Goal: Task Accomplishment & Management: Use online tool/utility

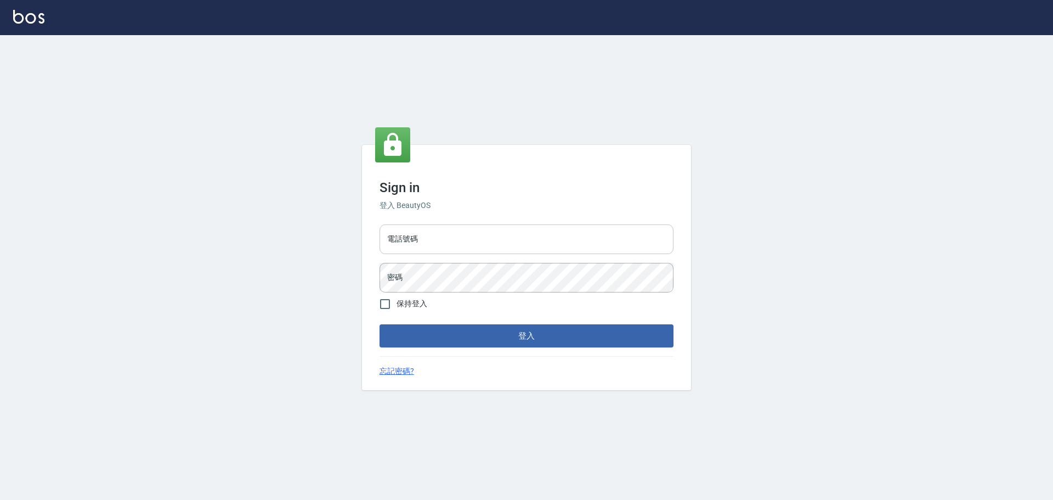
click at [462, 232] on input "電話號碼" at bounding box center [527, 239] width 294 height 30
type input "0989189977"
click at [380, 324] on button "登入" at bounding box center [527, 335] width 294 height 23
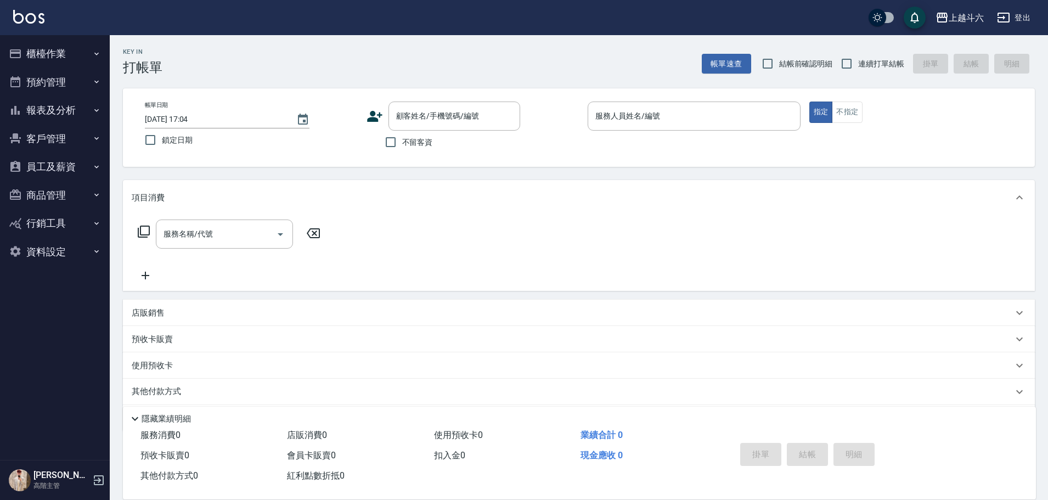
click at [421, 144] on span "不留客資" at bounding box center [417, 143] width 31 height 12
click at [402, 144] on input "不留客資" at bounding box center [390, 142] width 23 height 23
checkbox input "true"
click at [851, 65] on input "連續打單結帳" at bounding box center [846, 63] width 23 height 23
checkbox input "true"
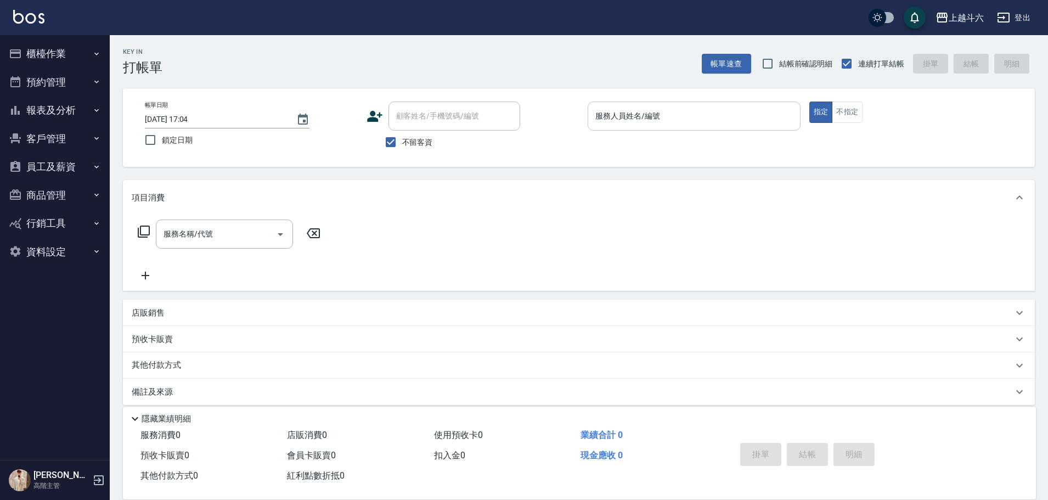
click at [737, 106] on div "服務人員姓名/編號" at bounding box center [694, 115] width 213 height 29
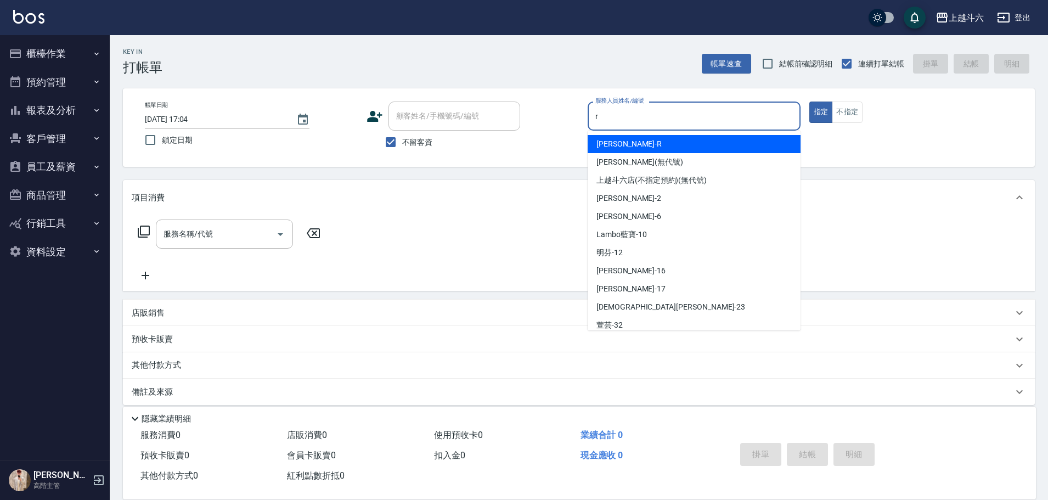
type input "Rebecca瑞瑞-R"
type button "true"
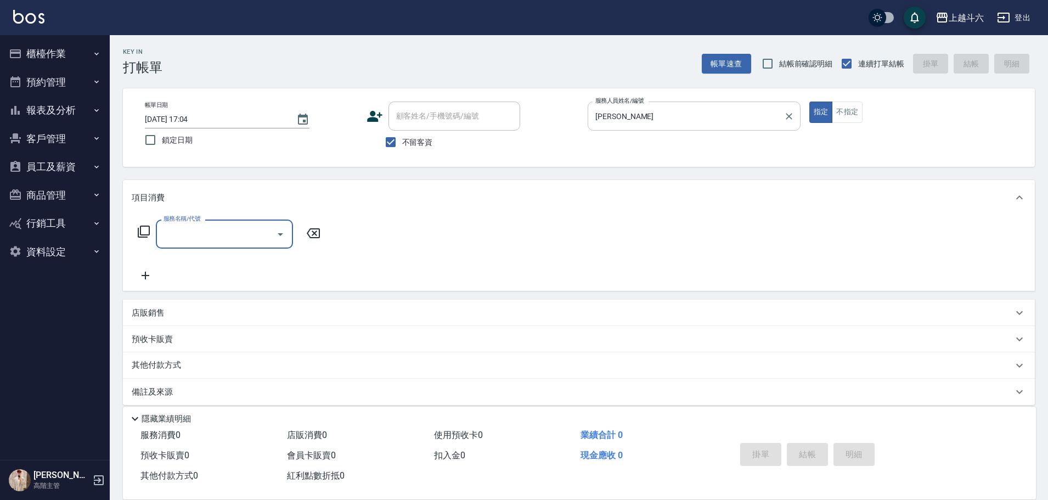
type input "E"
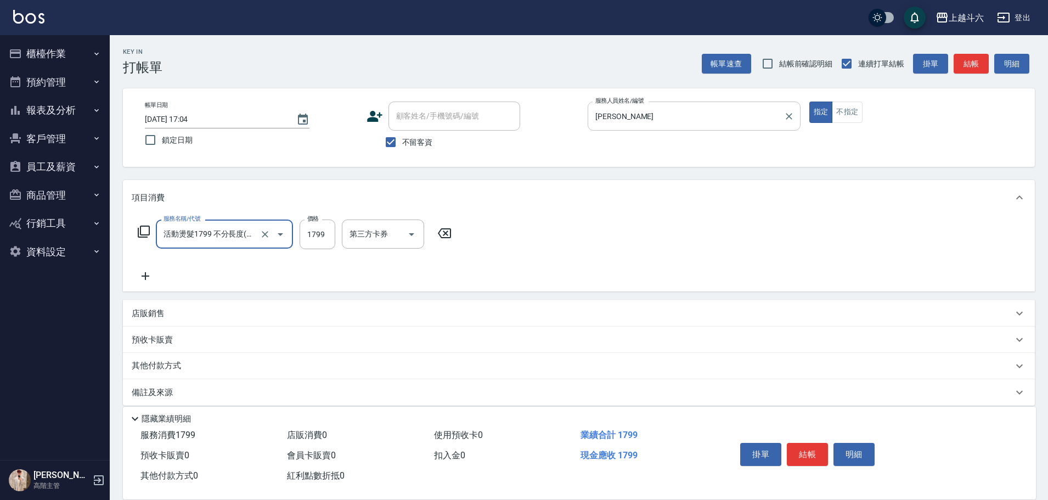
type input "活動燙髮1799 不分長度"
type input "2000"
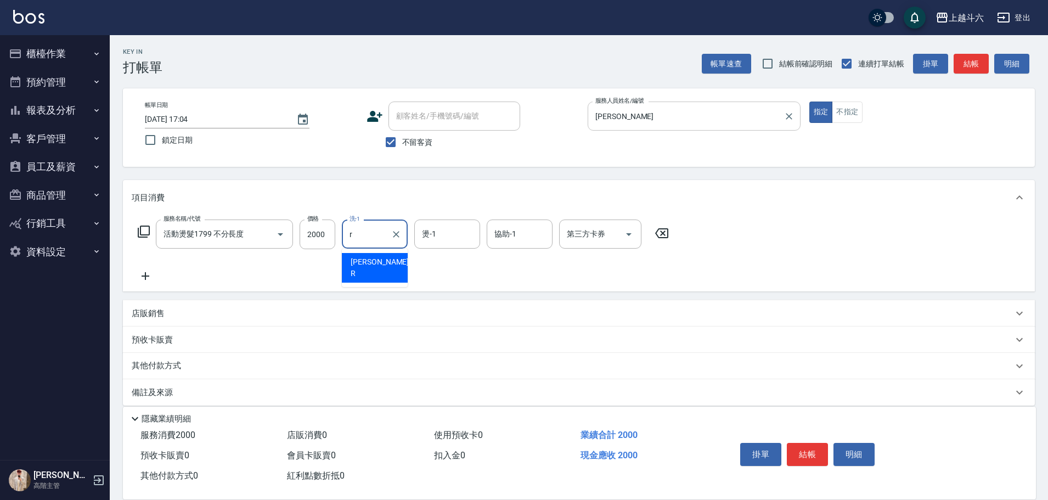
type input "Rebecca瑞瑞-R"
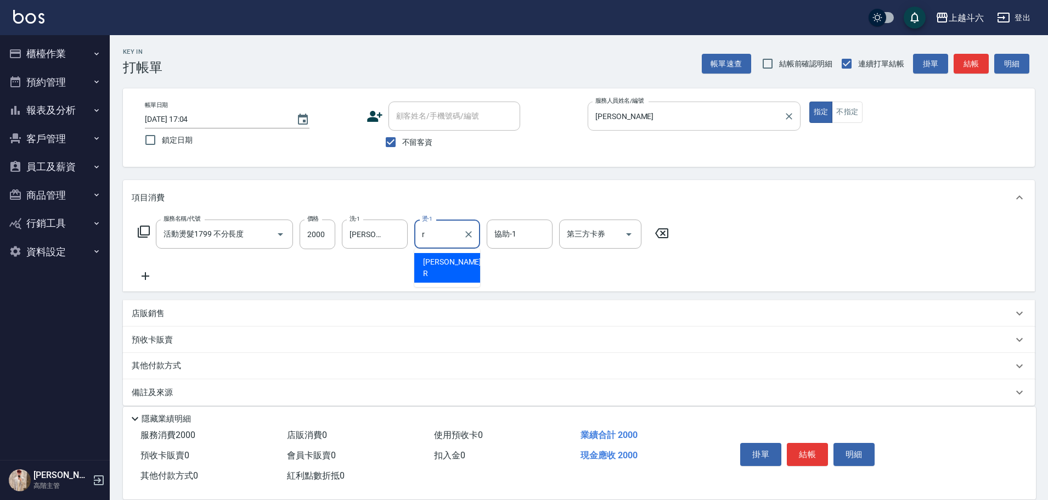
type input "Rebecca瑞瑞-R"
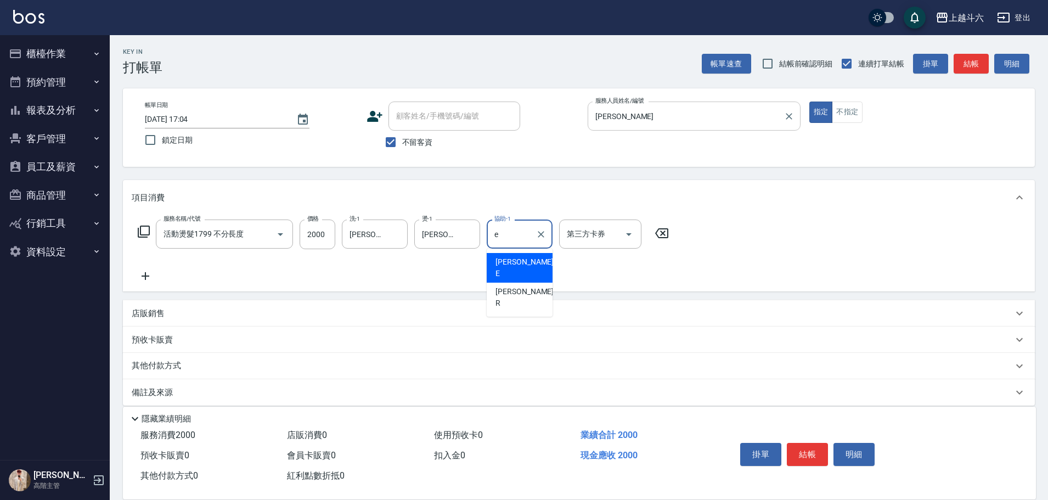
type input "[PERSON_NAME]"
click at [394, 232] on button "Clear" at bounding box center [395, 234] width 15 height 15
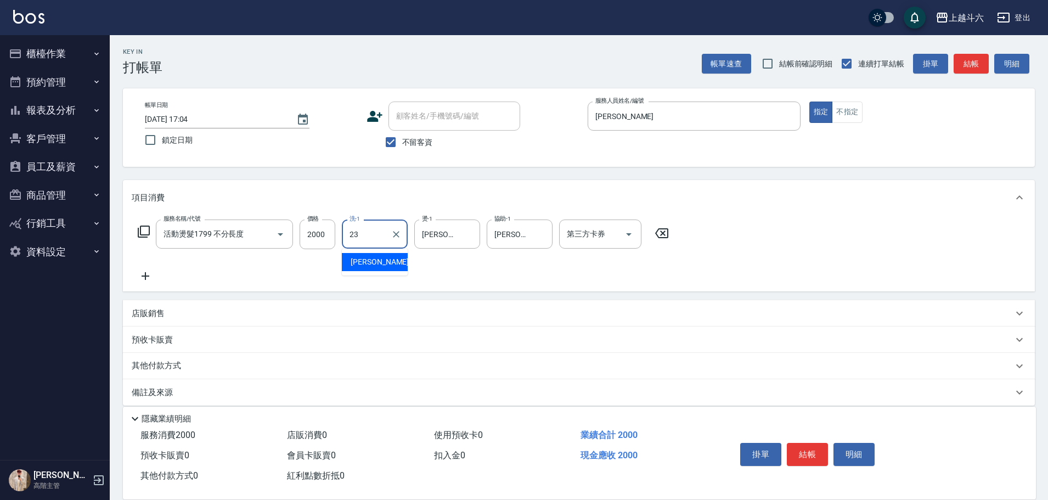
type input "[PERSON_NAME]-23"
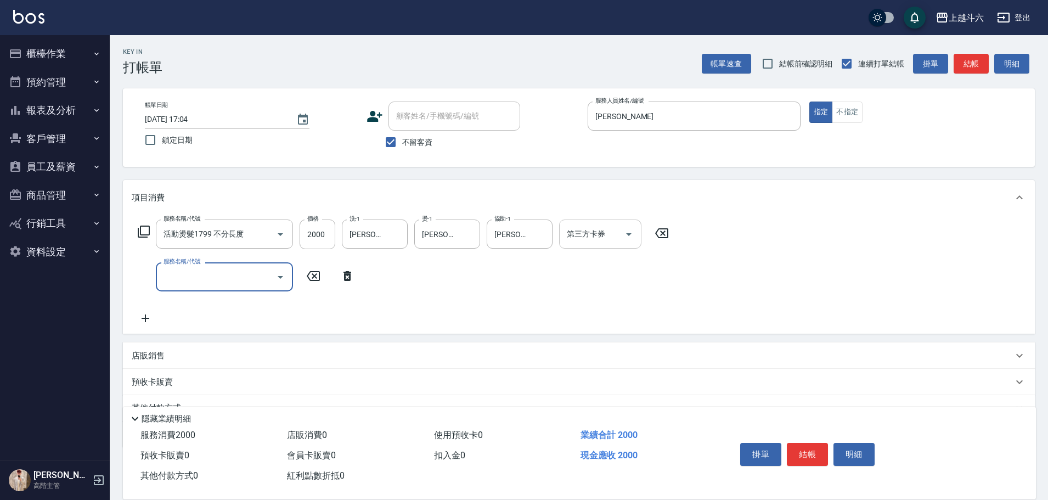
click at [623, 229] on icon "Open" at bounding box center [628, 234] width 13 height 13
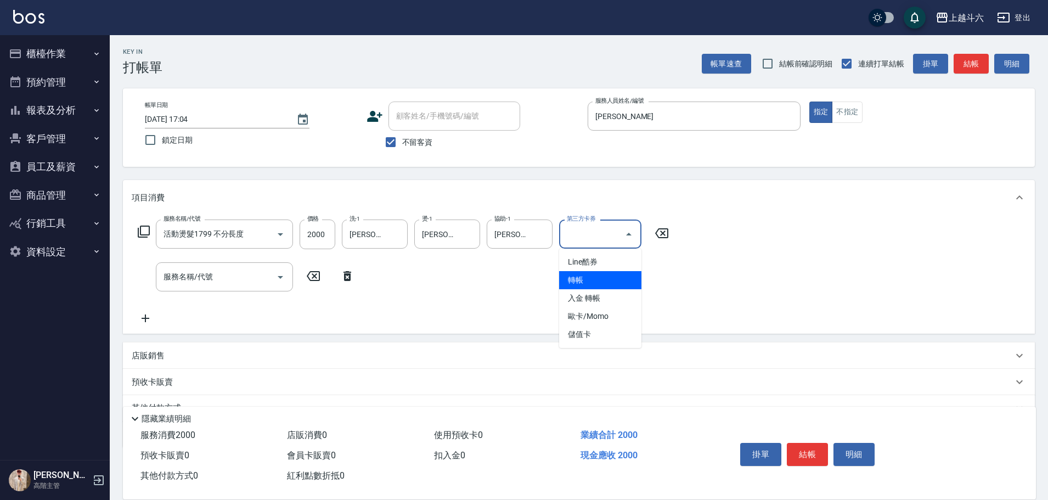
click at [591, 279] on span "轉帳" at bounding box center [600, 280] width 82 height 18
type input "轉帳"
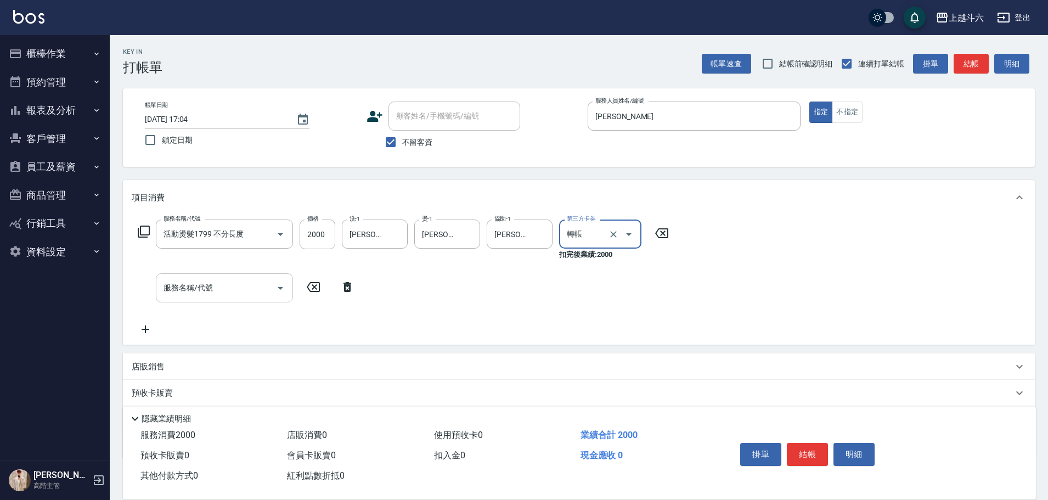
click at [223, 278] on input "服務名稱/代號" at bounding box center [216, 287] width 111 height 19
type input "C"
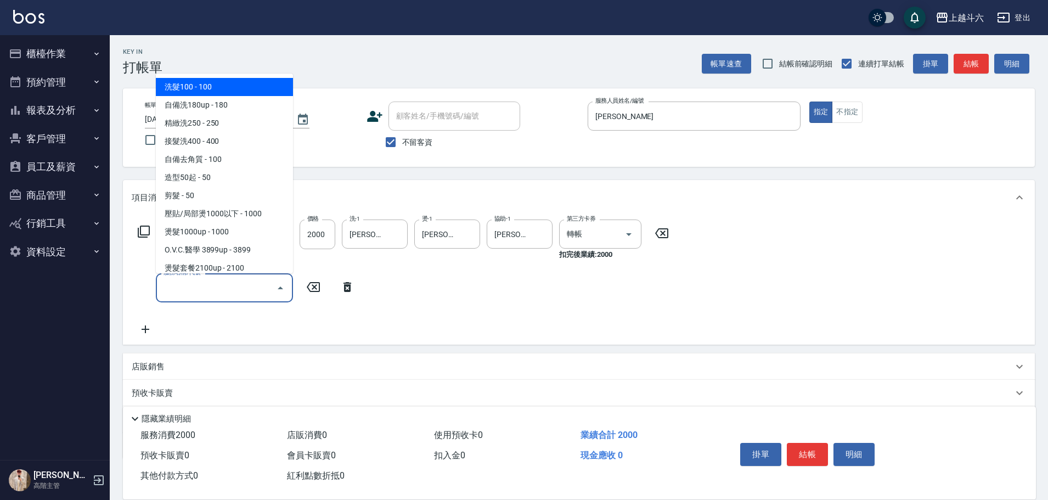
type input "ㄏ"
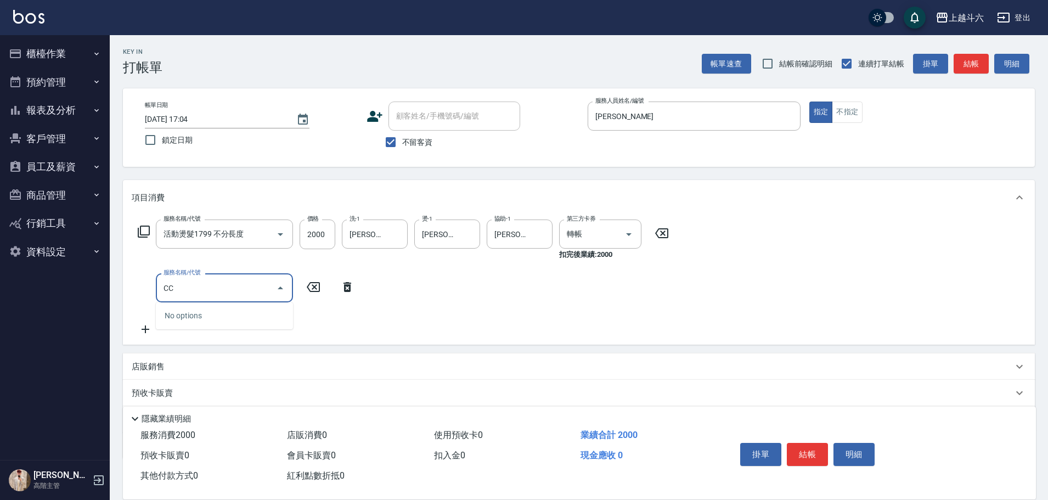
type input "C"
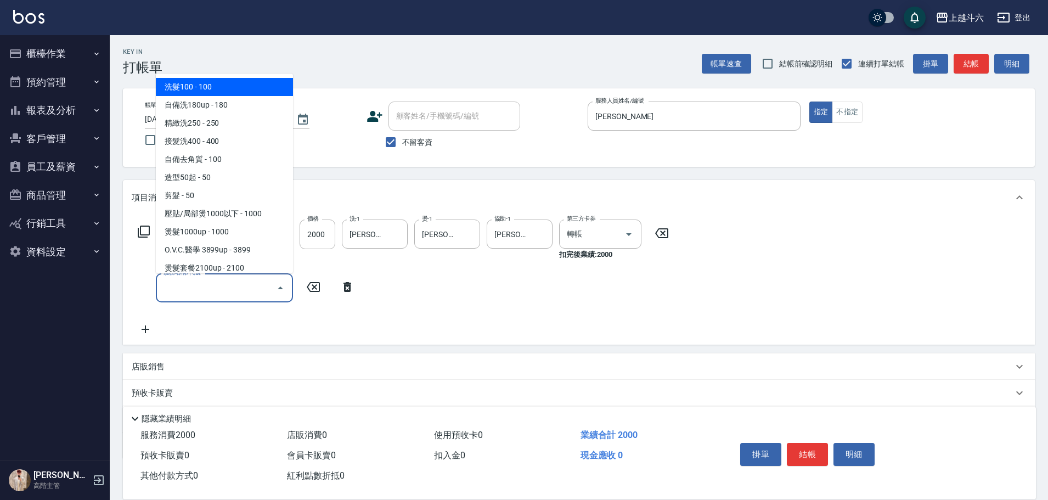
type input "C"
type input "ㄏ"
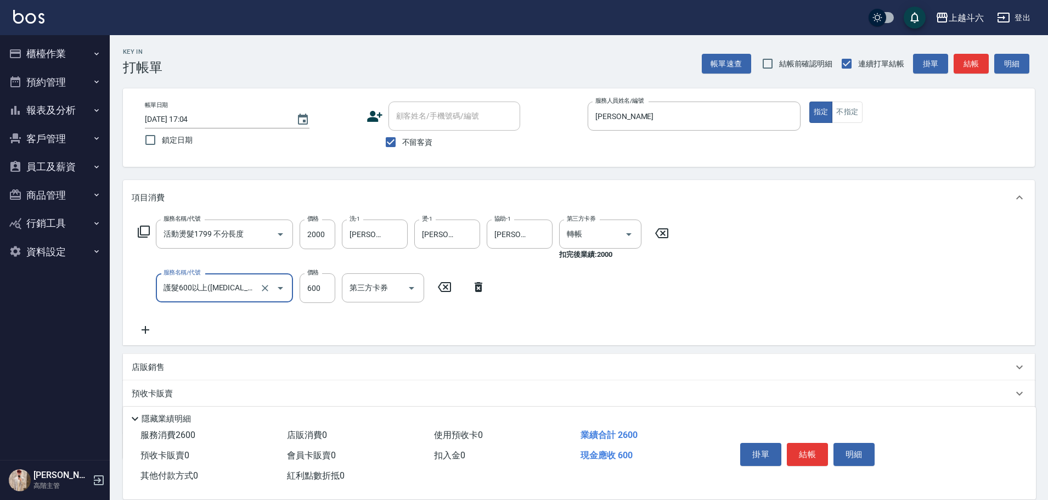
type input "護髮600以上(T3)"
type input "990"
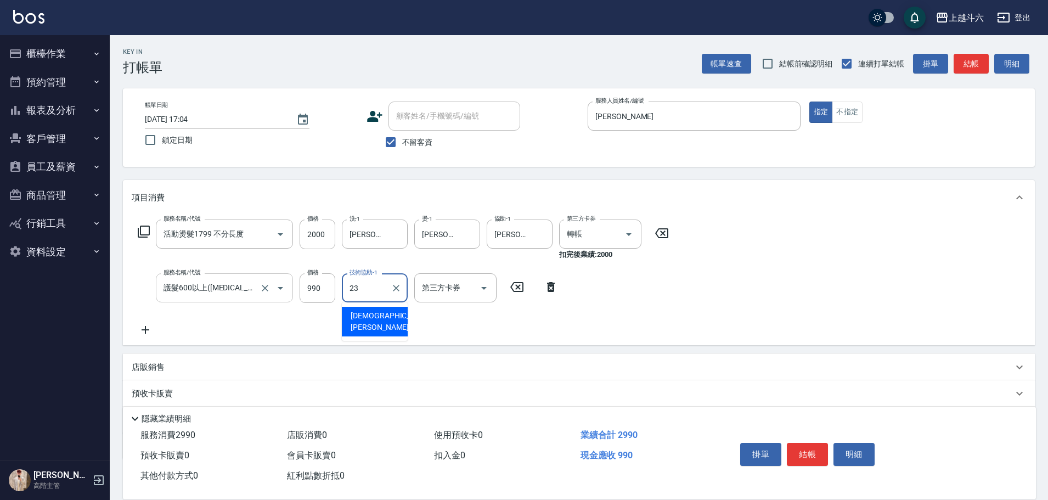
type input "[PERSON_NAME]-23"
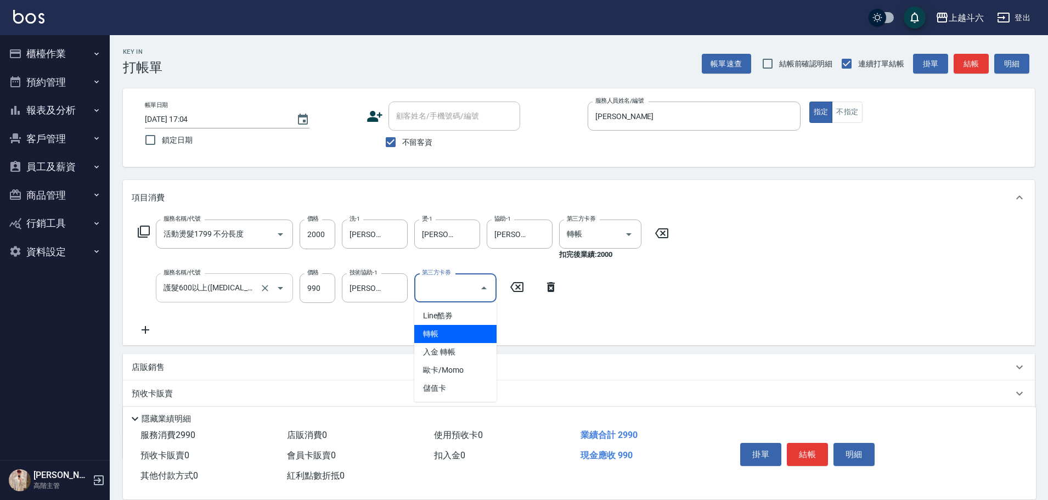
type input "轉帳"
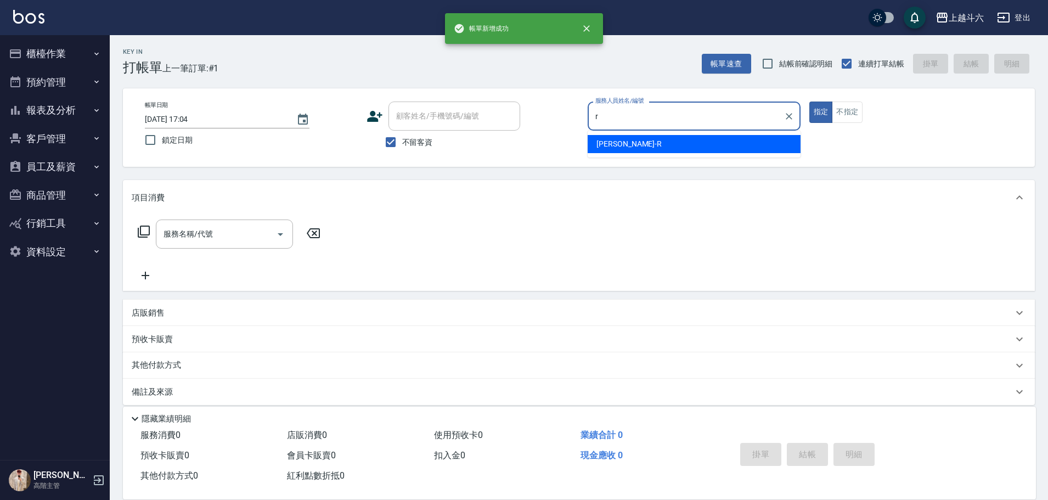
type input "Rebecca瑞瑞-R"
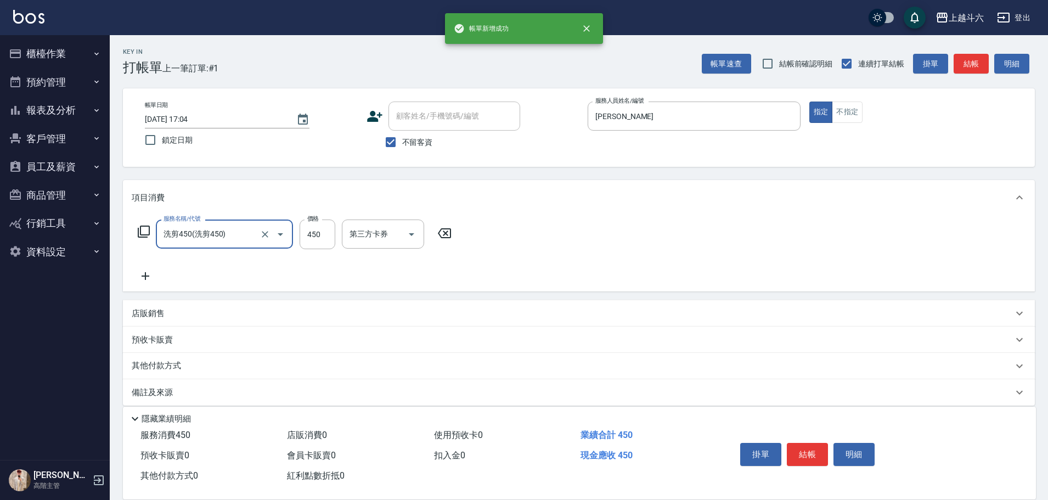
type input "洗剪450"
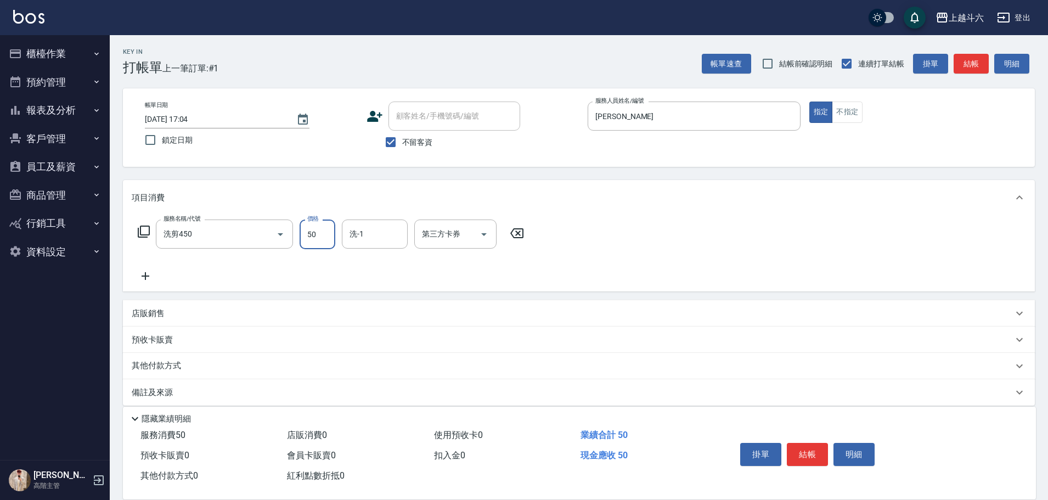
type input "50"
type input "[PERSON_NAME]-23"
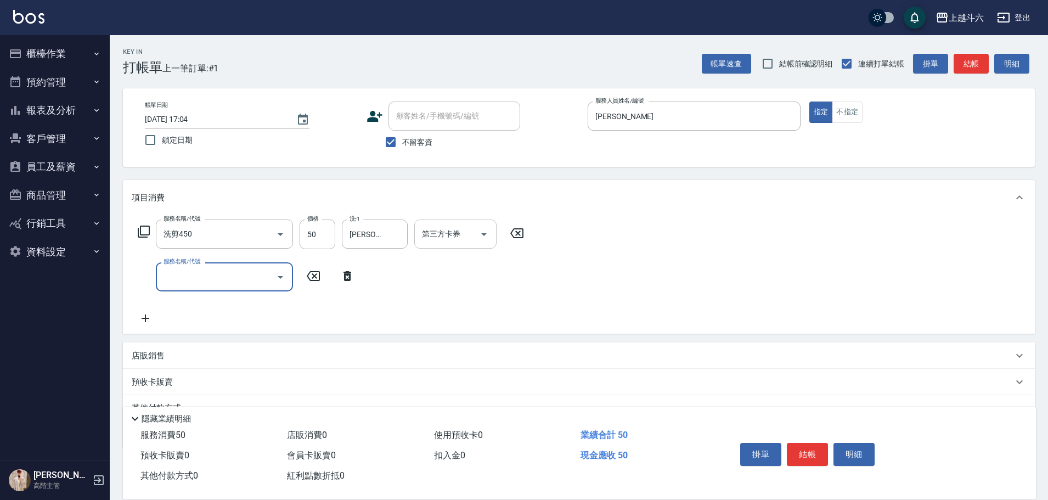
click at [479, 238] on icon "Open" at bounding box center [483, 234] width 13 height 13
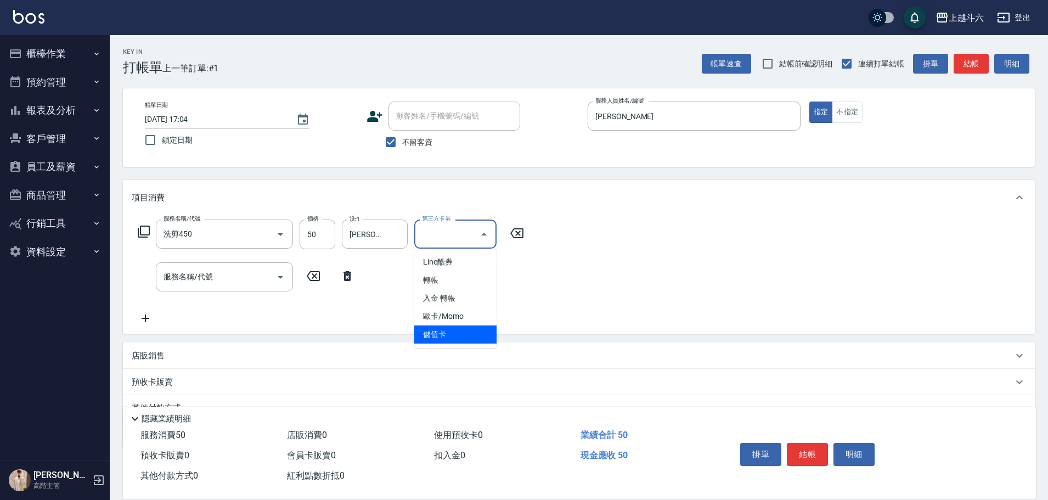
click at [448, 329] on span "儲值卡" at bounding box center [455, 334] width 82 height 18
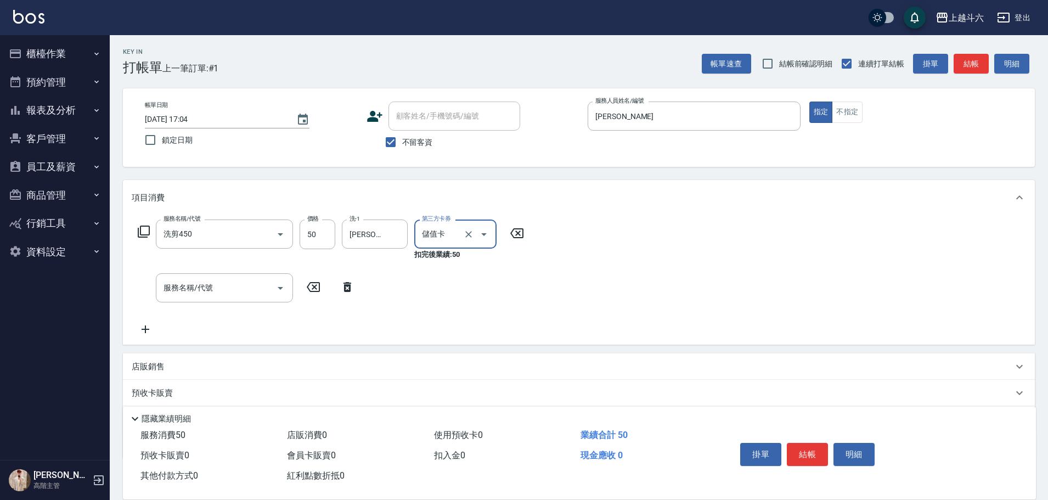
type input "儲值卡"
click at [246, 284] on input "服務名稱/代號" at bounding box center [216, 287] width 111 height 19
type input "b"
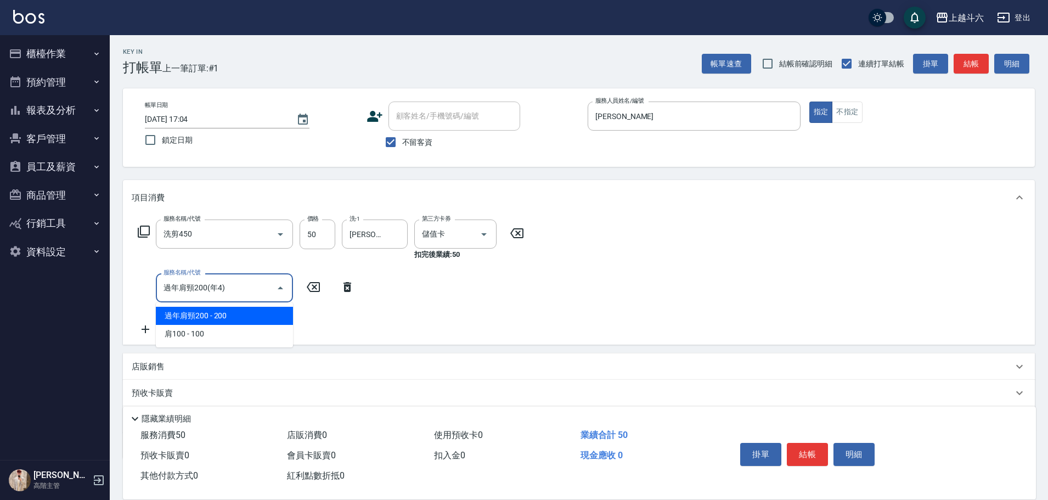
type input "過年肩頸200(年4)"
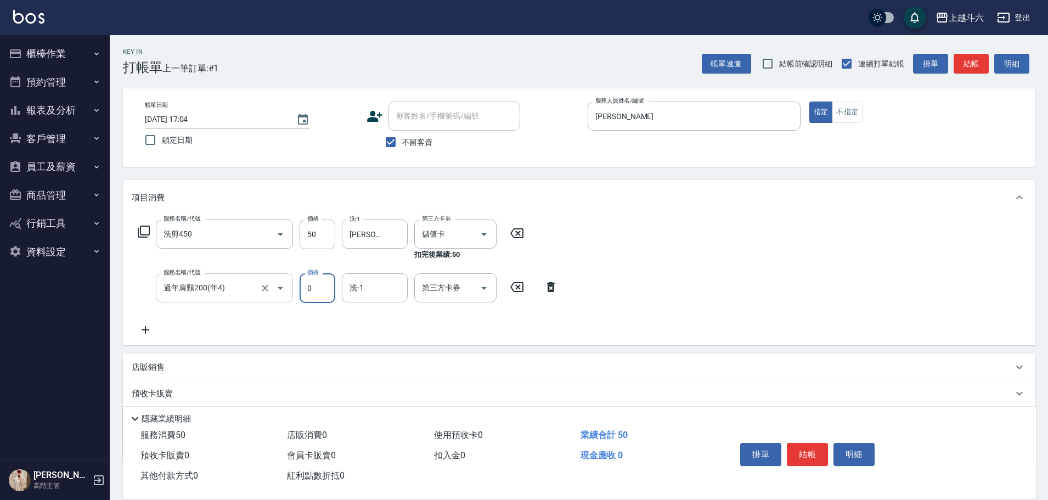
type input "0"
click at [244, 283] on input "過年肩頸200(年4)" at bounding box center [209, 287] width 97 height 19
type input "\"
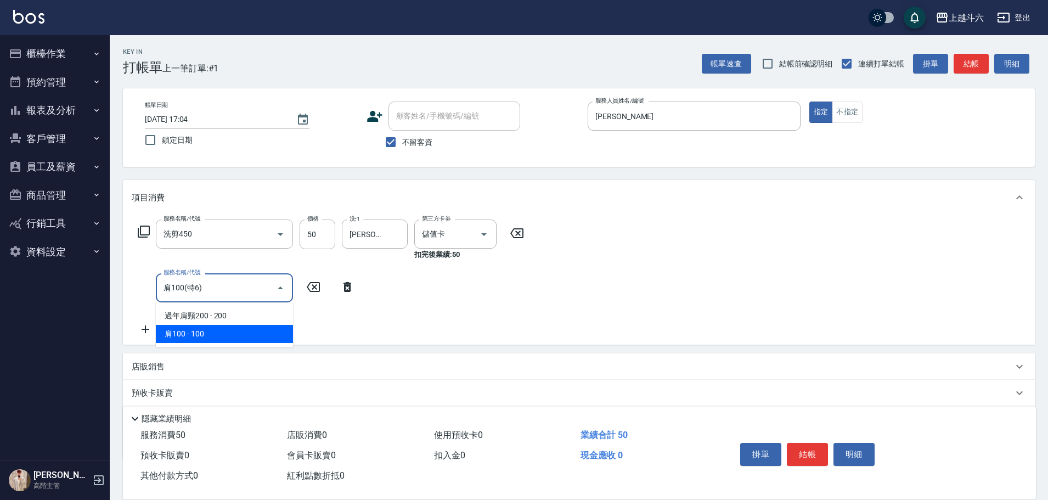
type input "肩100(特6)"
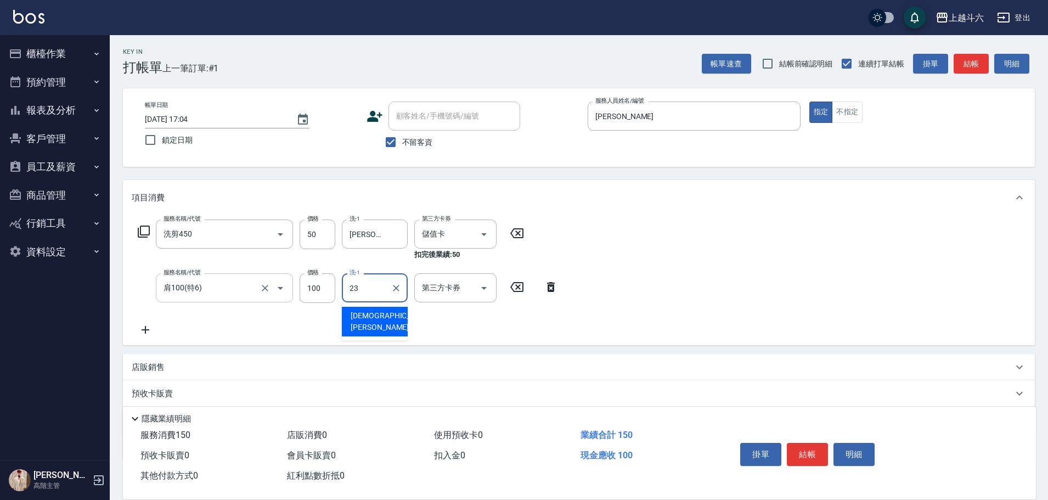
type input "[PERSON_NAME]-23"
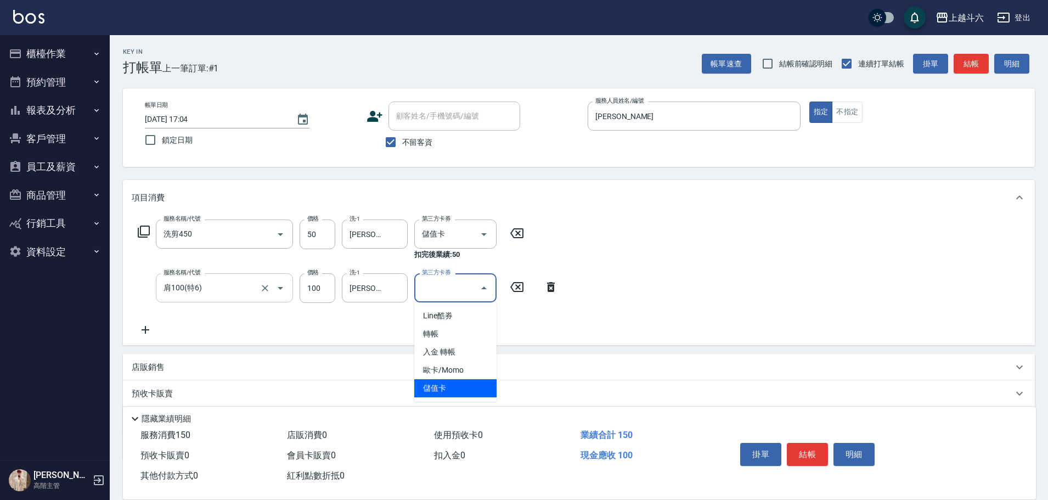
type input "儲值卡"
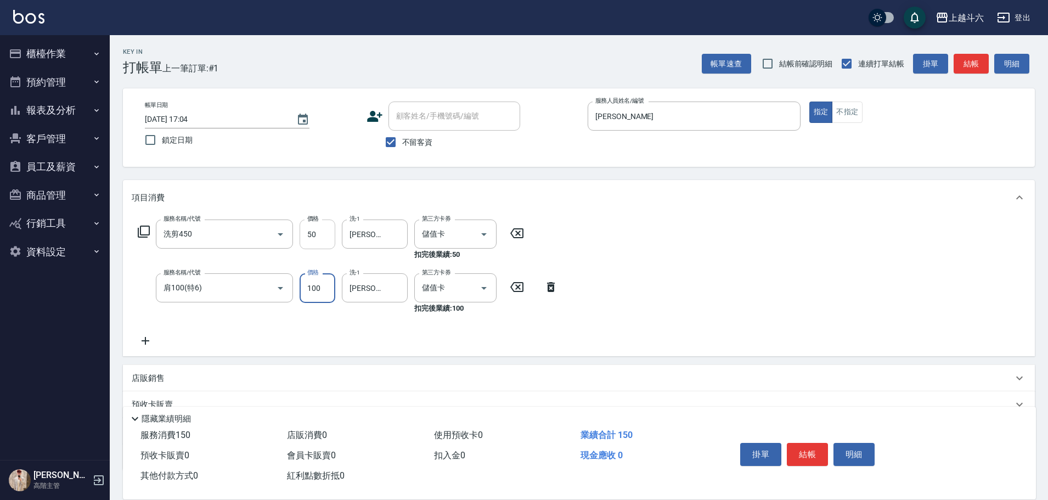
click at [314, 239] on input "50" at bounding box center [318, 234] width 36 height 30
click at [315, 240] on input "50" at bounding box center [318, 234] width 36 height 30
type input "570"
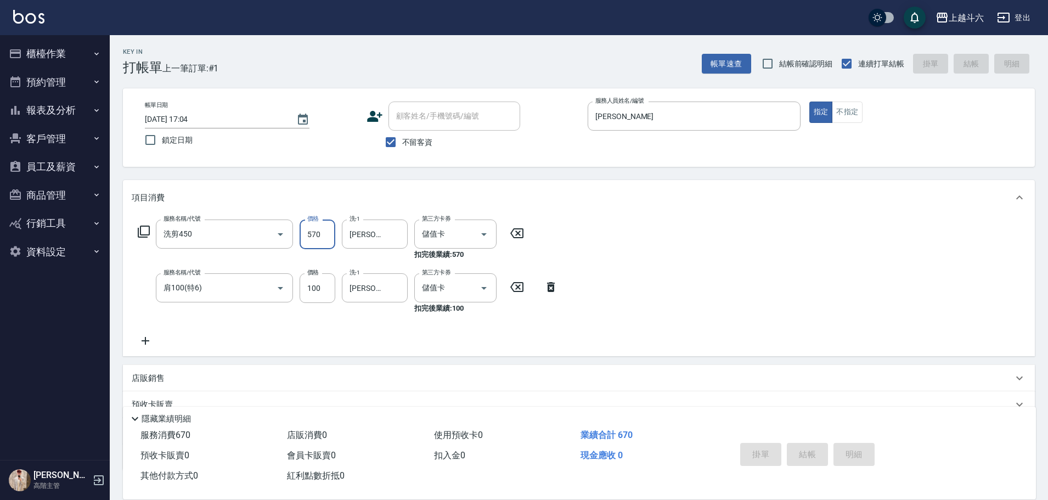
type input "2025/09/07 17:05"
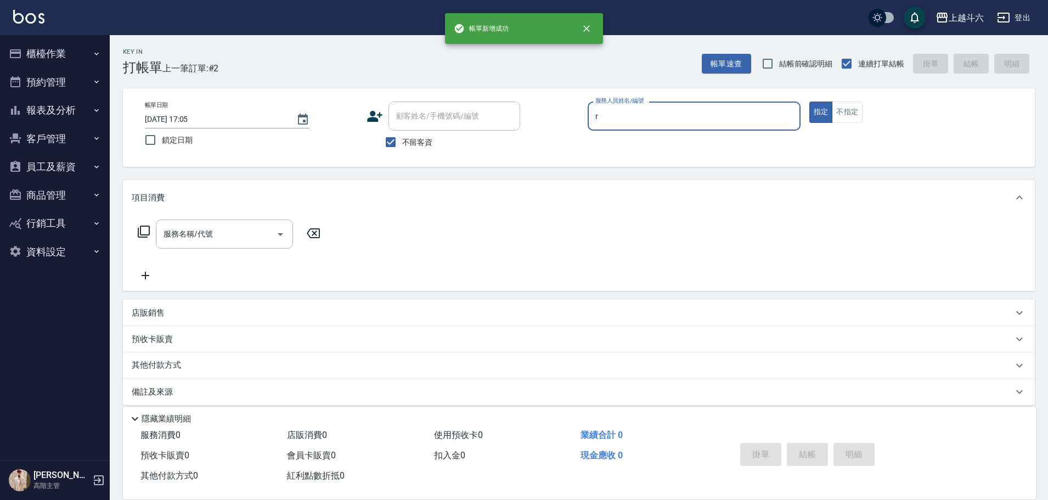
type input "Rebecca瑞瑞-R"
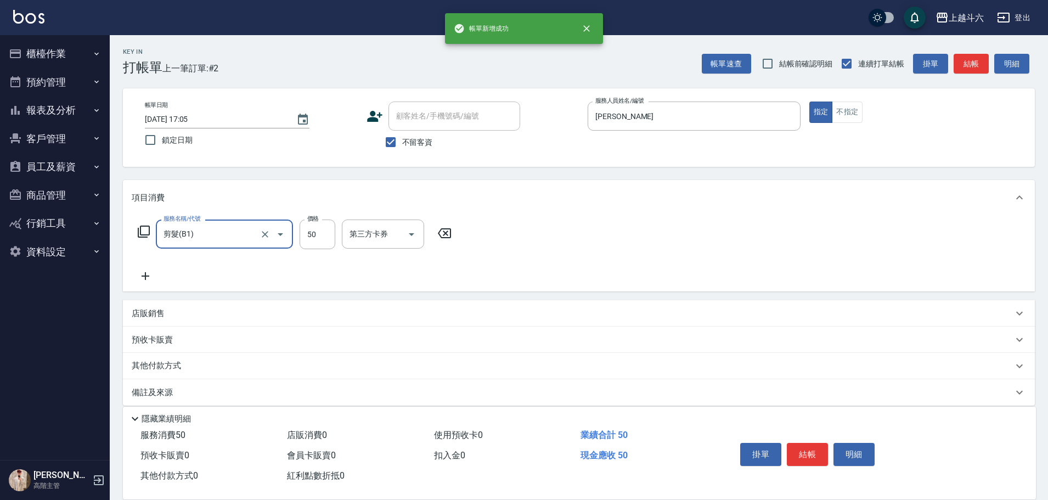
type input "剪髮(B1)"
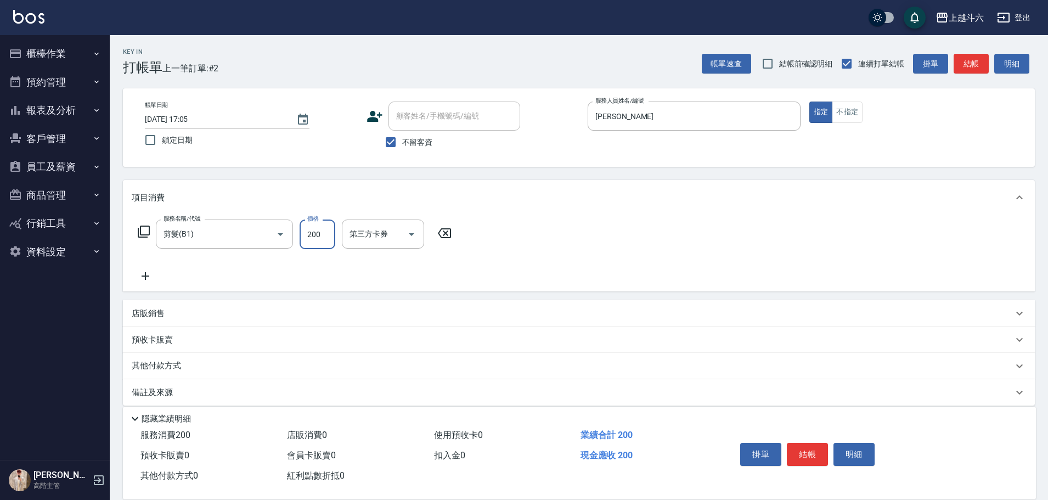
type input "200"
drag, startPoint x: 313, startPoint y: 240, endPoint x: 565, endPoint y: 153, distance: 266.5
click at [565, 153] on div "顧客姓名/手機號碼/編號 顧客姓名/手機號碼/編號 不留客資" at bounding box center [472, 127] width 213 height 52
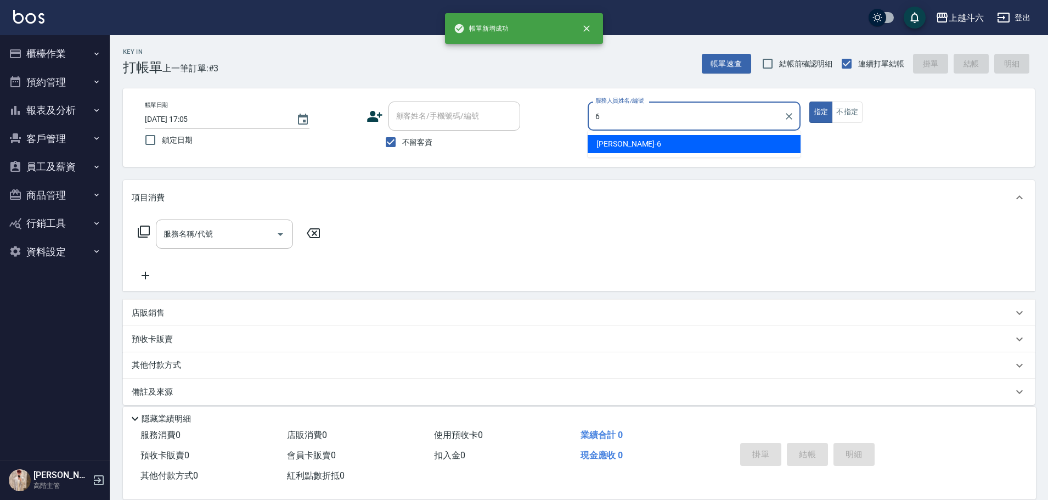
type input "紫宜-6"
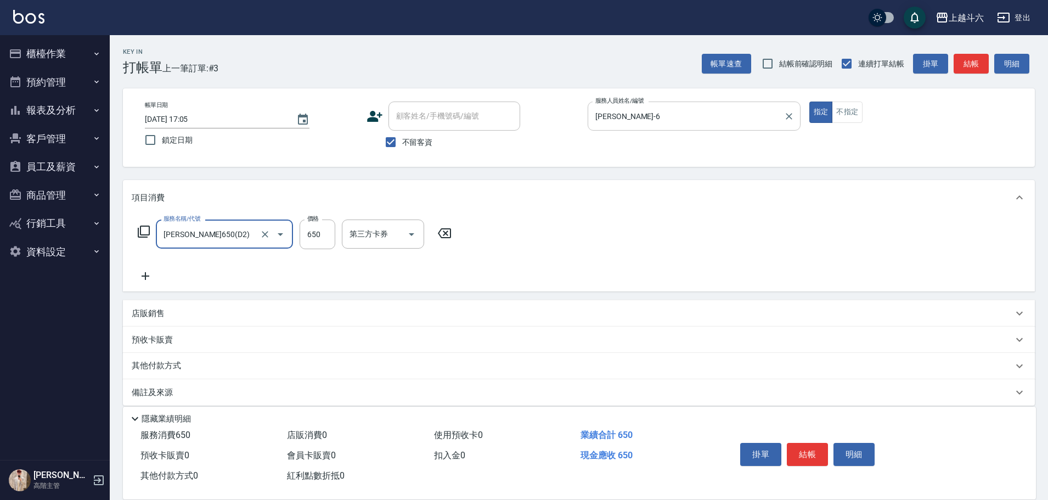
type input "伊黛莉650(D2)"
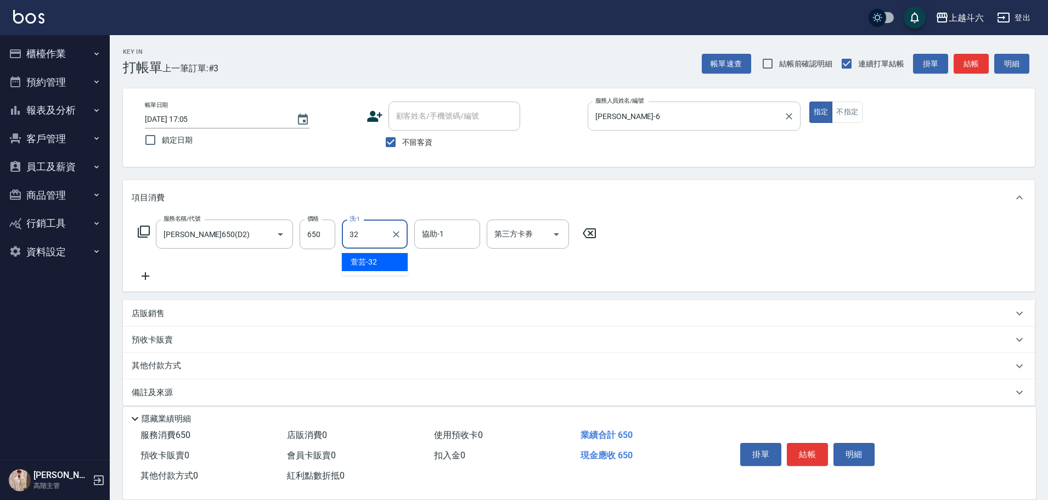
type input "萱芸-32"
type input "紫宜-6"
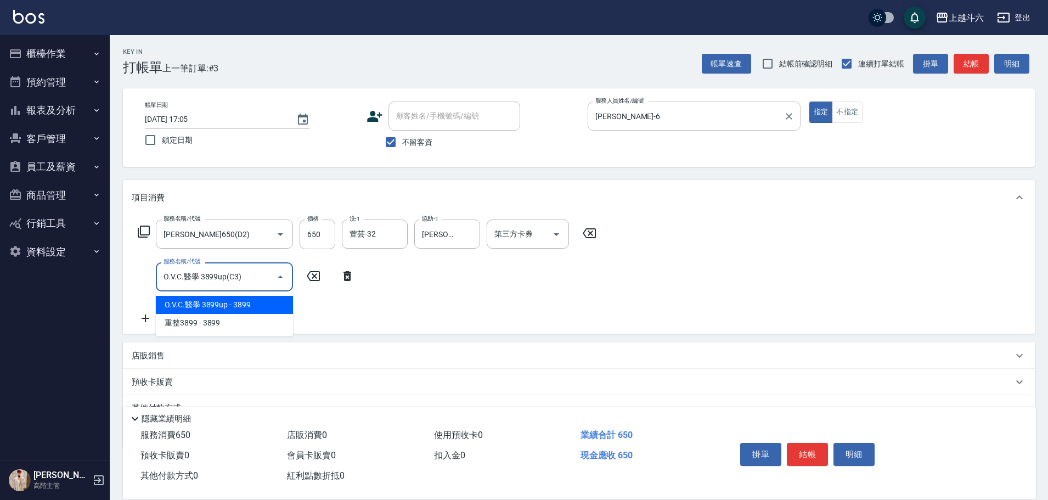
type input "O.V.C.醫學 3899up(C3)"
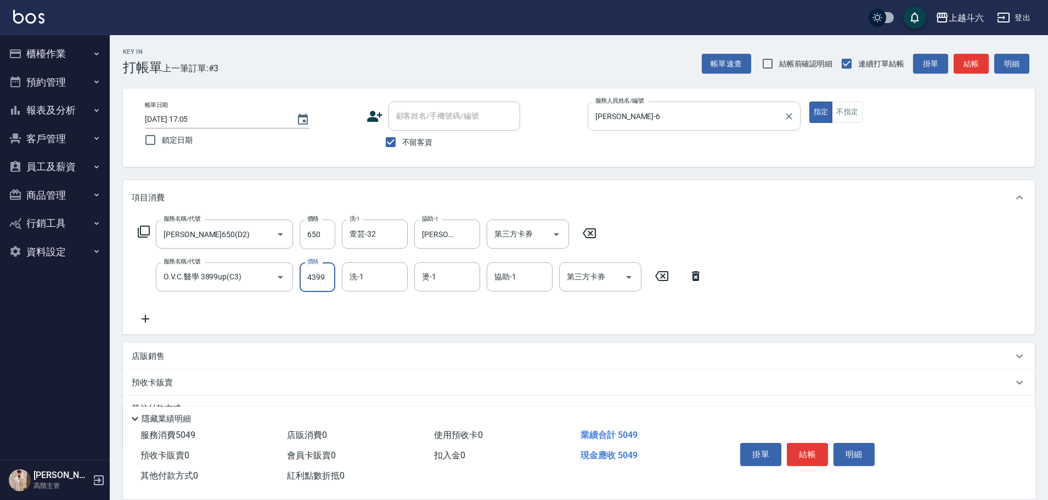
type input "4399"
type input "紫宜-6"
type input "萱芸-32"
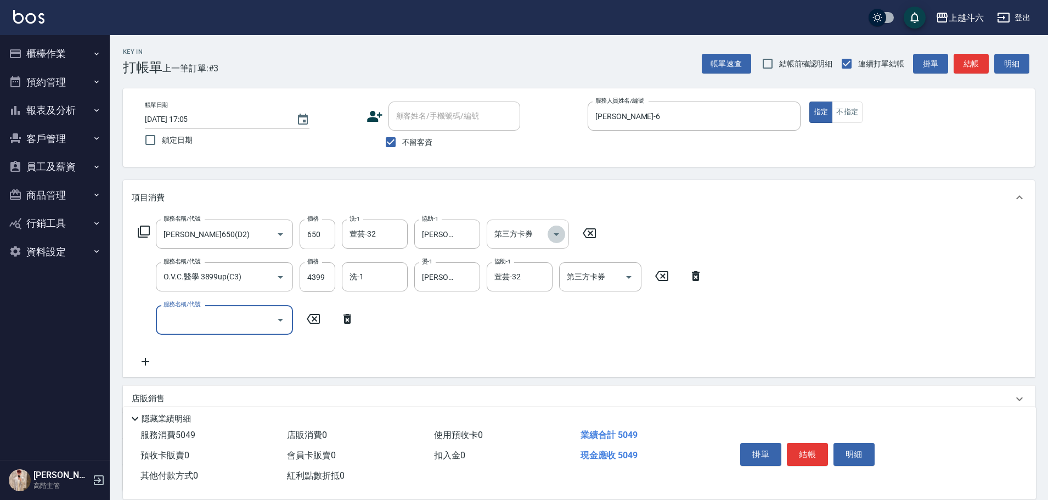
click at [553, 231] on icon "Open" at bounding box center [556, 234] width 13 height 13
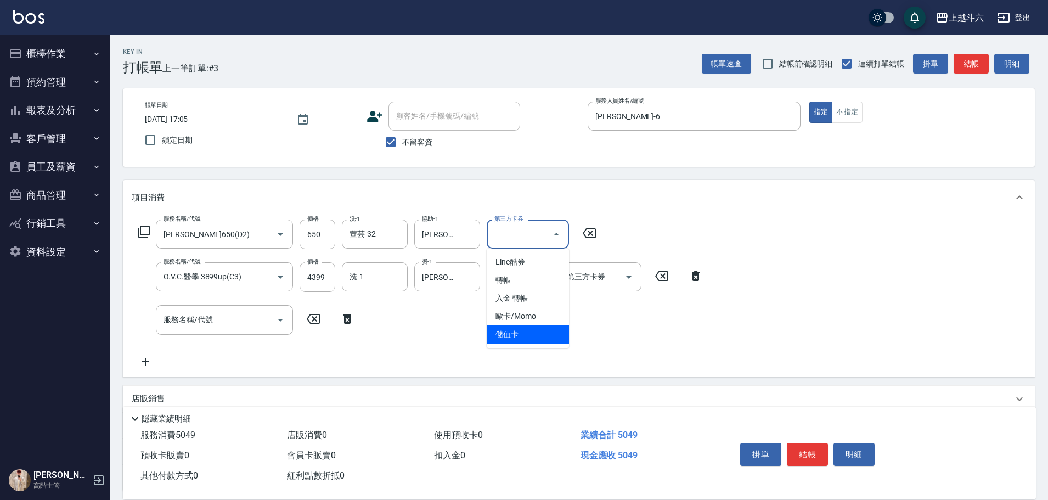
click at [532, 331] on span "儲值卡" at bounding box center [528, 334] width 82 height 18
type input "儲值卡"
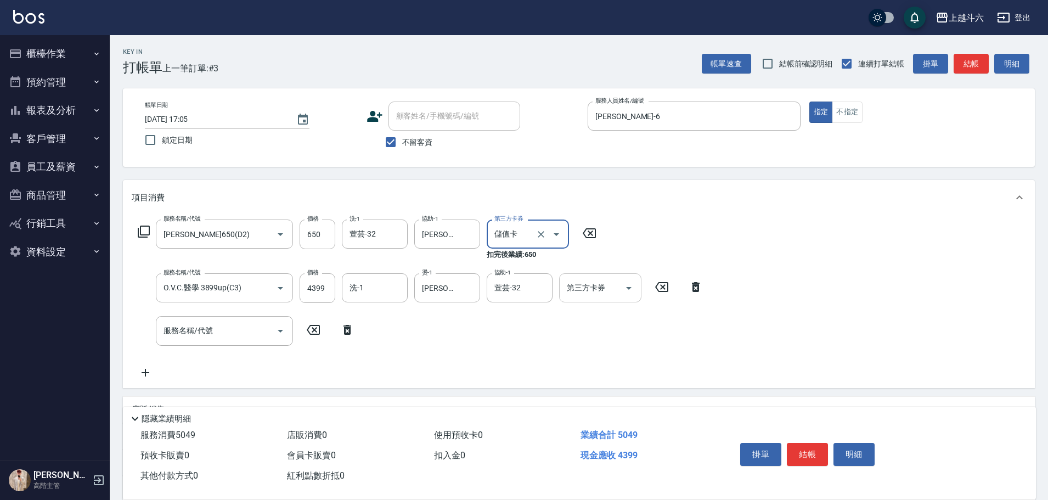
click at [629, 283] on icon "Open" at bounding box center [628, 287] width 13 height 13
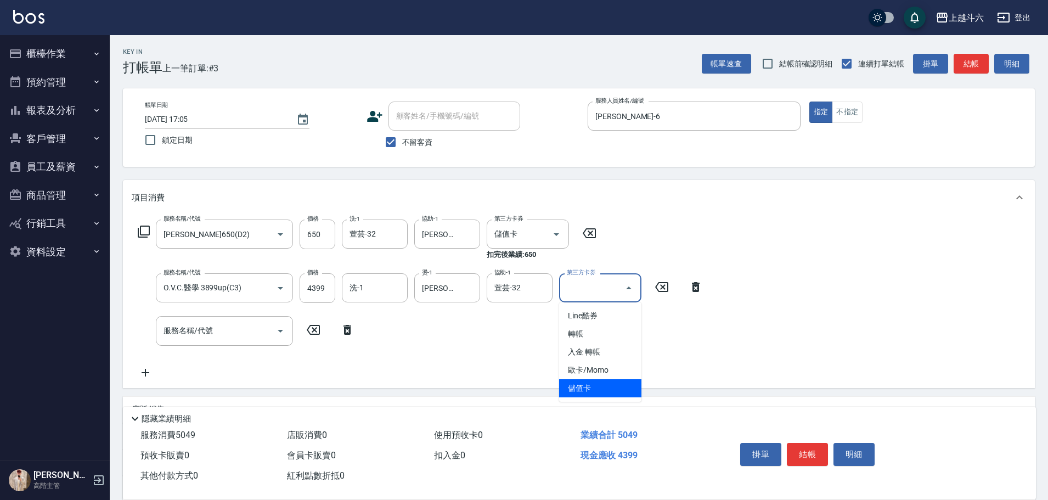
click at [580, 383] on span "儲值卡" at bounding box center [600, 388] width 82 height 18
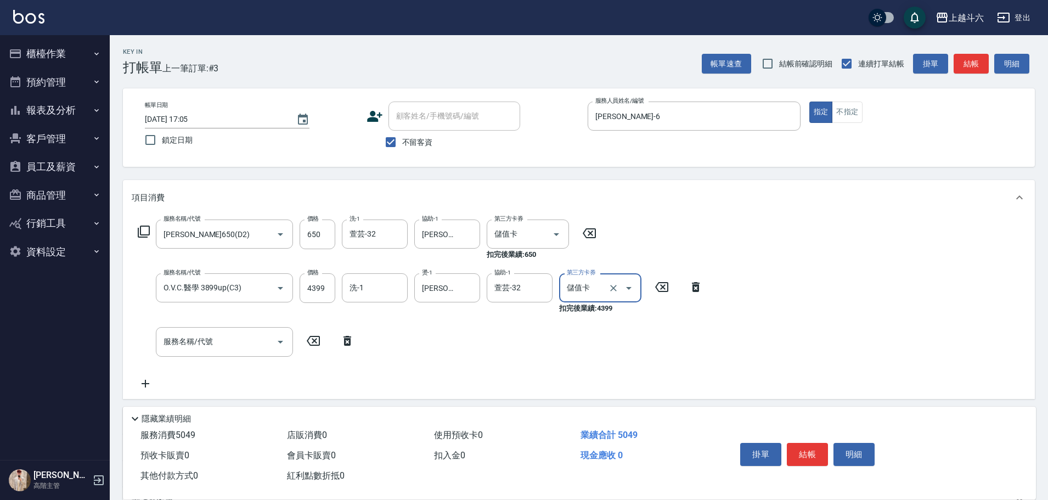
type input "儲值卡"
click at [262, 344] on input "服務名稱/代號" at bounding box center [216, 341] width 111 height 19
type input "ㄍ"
type input "儲值3000(G1)"
type input "2235"
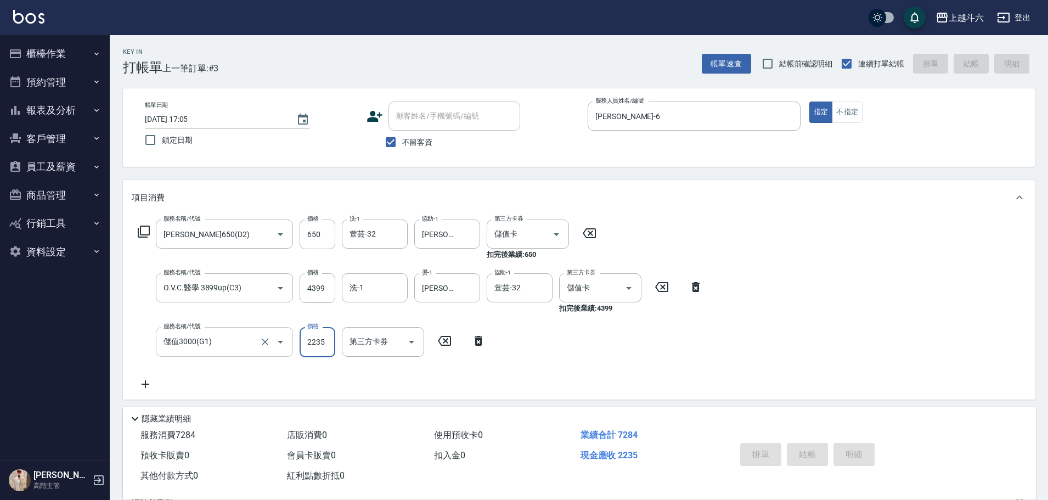
type input "2025/09/07 17:06"
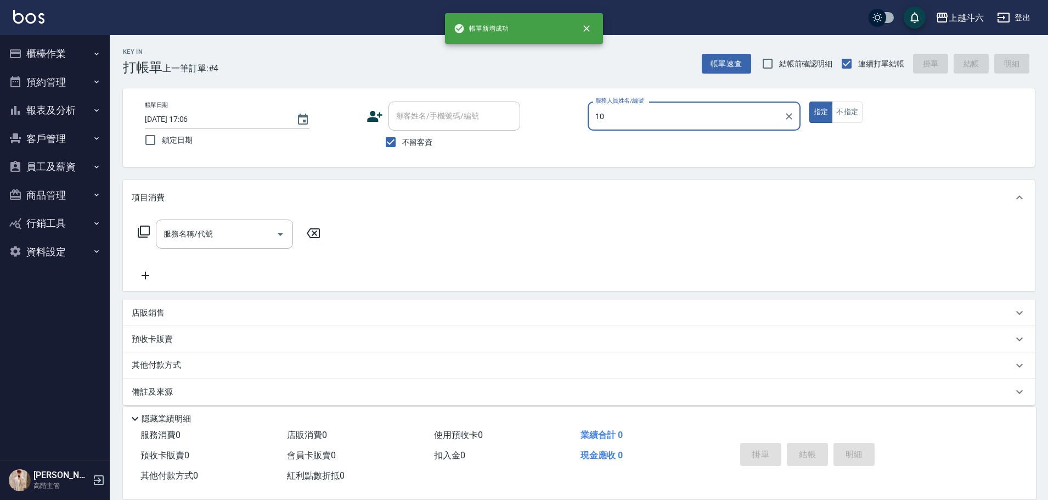
type input "Lambo藍寶-10"
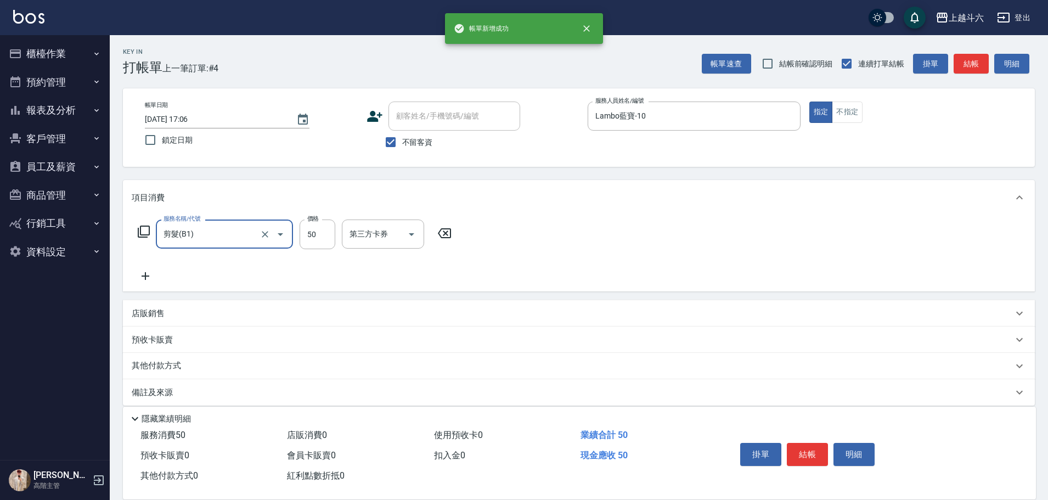
type input "剪髮(B1)"
type input "300"
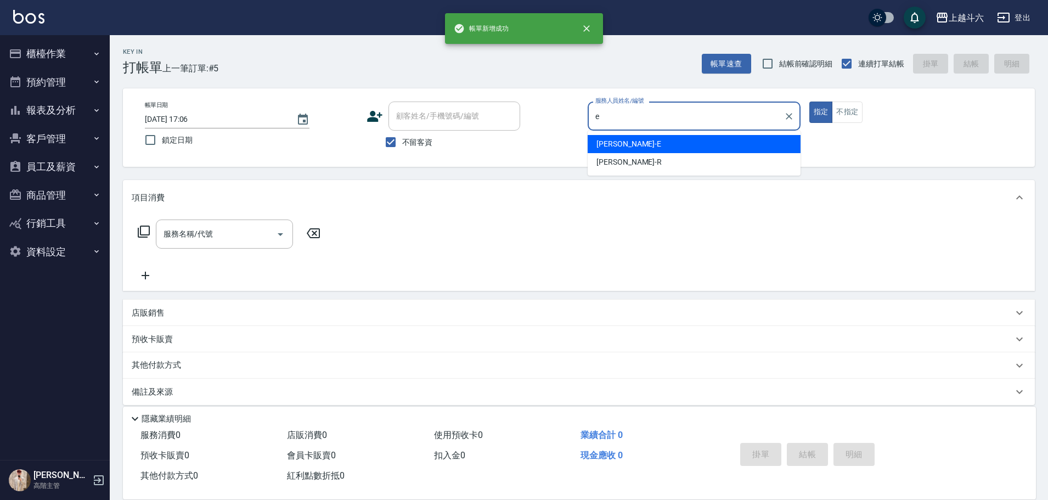
type input "Eason伊森-E"
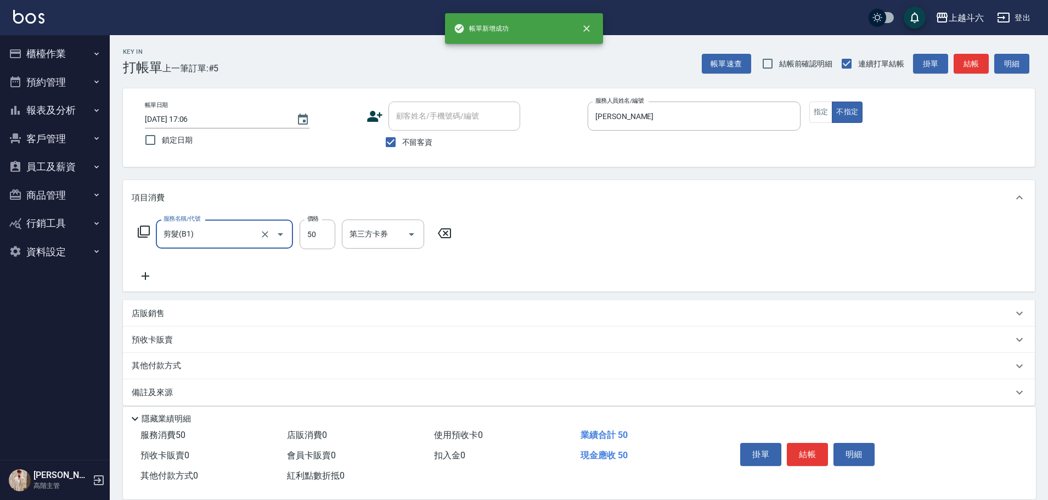
type input "剪髮(B1)"
type input "200"
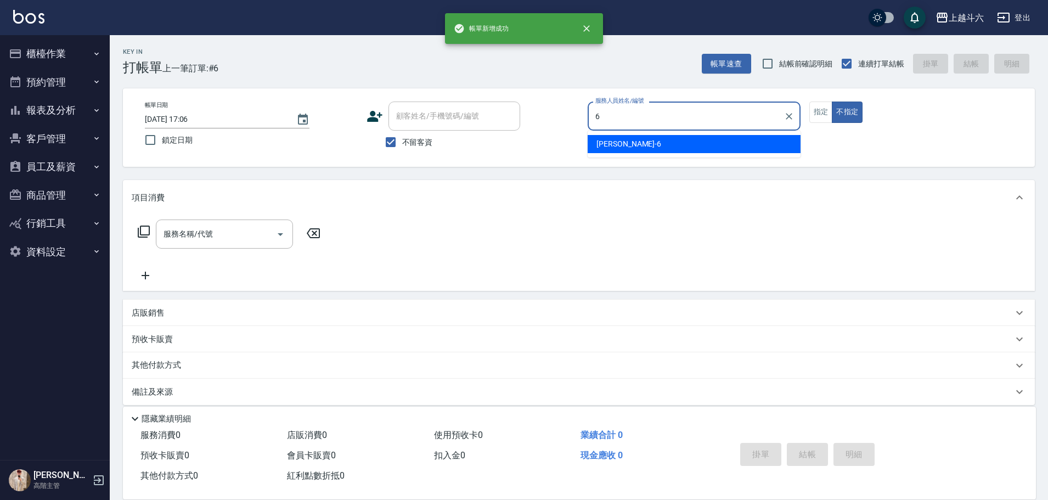
type input "紫宜-6"
type button "false"
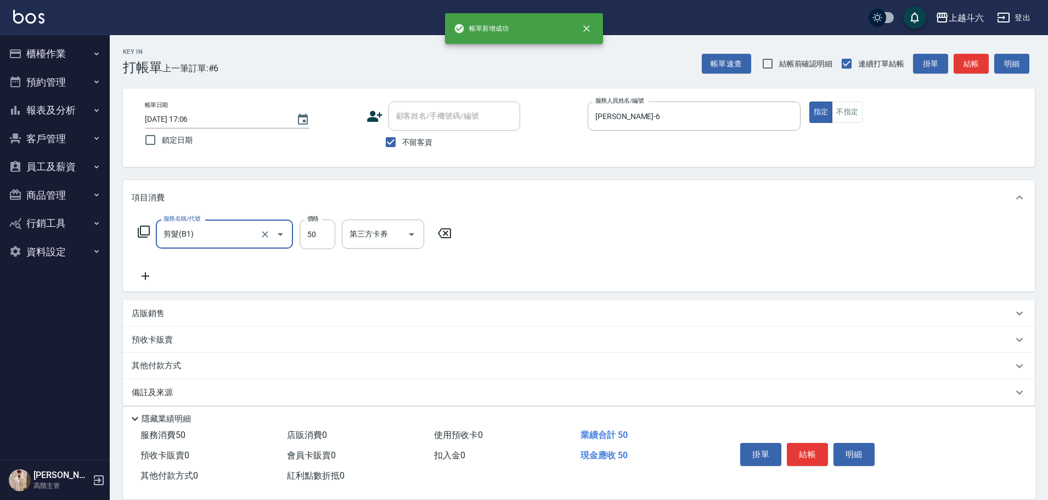
type input "剪髮(B1)"
type input "350"
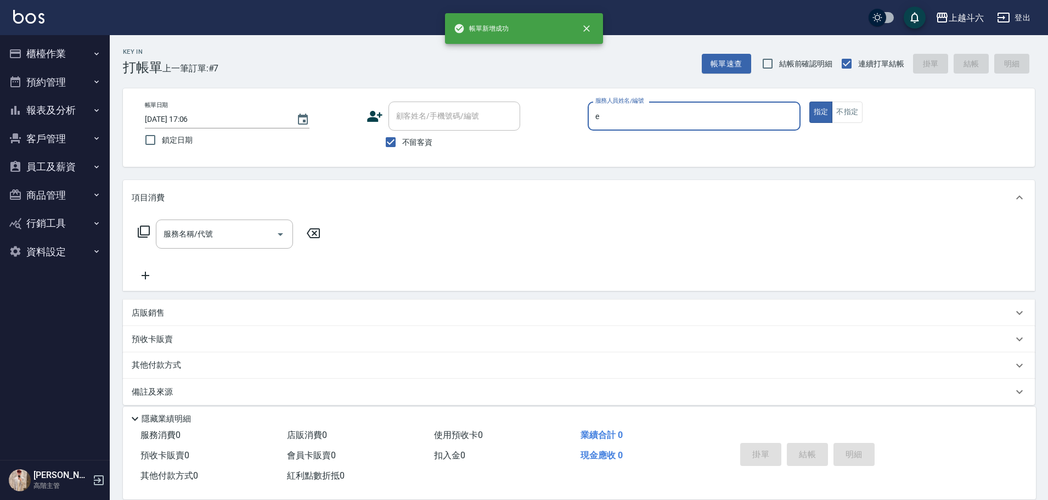
type input "Eason伊森-E"
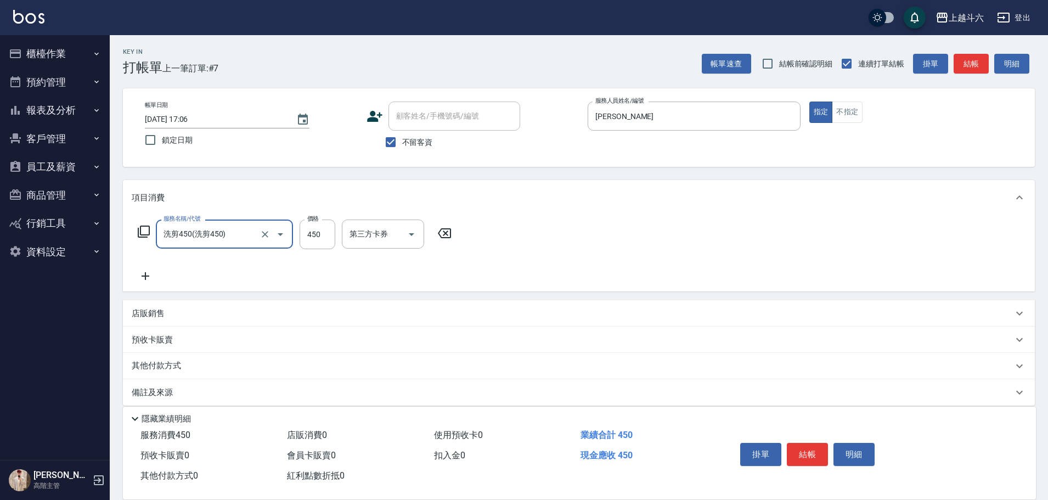
type input "洗剪450"
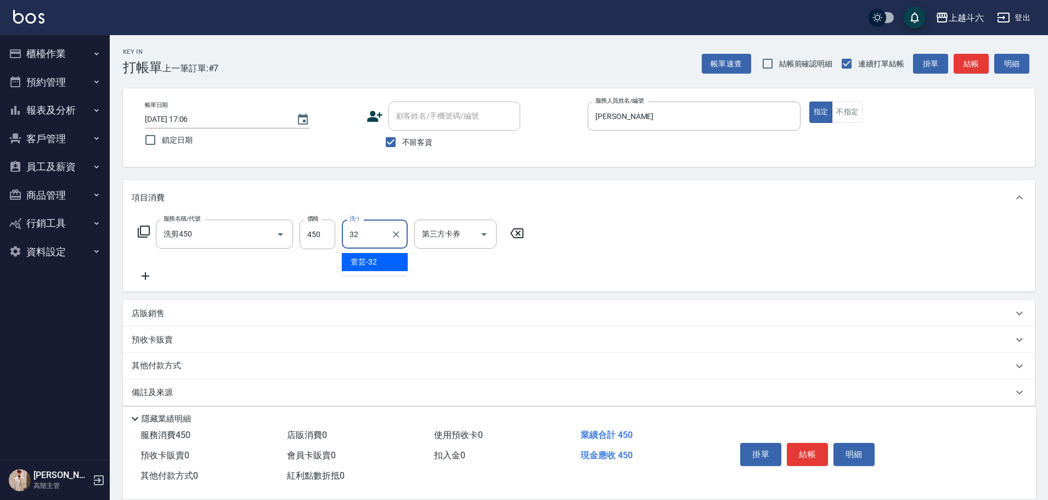
type input "萱芸-32"
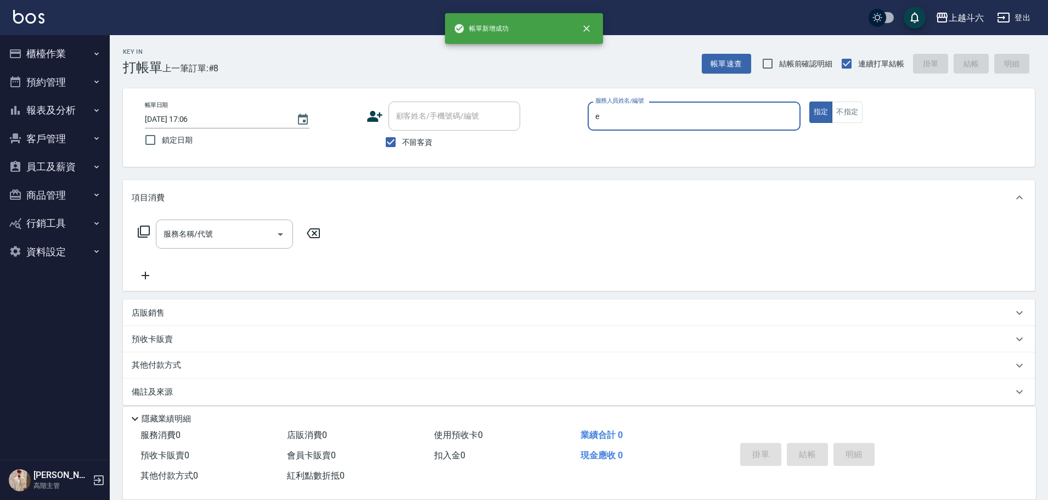
type input "Eason伊森-E"
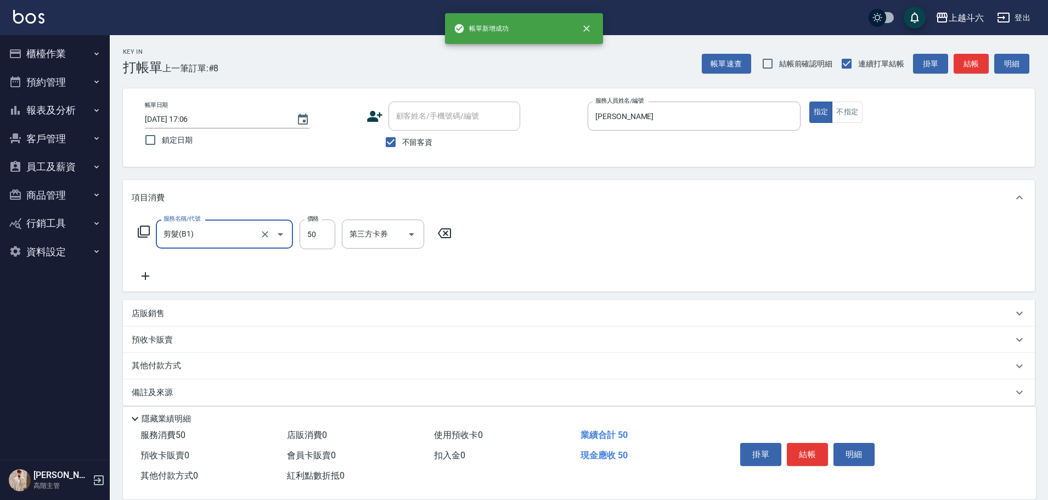
type input "剪髮(B1)"
type input "250"
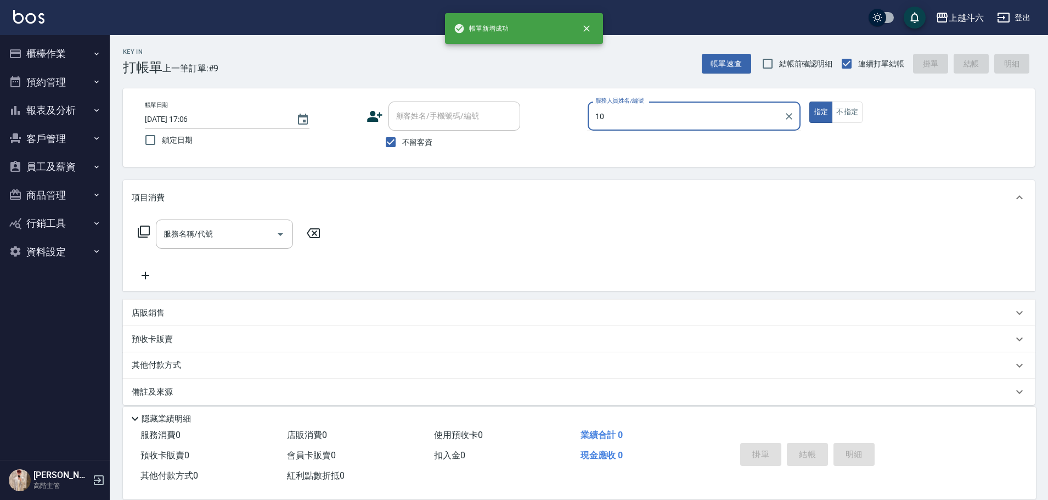
type input "Lambo藍寶-10"
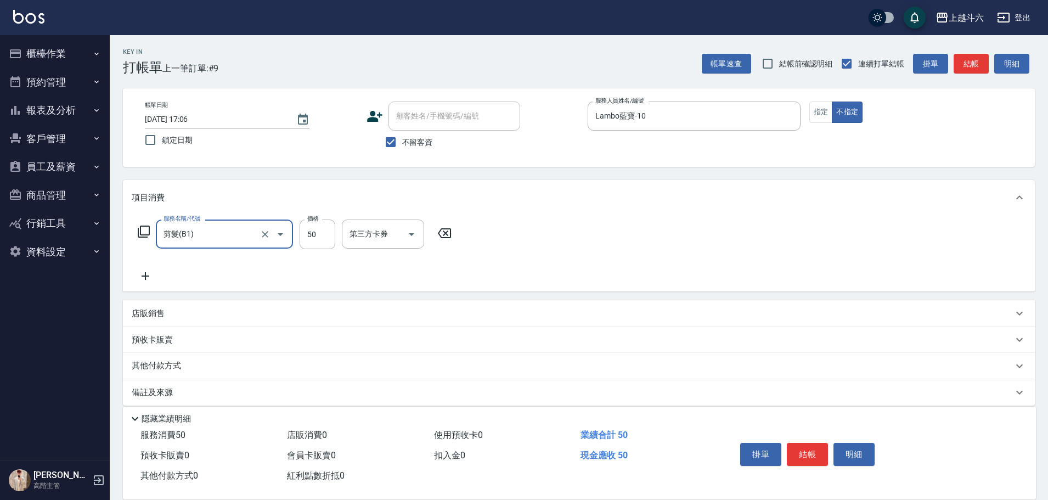
type input "剪髮(B1)"
type input "200"
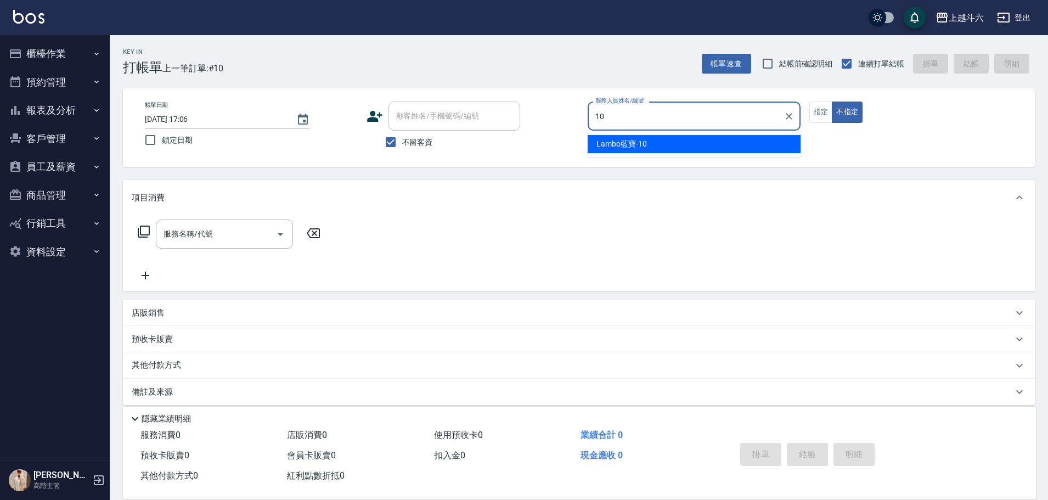
type input "Lambo藍寶-10"
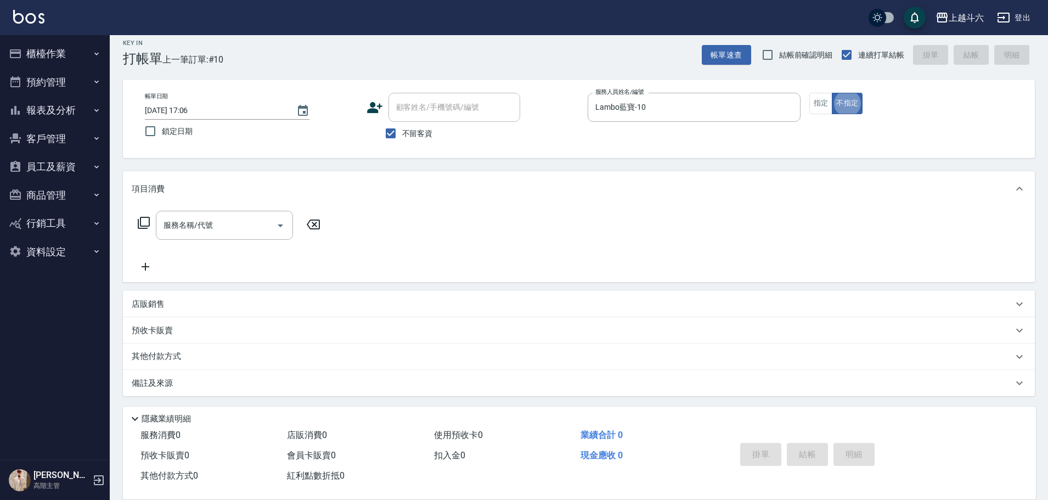
scroll to position [10, 0]
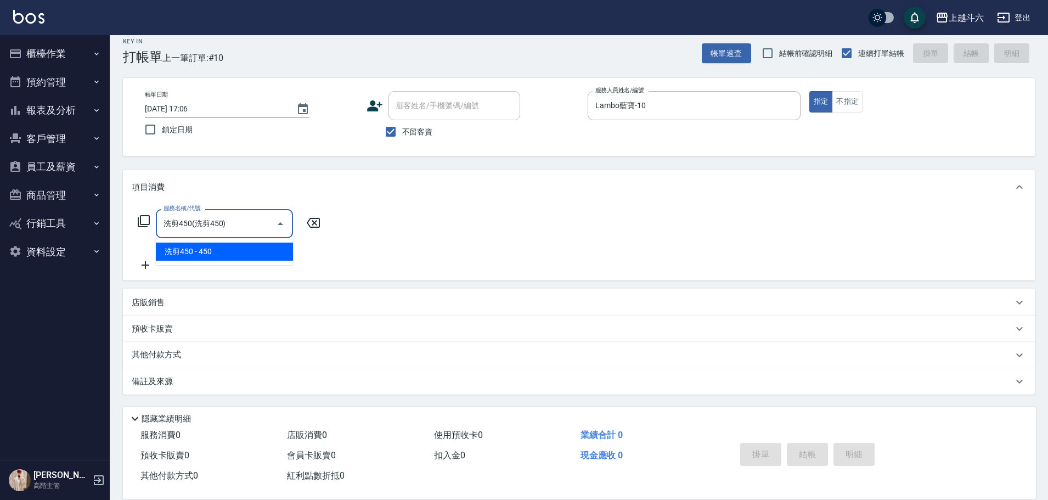
type input "洗剪450"
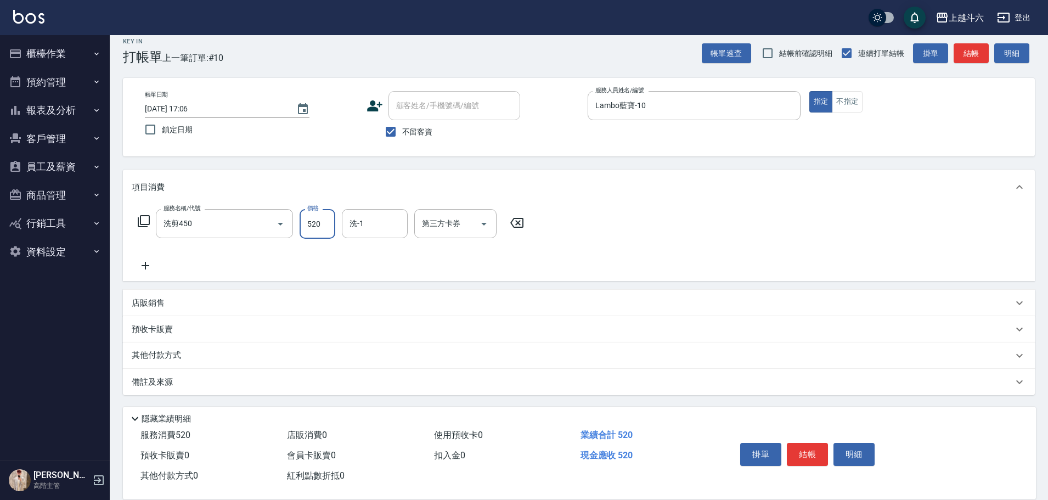
type input "520"
type input "萱芸-32"
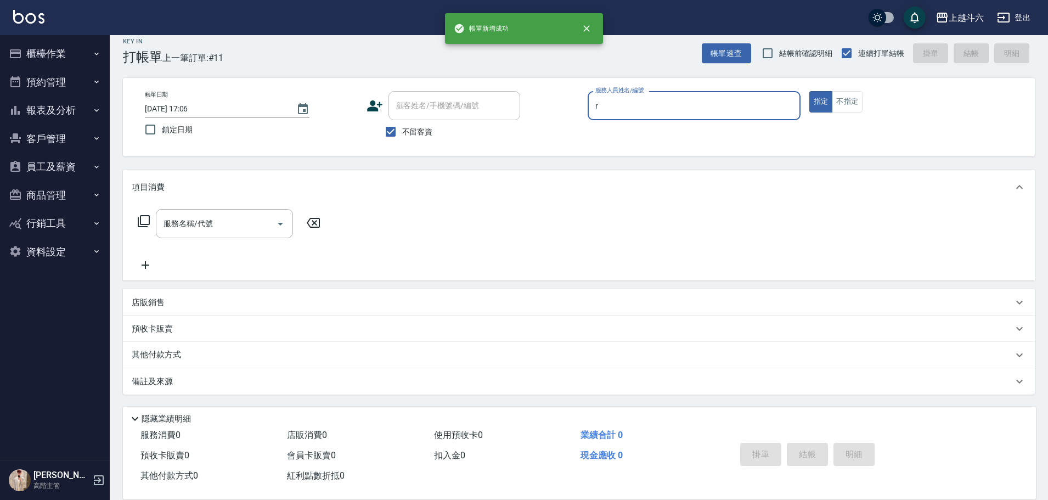
type input "Rebecca瑞瑞-R"
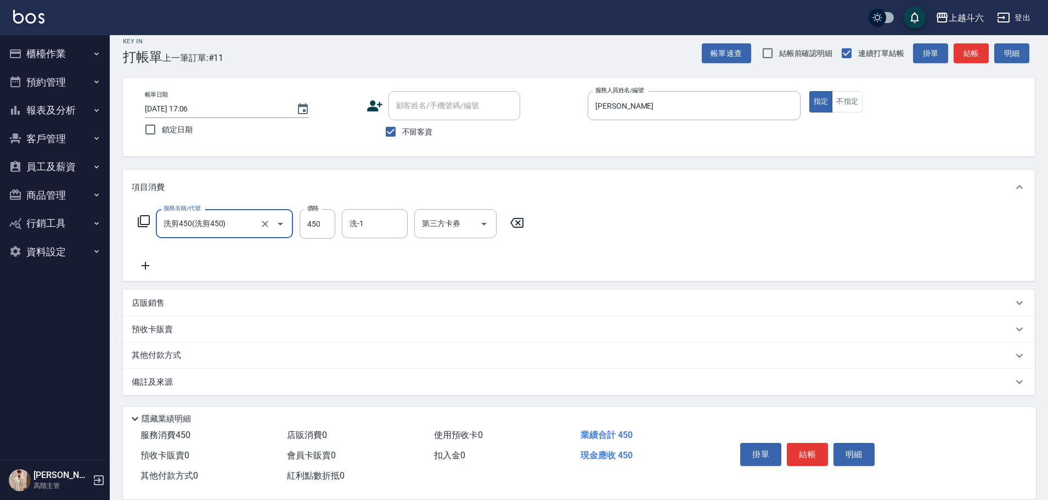
type input "洗剪450"
type input "570"
type input "鈺婷-23"
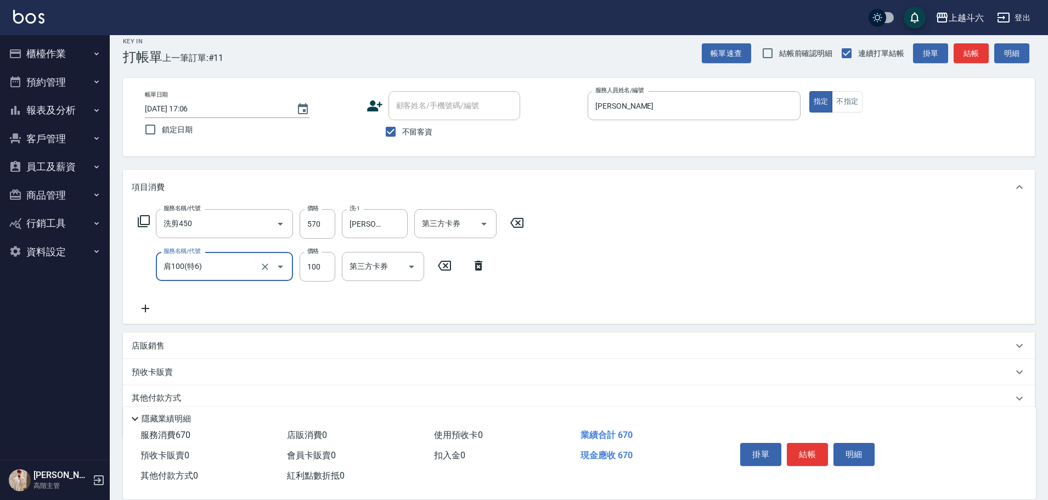
type input "肩100(特6)"
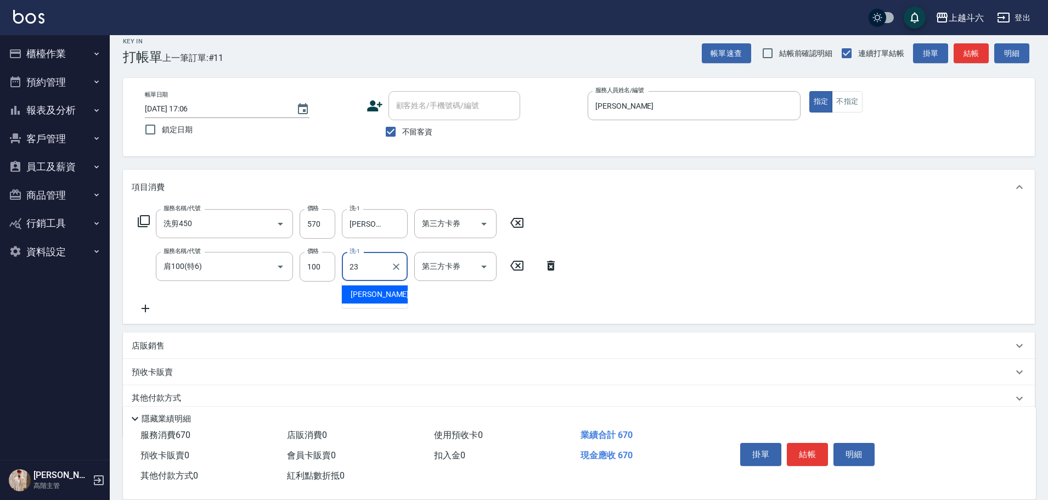
type input "鈺婷-23"
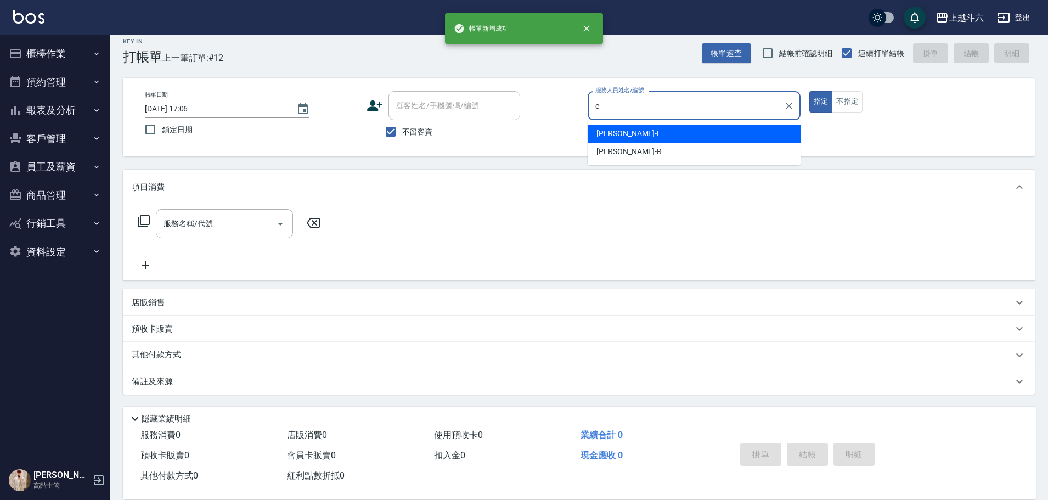
type input "Eason伊森-E"
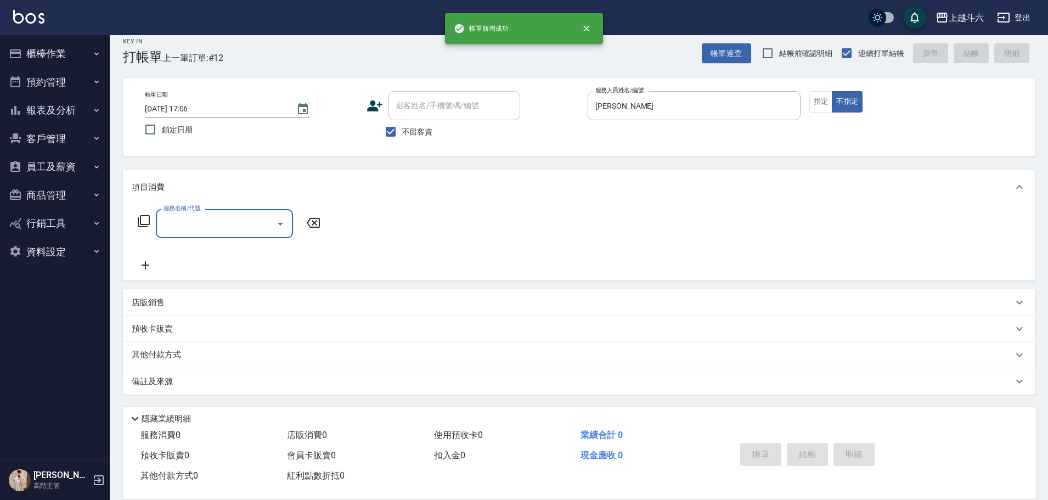
type input "b"
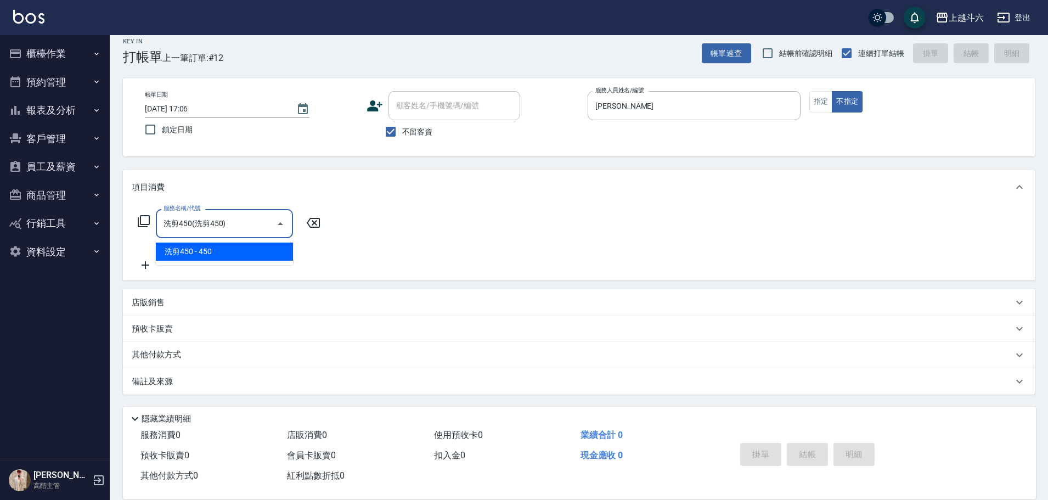
type input "洗剪450"
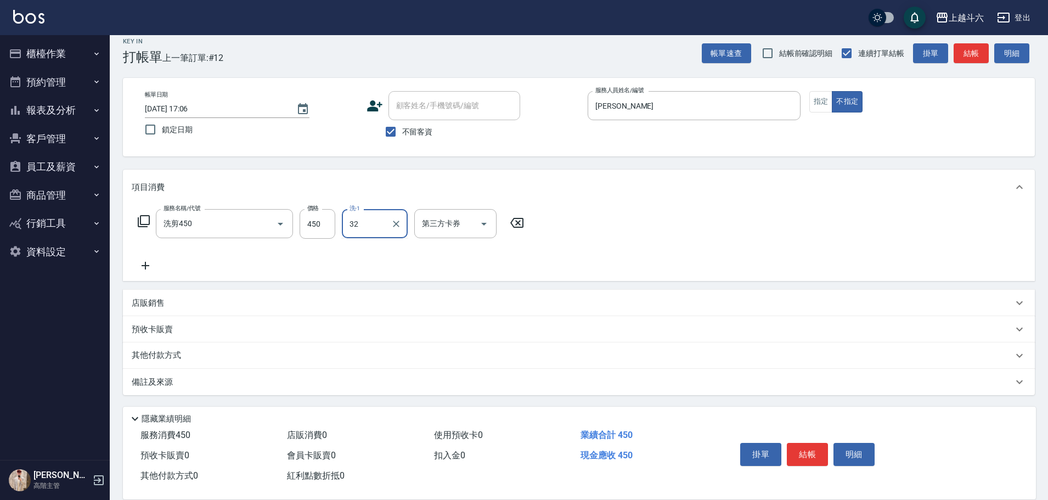
type input "萱芸-32"
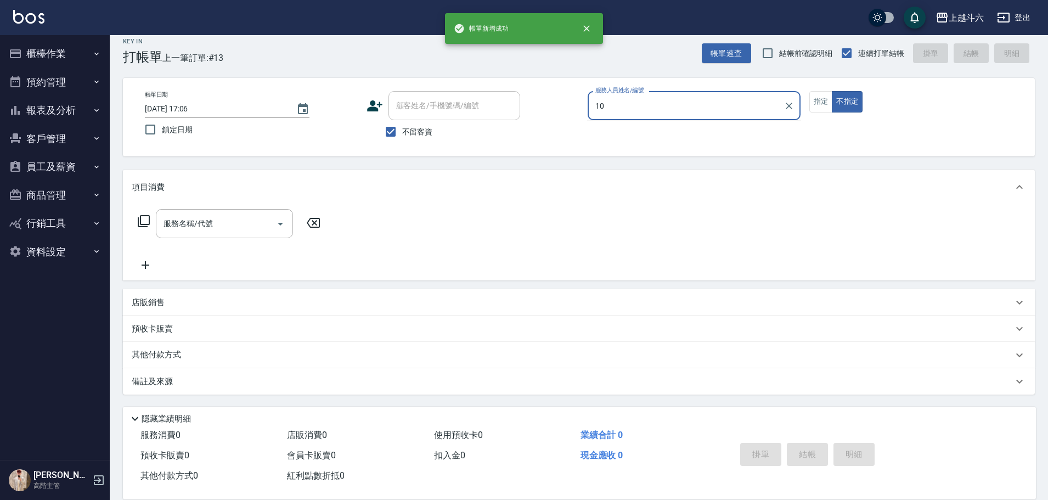
type input "Lambo藍寶-10"
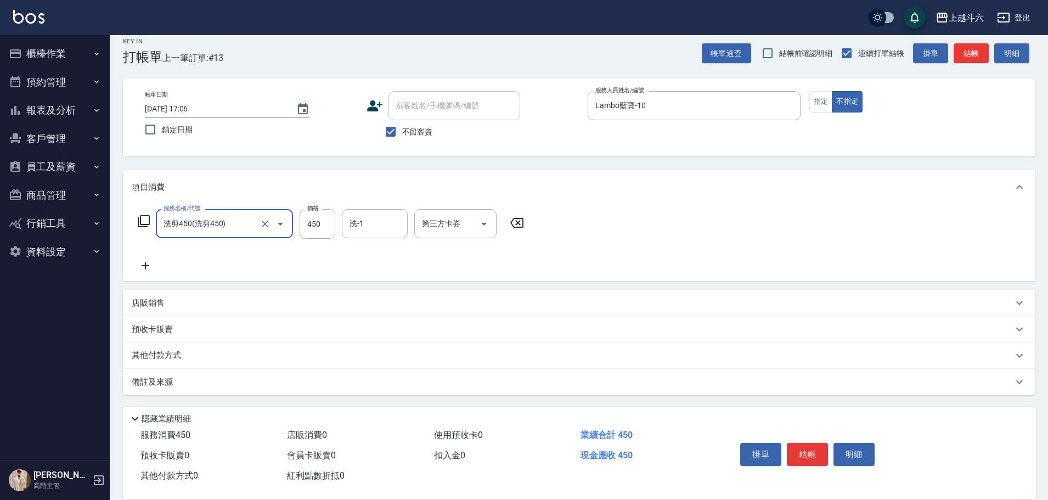
type input "洗剪450"
type input "鈺婷-23"
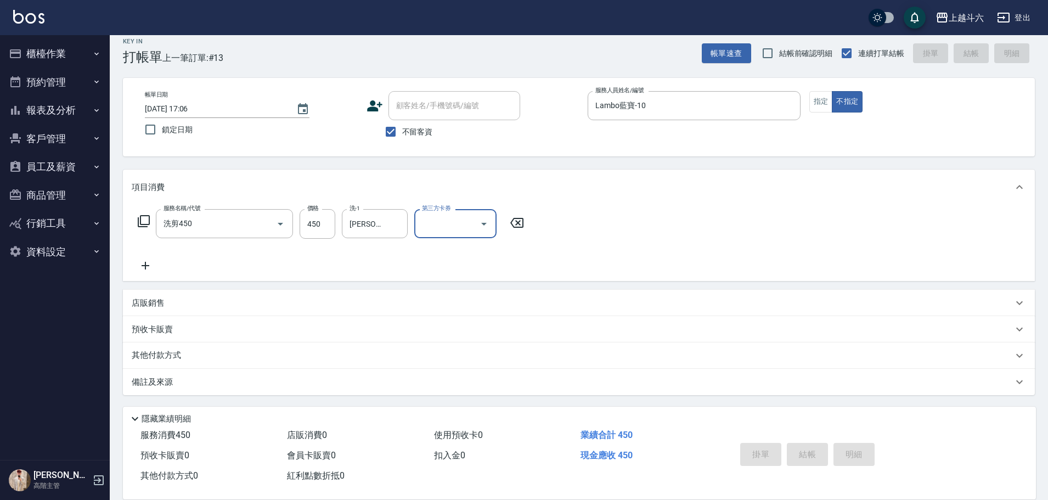
type input "2025/09/07 17:07"
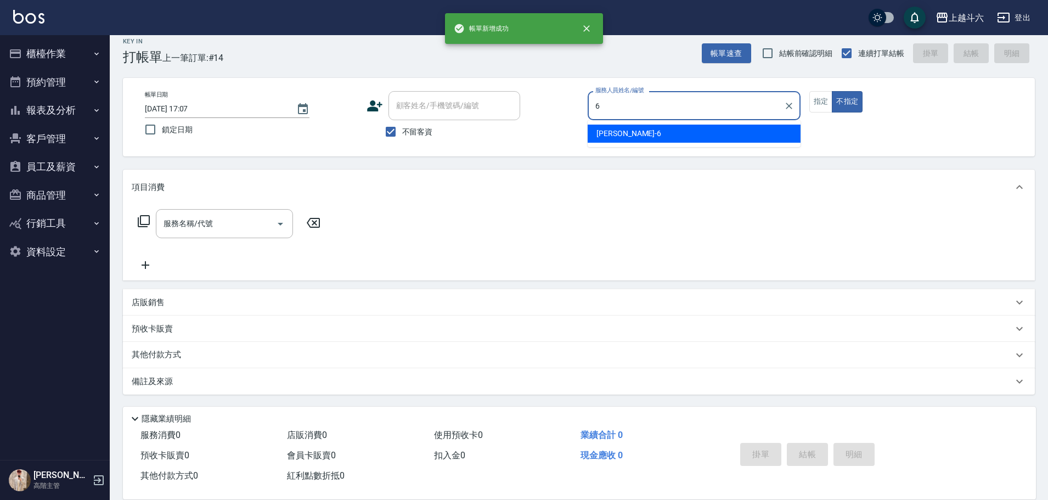
type input "紫宜-6"
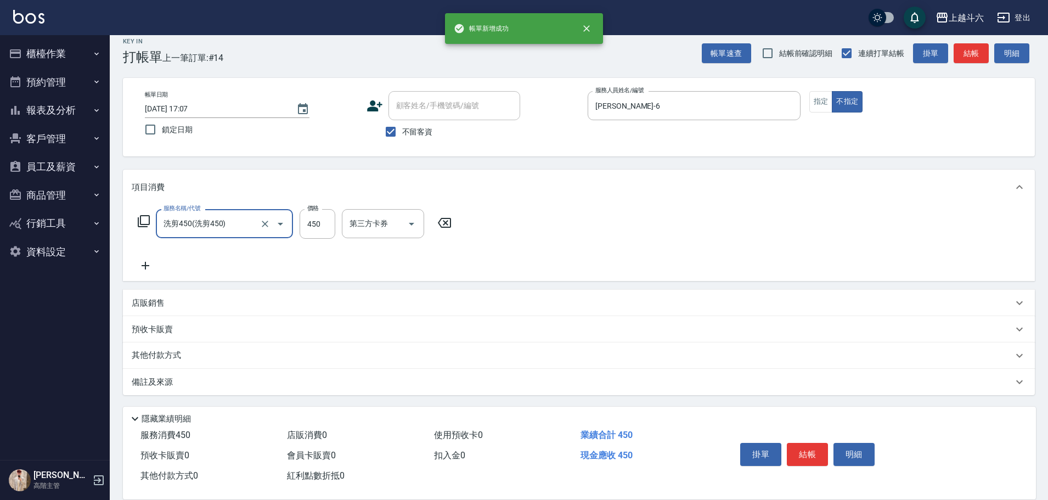
type input "洗剪450"
type input "萱芸-32"
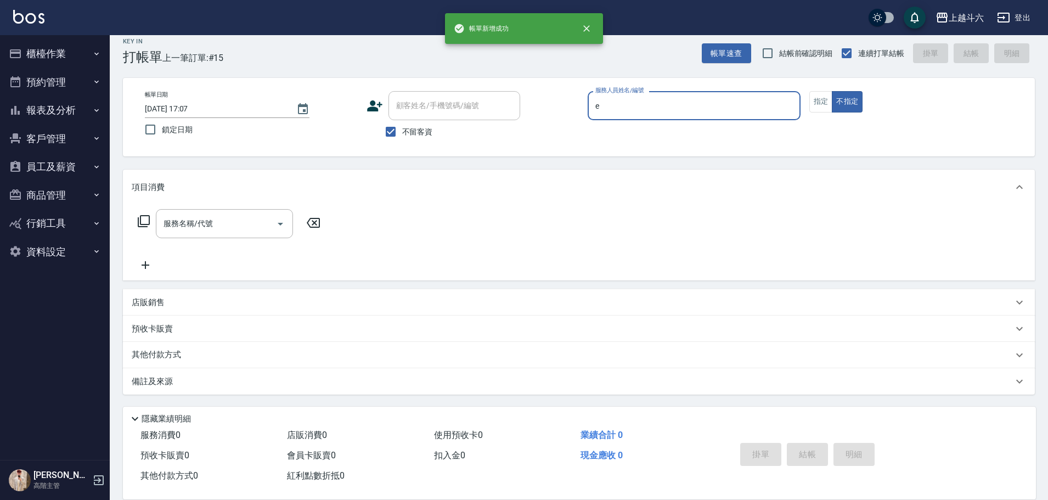
type input "Eason伊森-E"
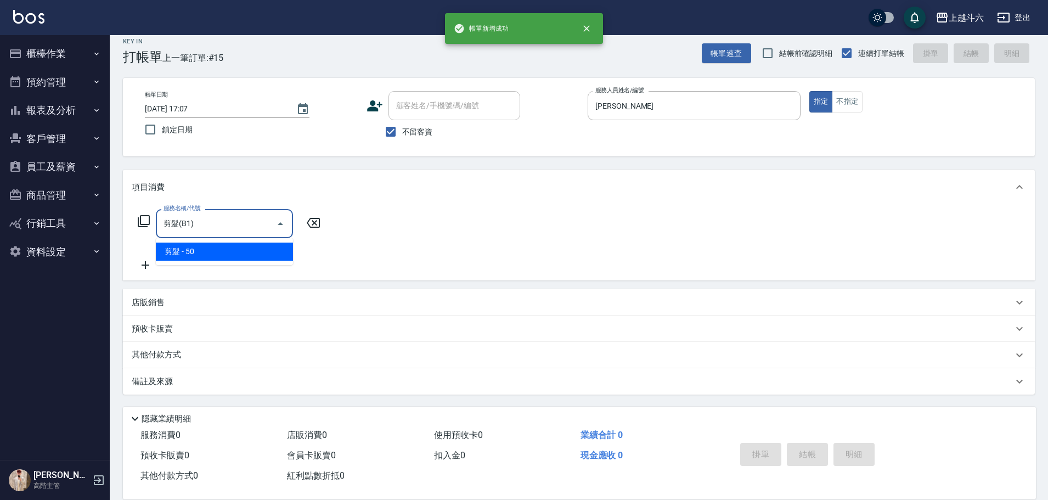
type input "剪髮(B1)"
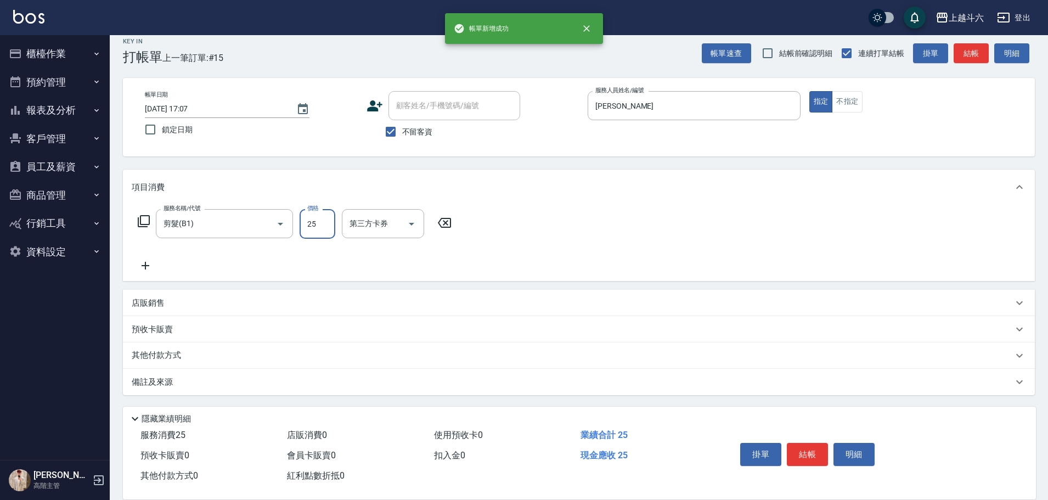
type input "250"
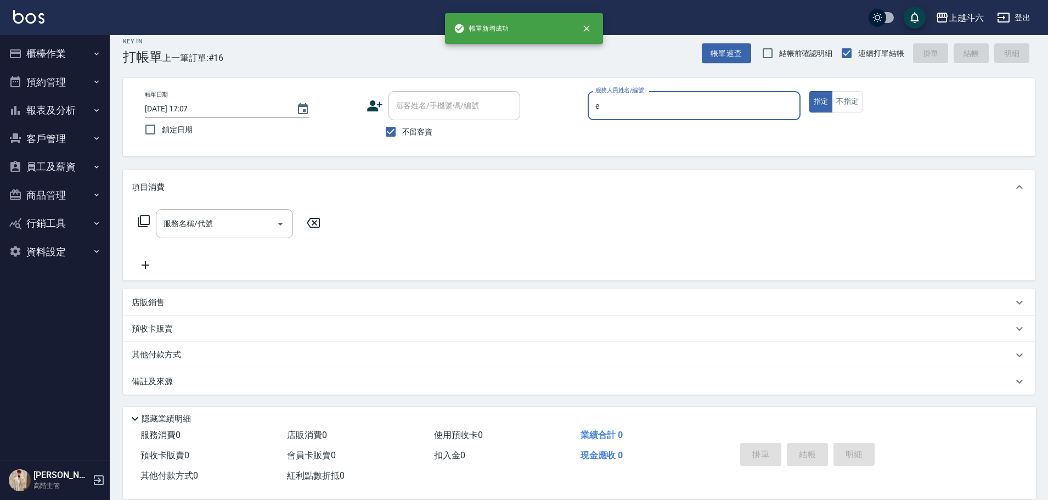
type input "Eason伊森-E"
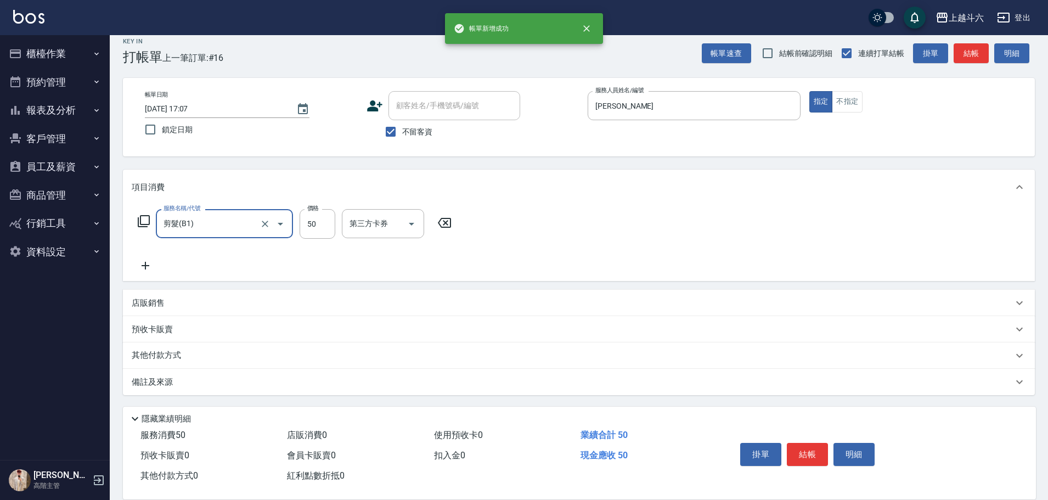
type input "剪髮(B1)"
type input "250"
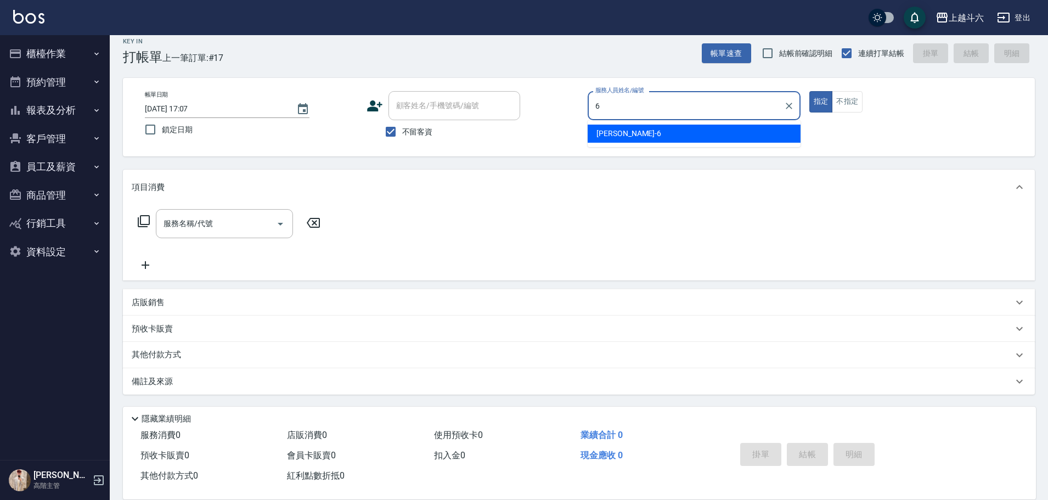
type input "紫宜-6"
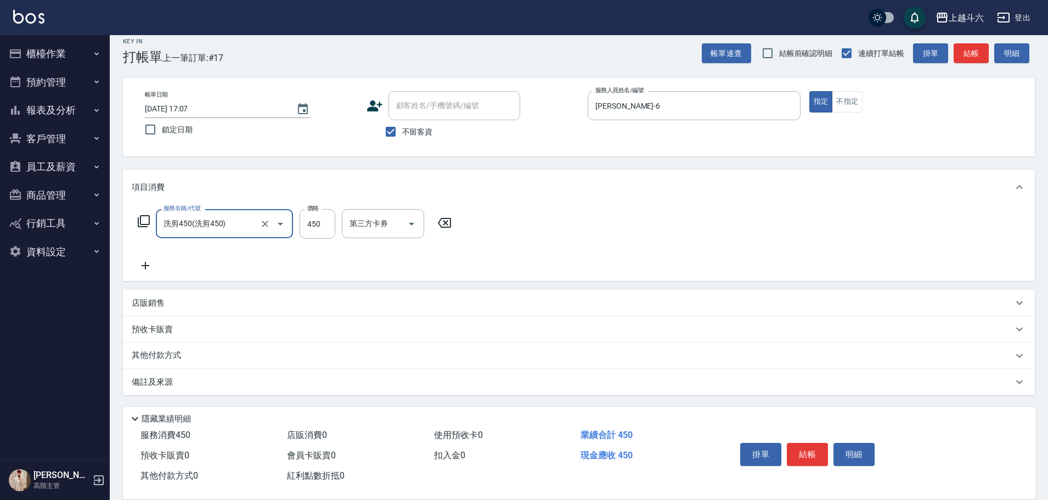
type input "洗剪450"
type input "600"
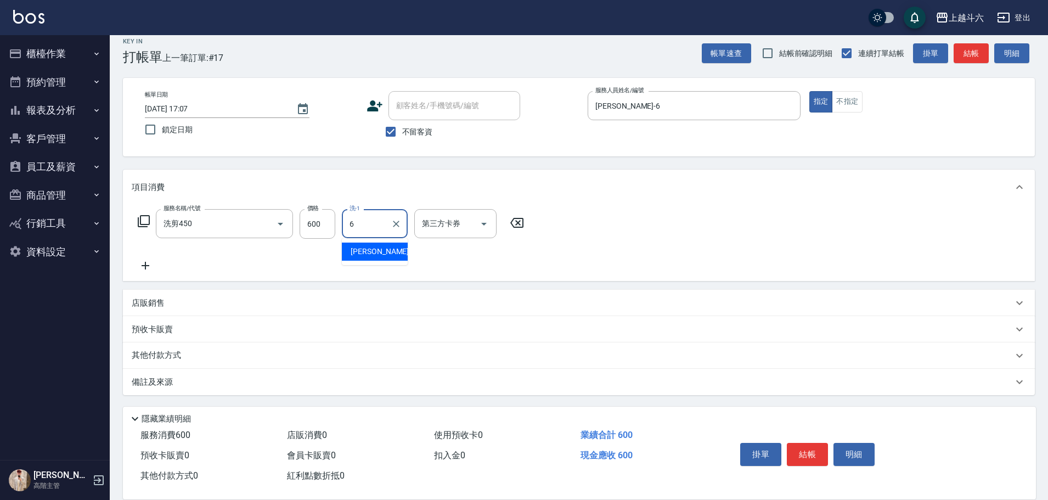
type input "紫宜-6"
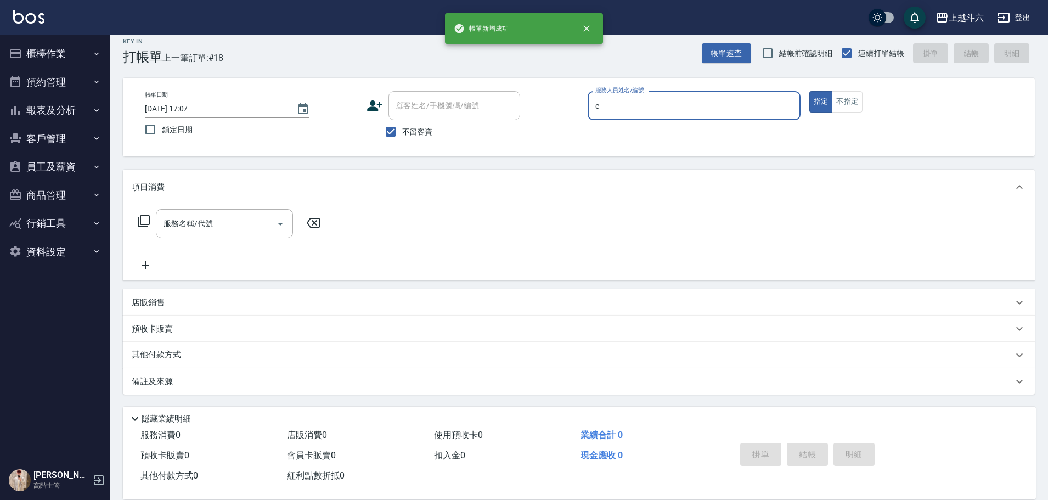
type input "Eason伊森-E"
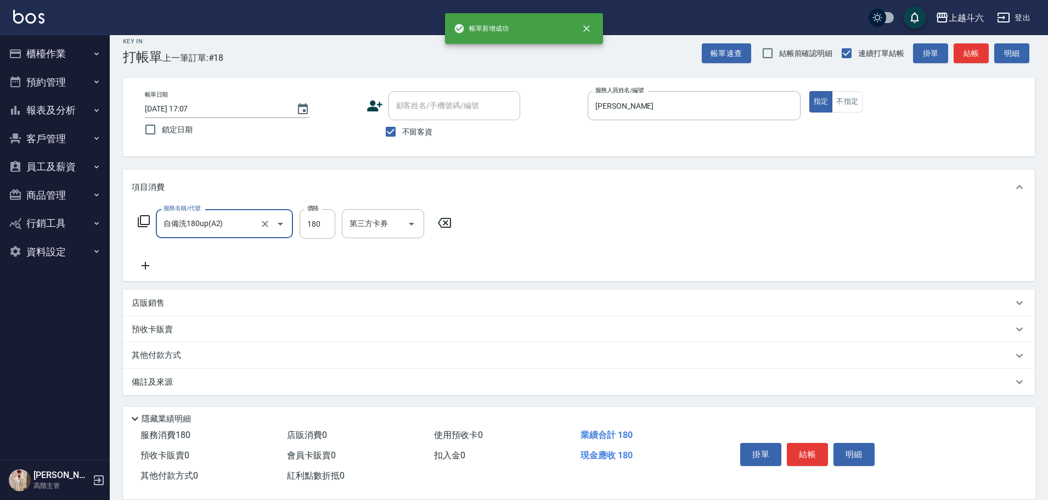
type input "自備洗180up(A2)"
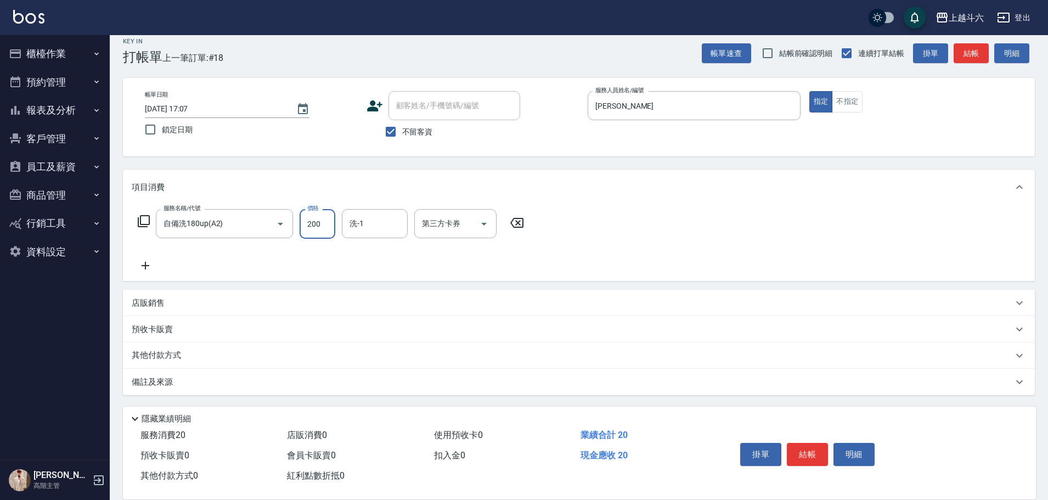
type input "200"
type input "3"
type input "鈺婷-23"
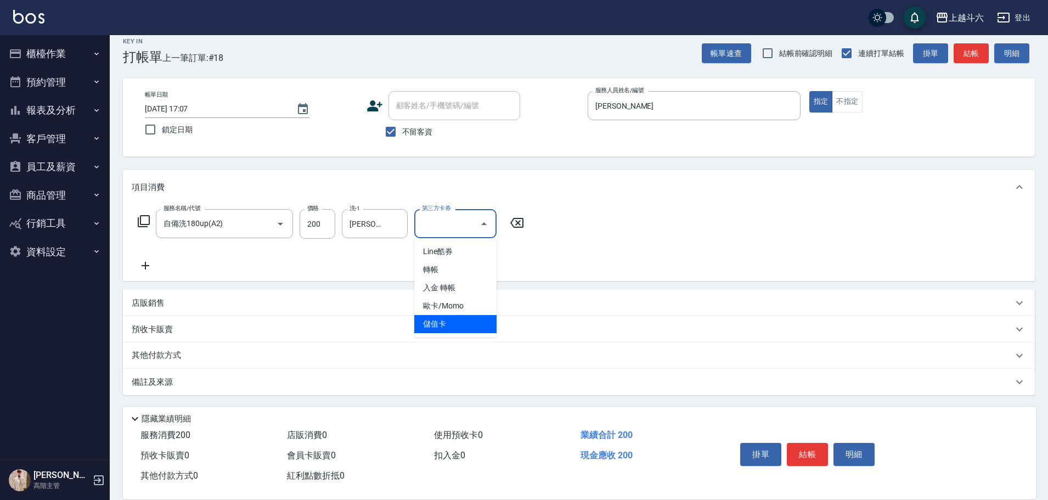
type input "儲值卡"
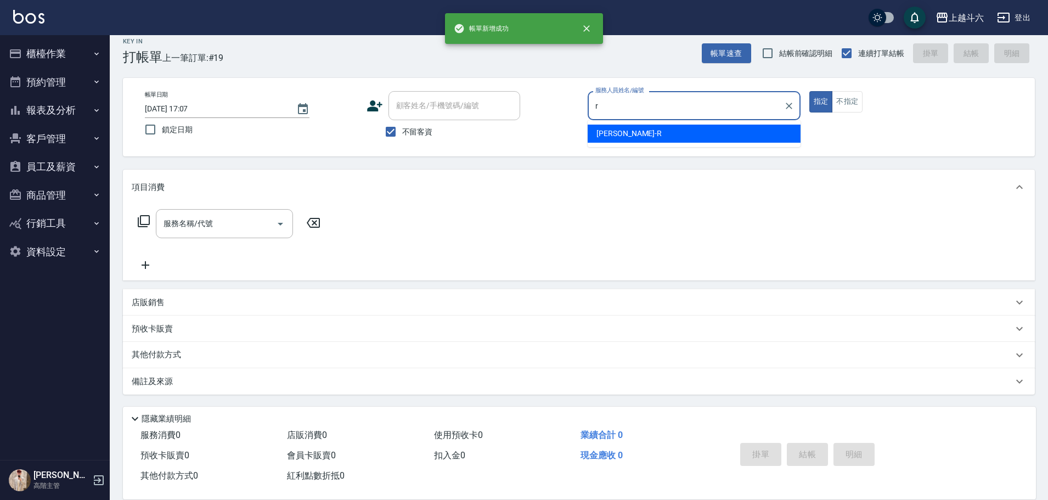
type input "Rebecca瑞瑞-R"
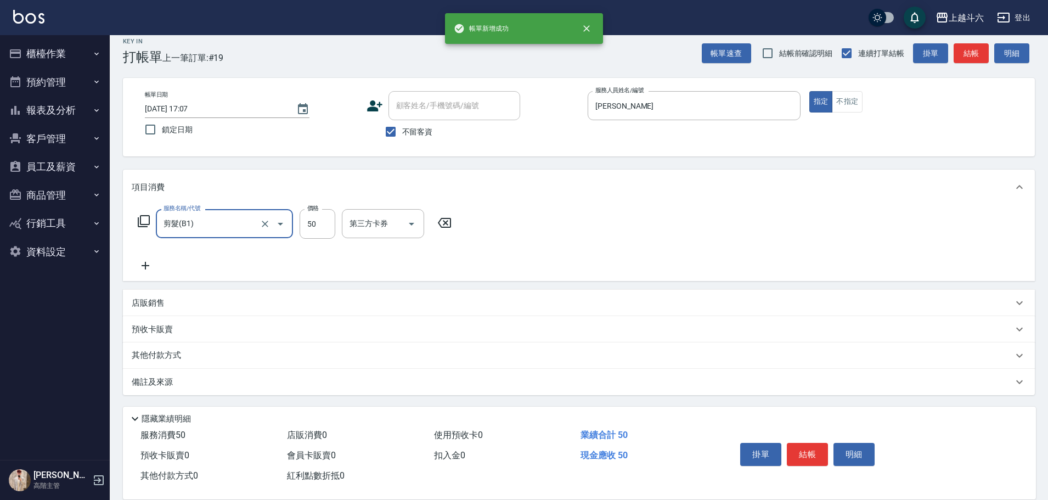
type input "剪髮(B1)"
type input "250"
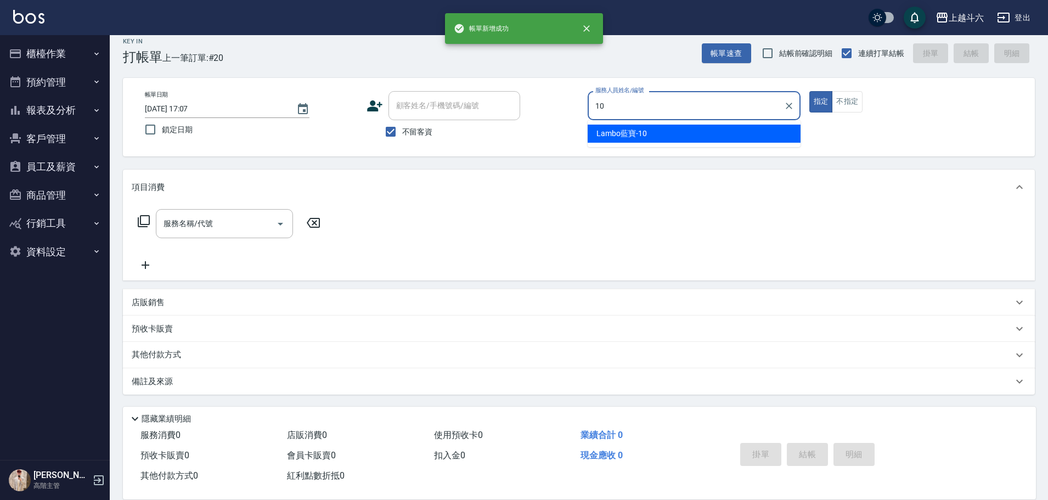
type input "Lambo藍寶-10"
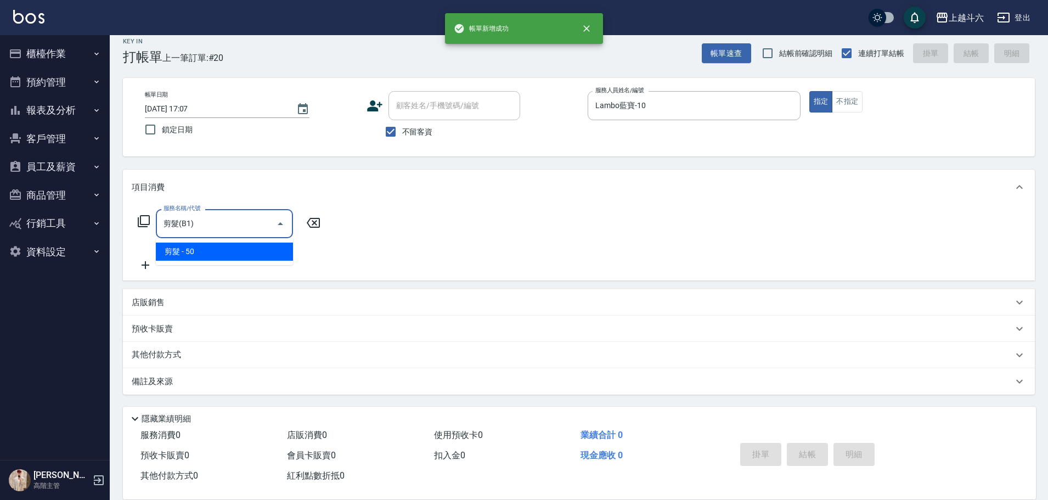
type input "剪髮(B1)"
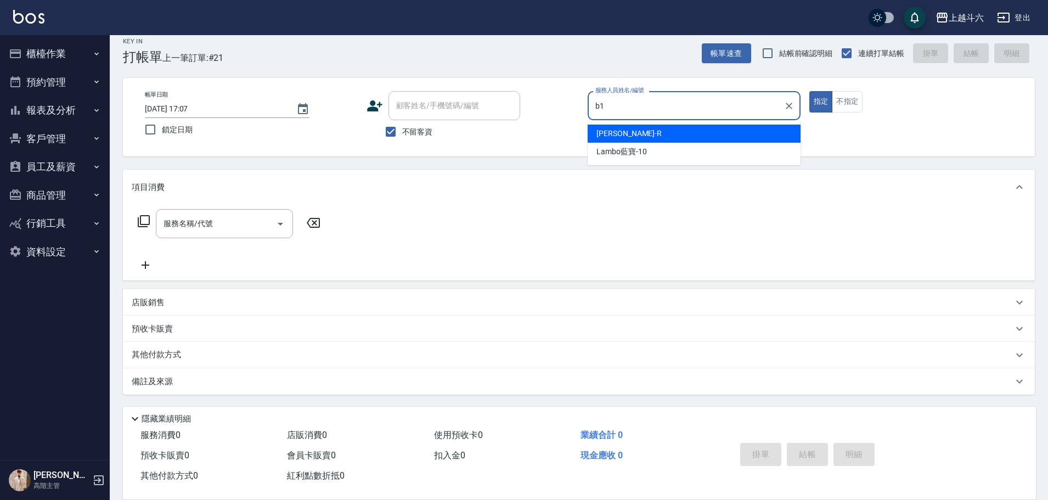
type input "b1"
click at [809, 91] on button "指定" at bounding box center [821, 101] width 24 height 21
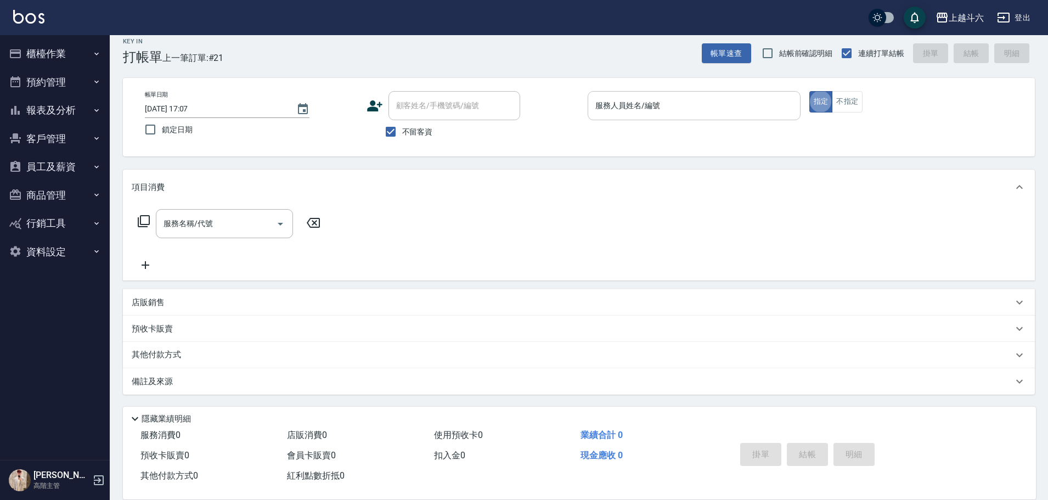
click at [680, 109] on input "服務人員姓名/編號" at bounding box center [694, 105] width 203 height 19
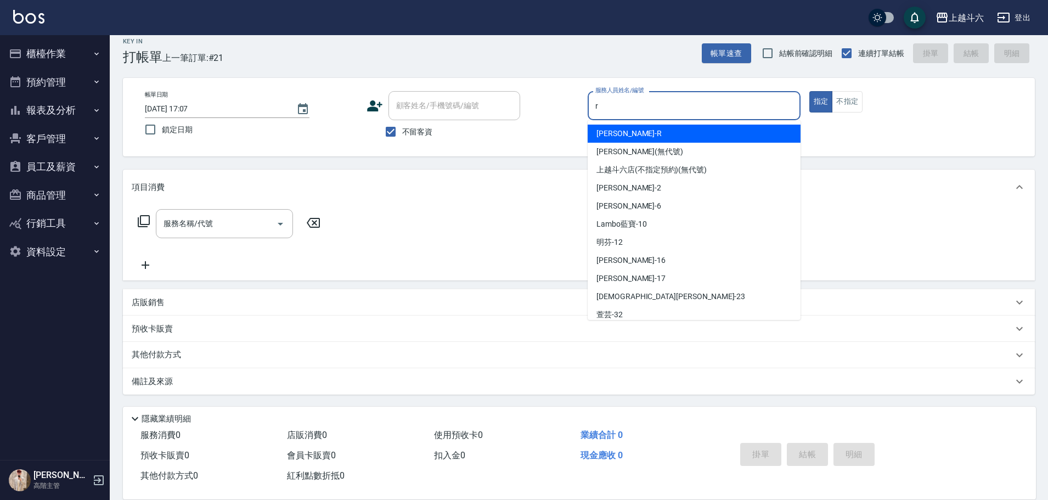
type input "Rebecca瑞瑞-R"
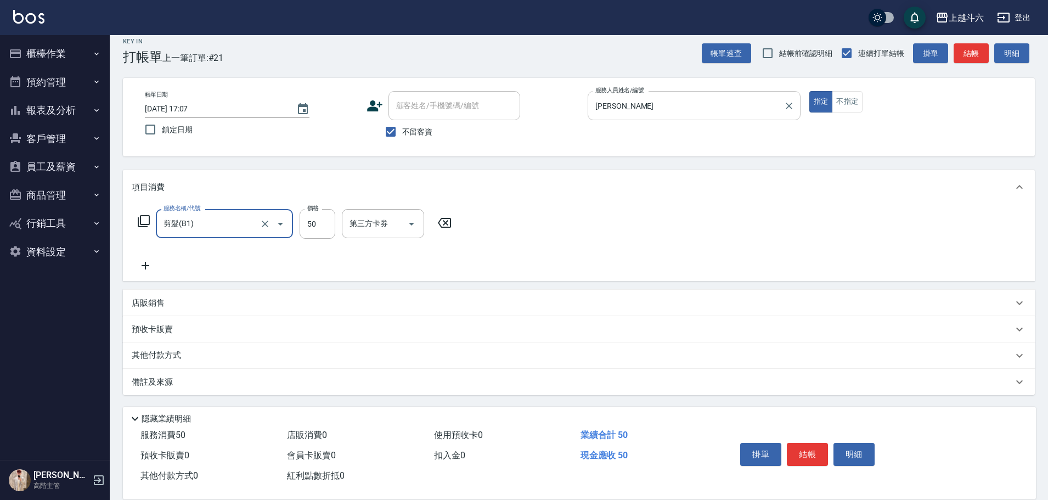
type input "剪髮(B1)"
type input "320"
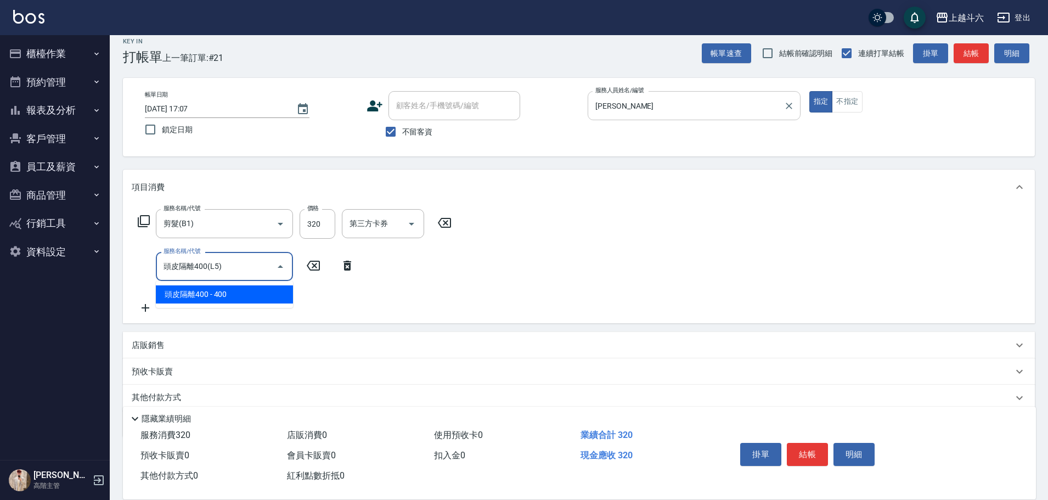
type input "頭皮隔離400(L5)"
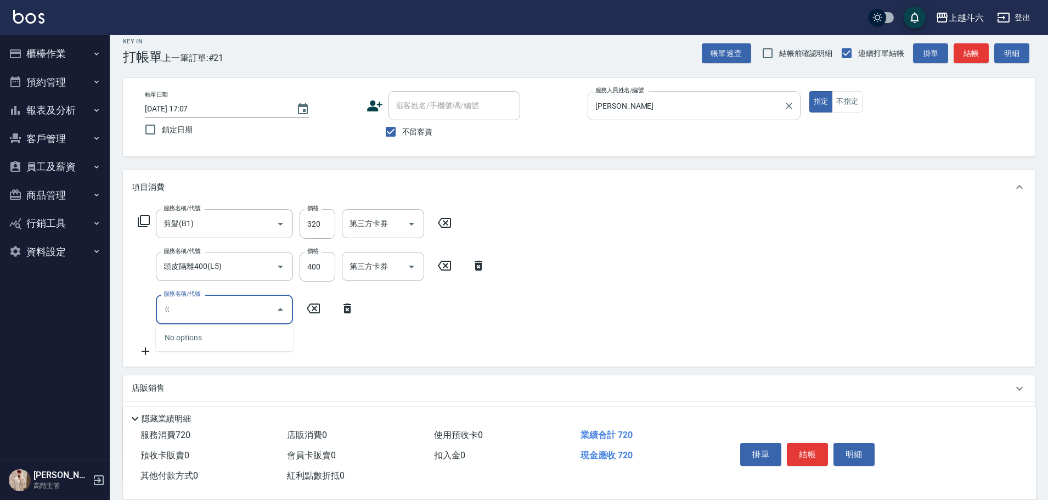
type input "ㄍ"
type input "活動燙髮1799 不分長度"
type input "2000"
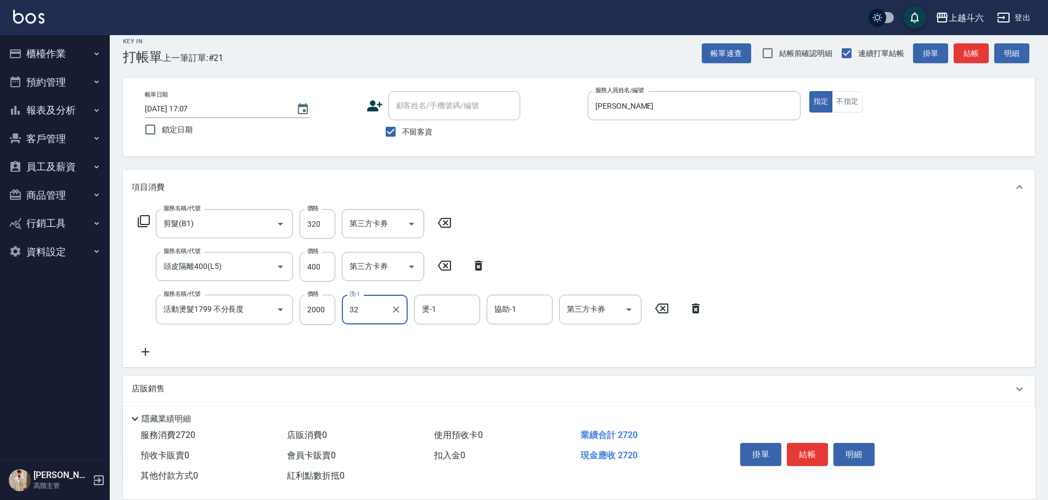
type input "萱芸-32"
type input "Rebecca瑞瑞-R"
type input "萱芸-32"
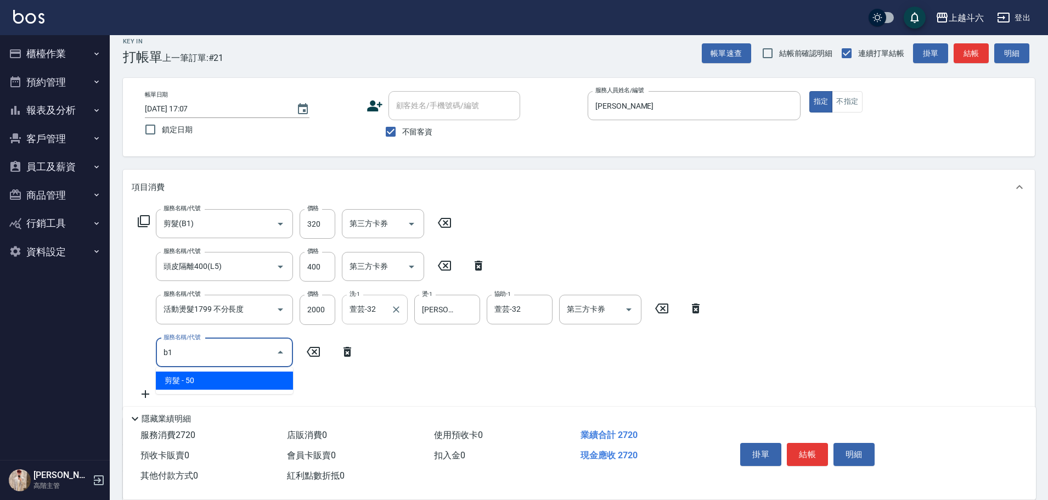
type input "剪髮(B1)"
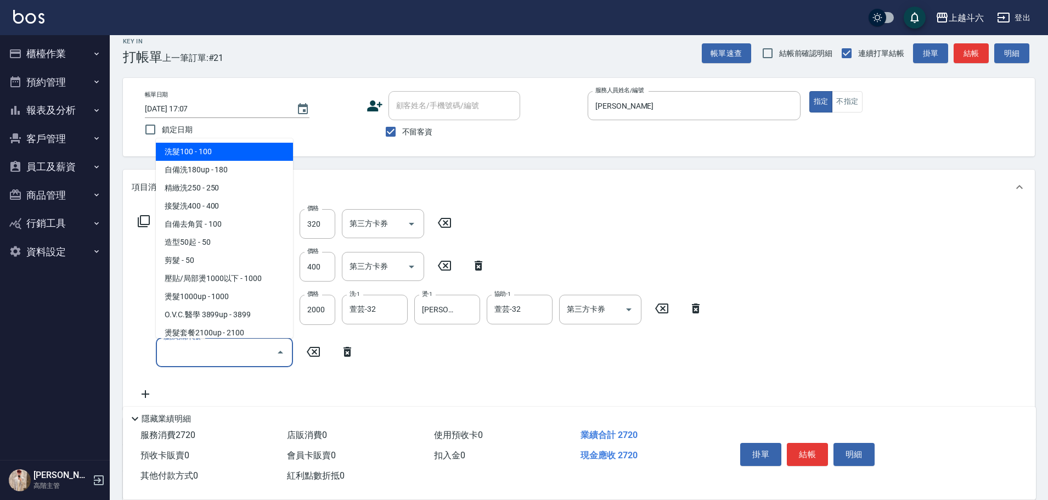
click at [393, 341] on div "服務名稱/代號 剪髮(B1) 服務名稱/代號 價格 320 價格 第三方卡券 第三方卡券 服務名稱/代號 頭皮隔離400(L5) 服務名稱/代號 價格 400…" at bounding box center [421, 304] width 578 height 191
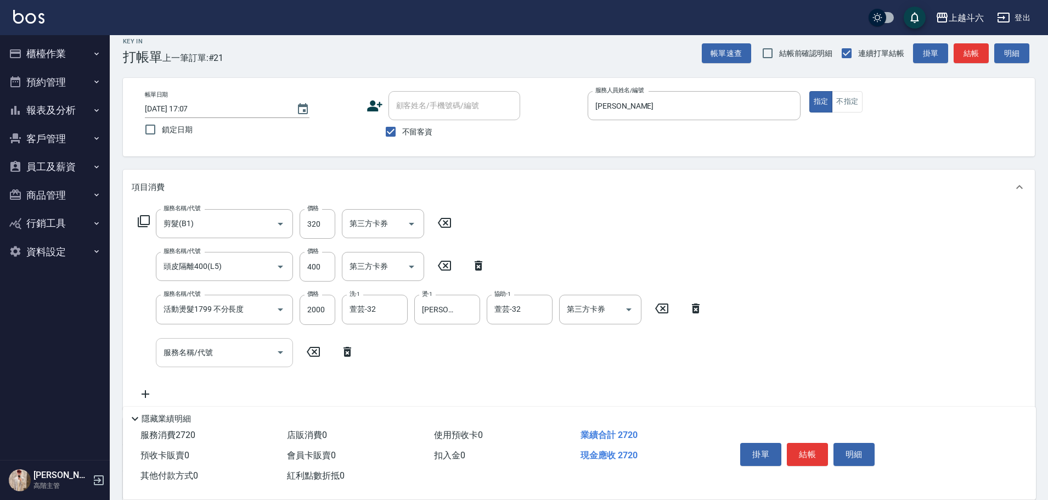
click at [238, 359] on input "服務名稱/代號" at bounding box center [216, 352] width 111 height 19
type input "\"
type input "色"
type input "護髮600以上(T3)"
type input "800"
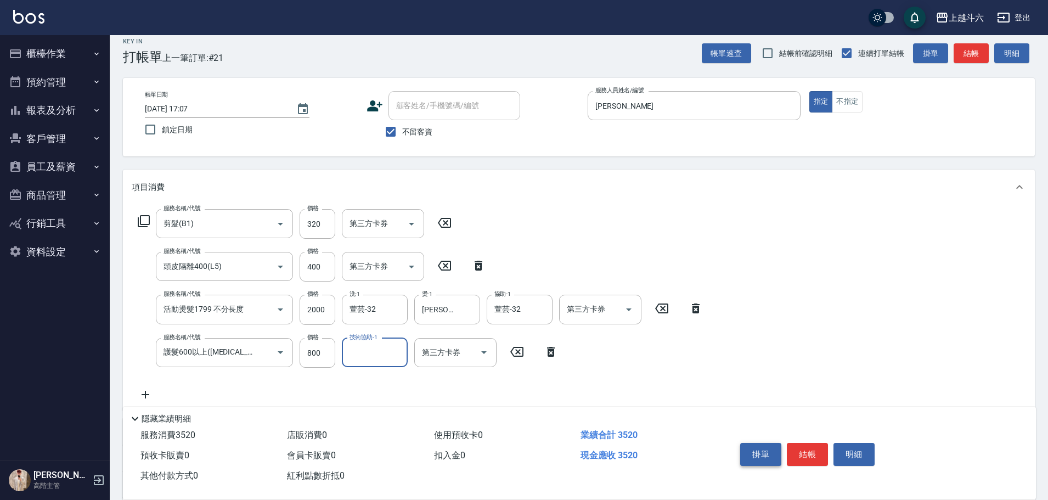
click at [768, 447] on button "掛單" at bounding box center [760, 454] width 41 height 23
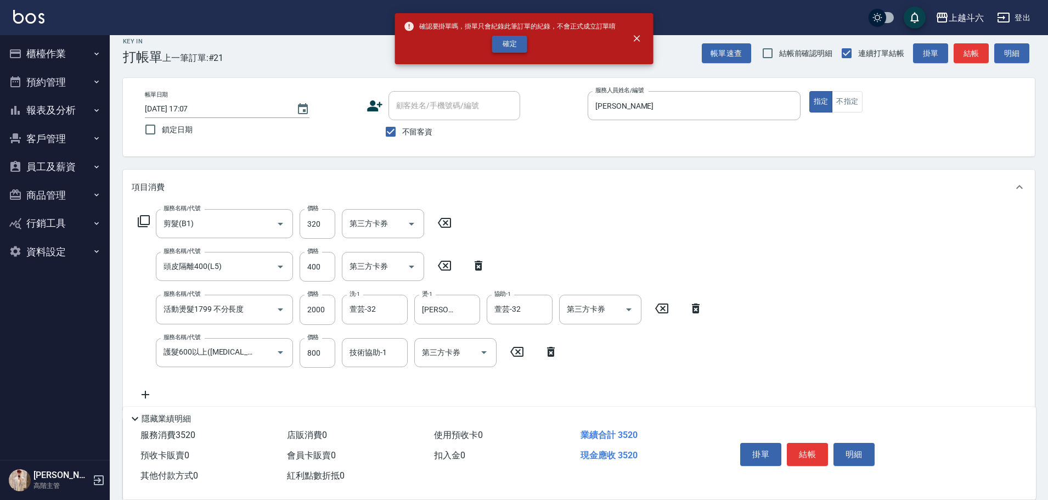
click at [499, 44] on button "確定" at bounding box center [509, 44] width 35 height 17
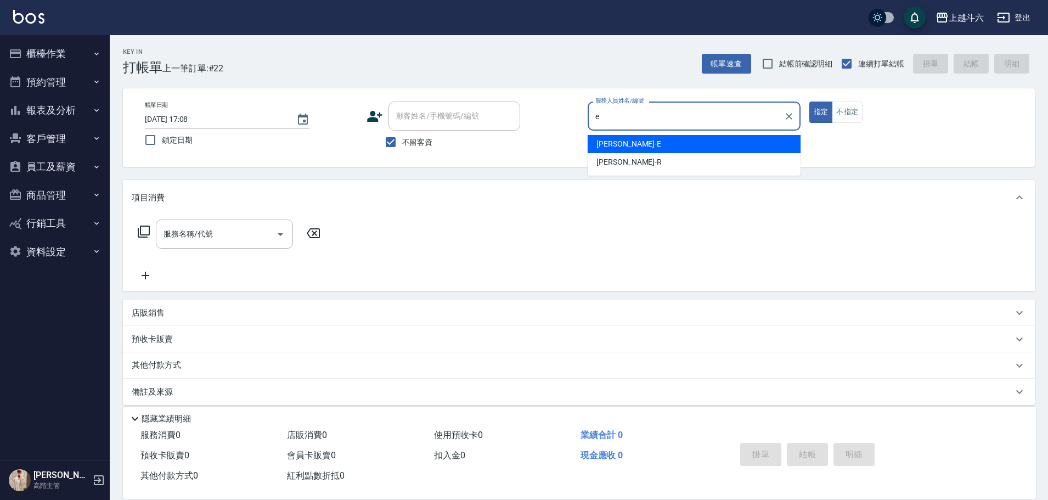
type input "e"
type button "true"
type input "[PERSON_NAME]"
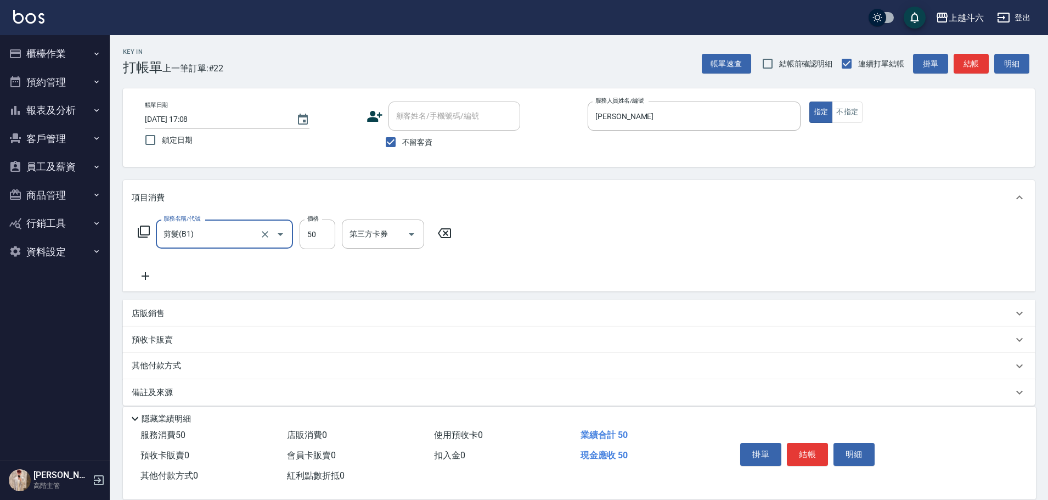
type input "剪髮(B1)"
type input "250"
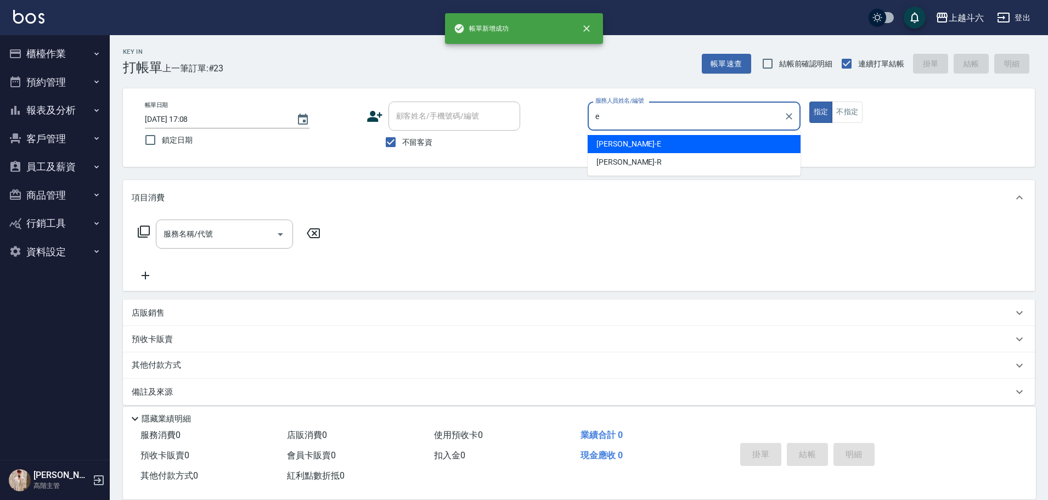
type input "[PERSON_NAME]"
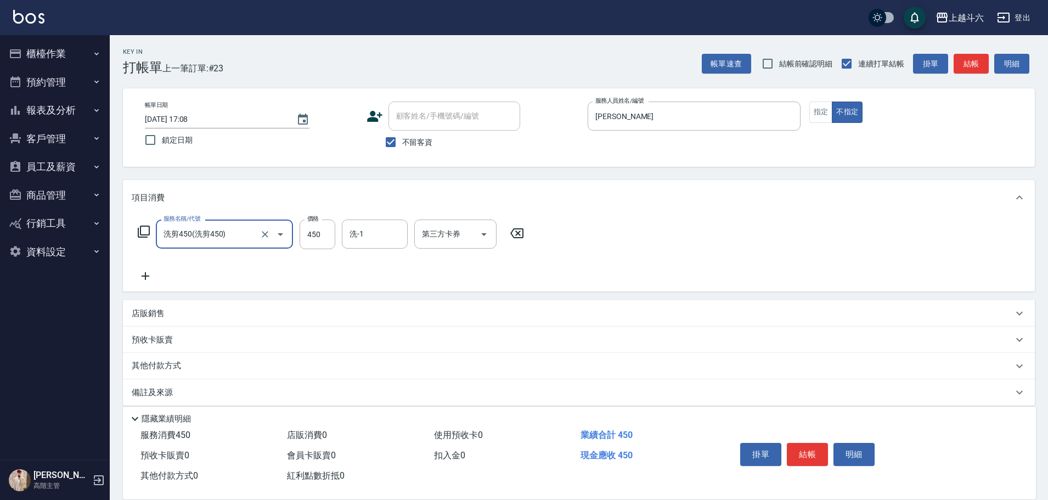
type input "洗剪450"
type input "萱芸-32"
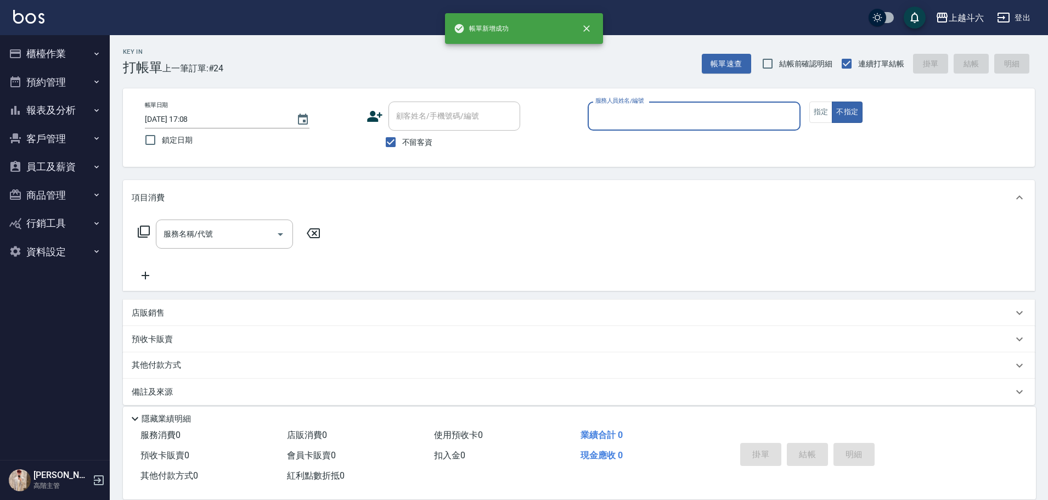
click at [72, 100] on button "報表及分析" at bounding box center [54, 110] width 101 height 29
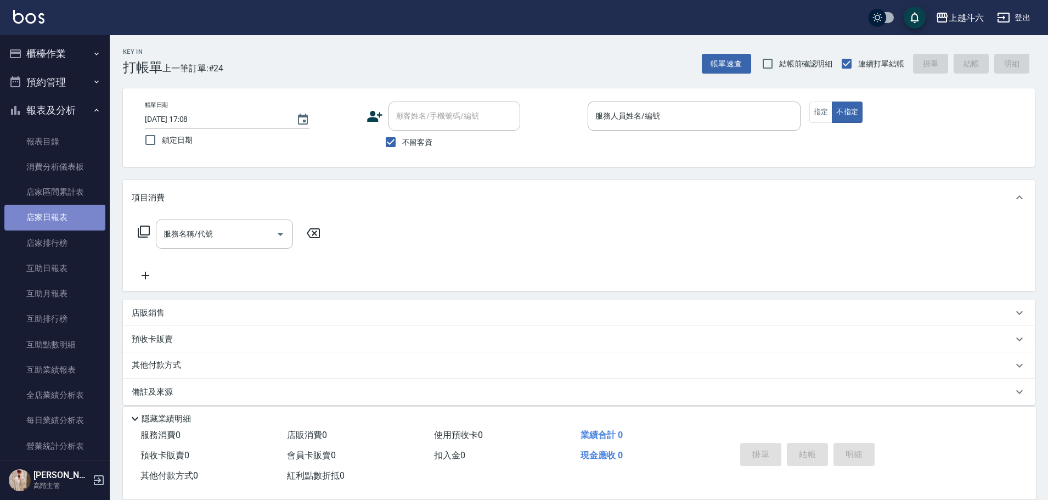
click at [63, 222] on link "店家日報表" at bounding box center [54, 217] width 101 height 25
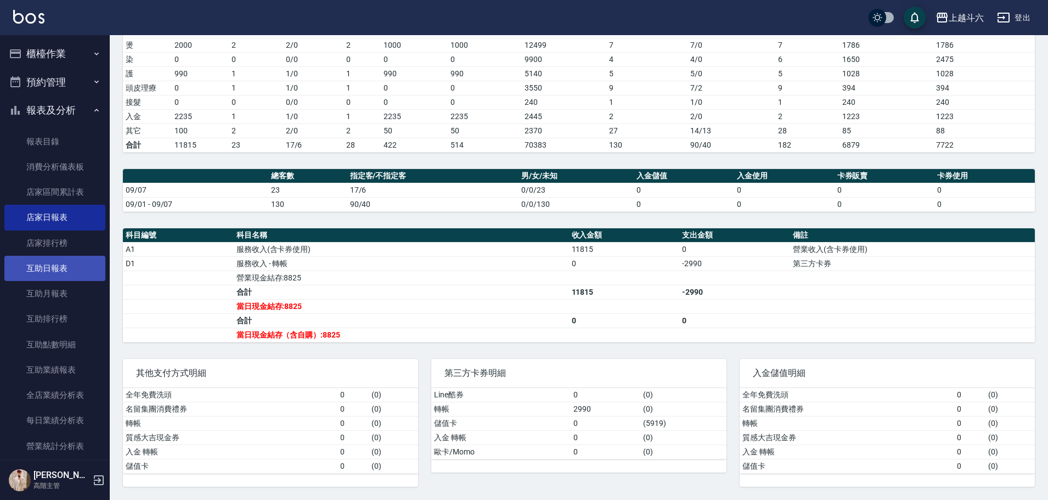
scroll to position [110, 0]
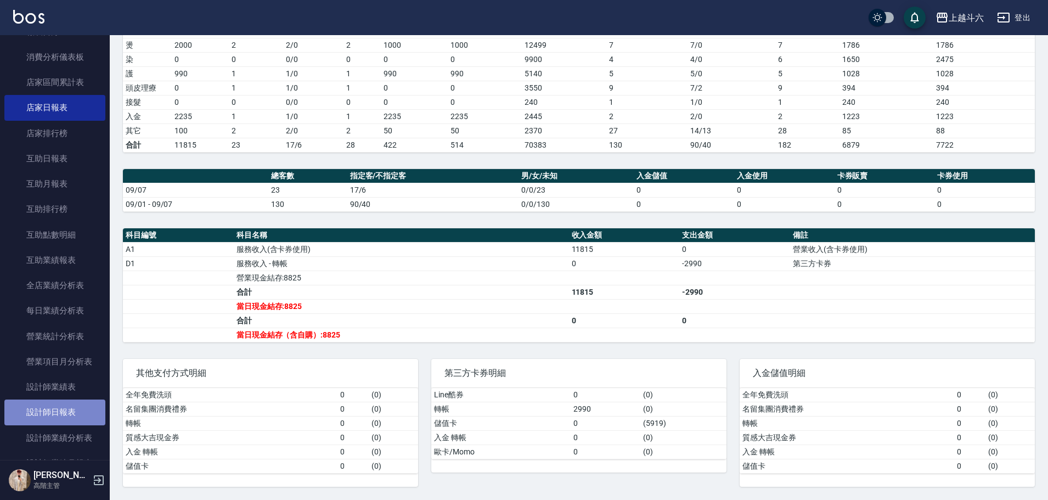
click at [70, 412] on link "設計師日報表" at bounding box center [54, 411] width 101 height 25
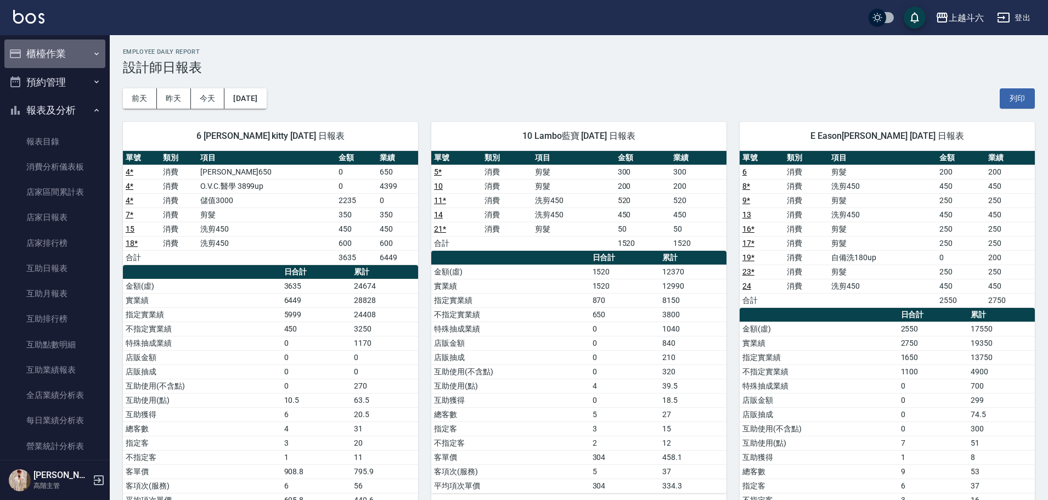
click at [75, 53] on button "櫃檯作業" at bounding box center [54, 54] width 101 height 29
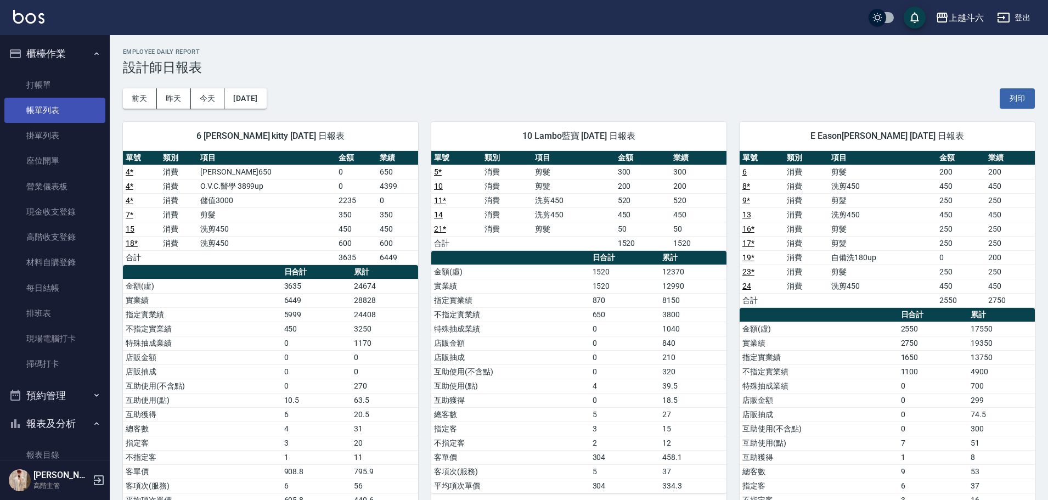
click at [77, 108] on link "帳單列表" at bounding box center [54, 110] width 101 height 25
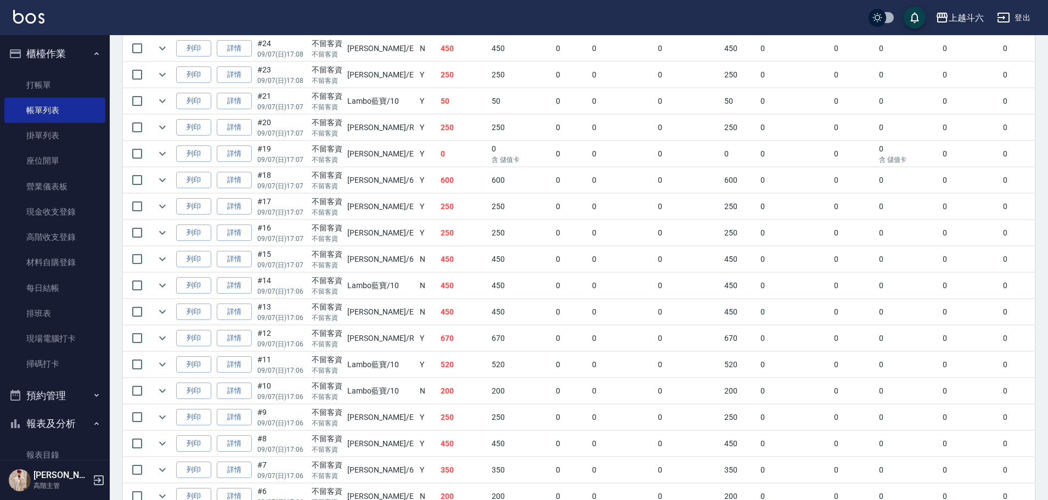
scroll to position [268, 0]
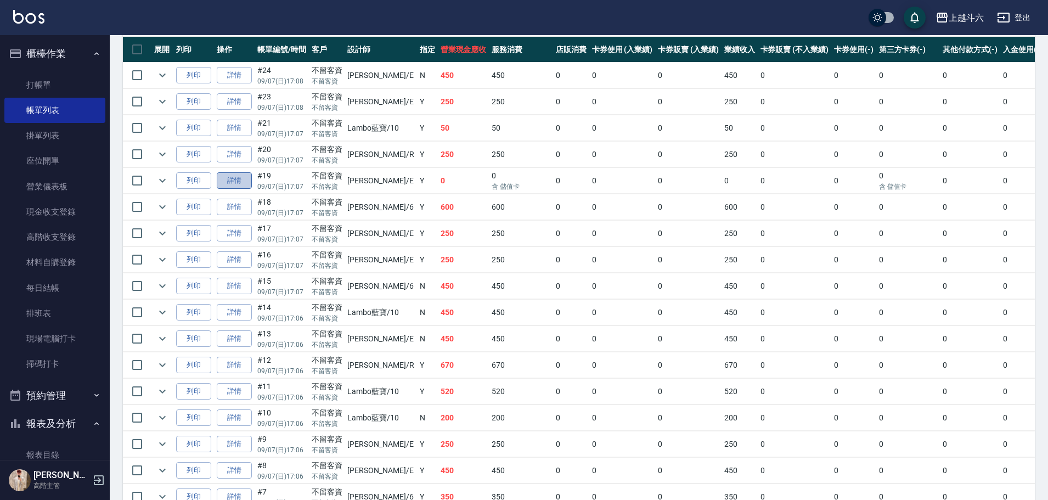
click at [234, 179] on link "詳情" at bounding box center [234, 180] width 35 height 17
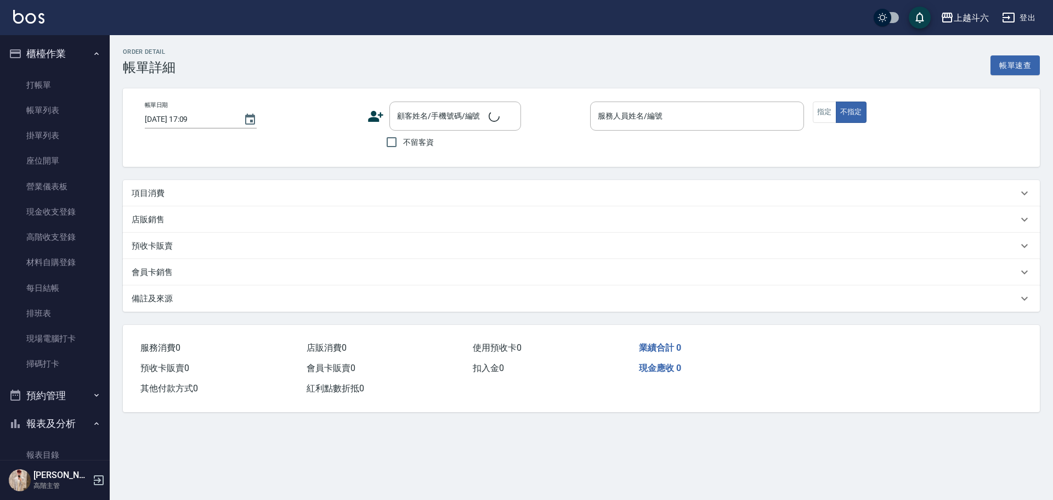
type input "2025/09/07 17:07"
checkbox input "true"
type input "Eason伊森-E"
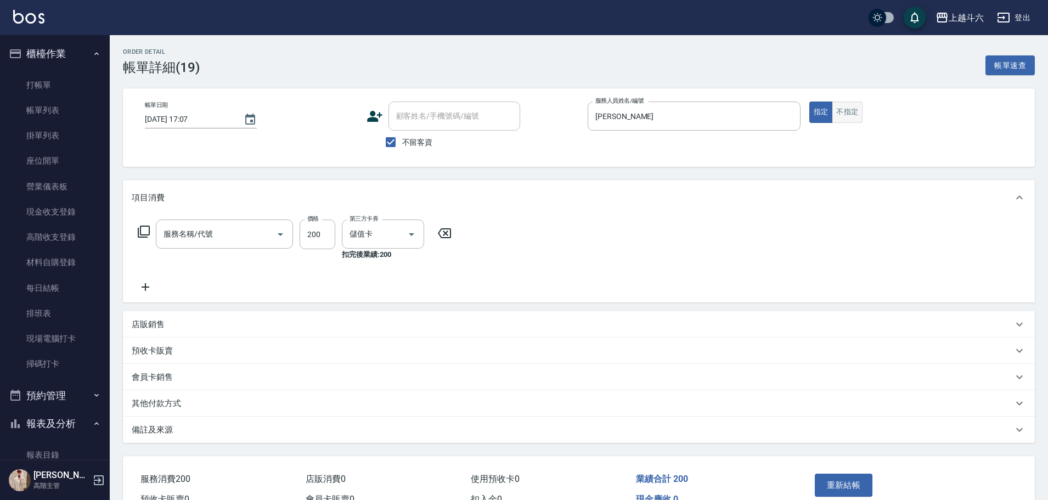
type input "自備洗180up(A2)"
click at [845, 115] on button "不指定" at bounding box center [847, 111] width 31 height 21
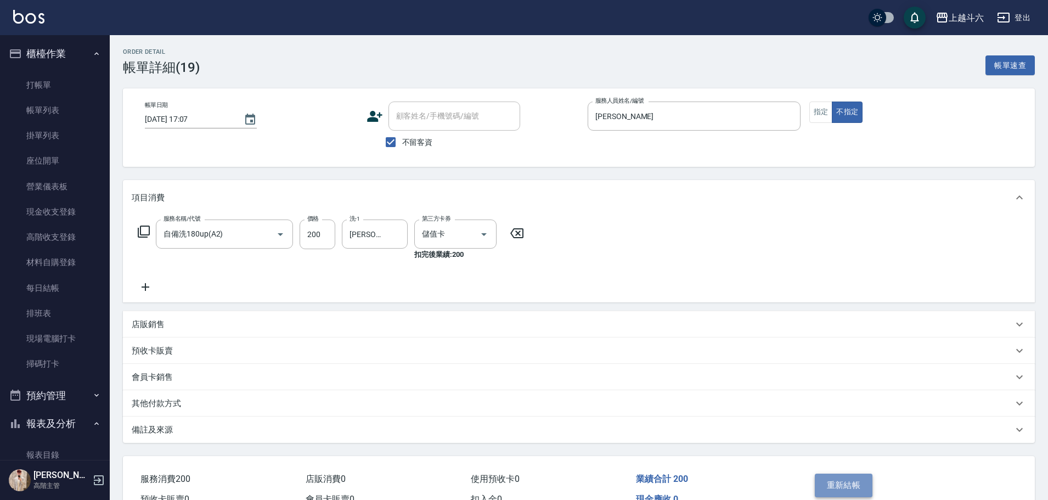
click at [848, 487] on button "重新結帳" at bounding box center [844, 484] width 58 height 23
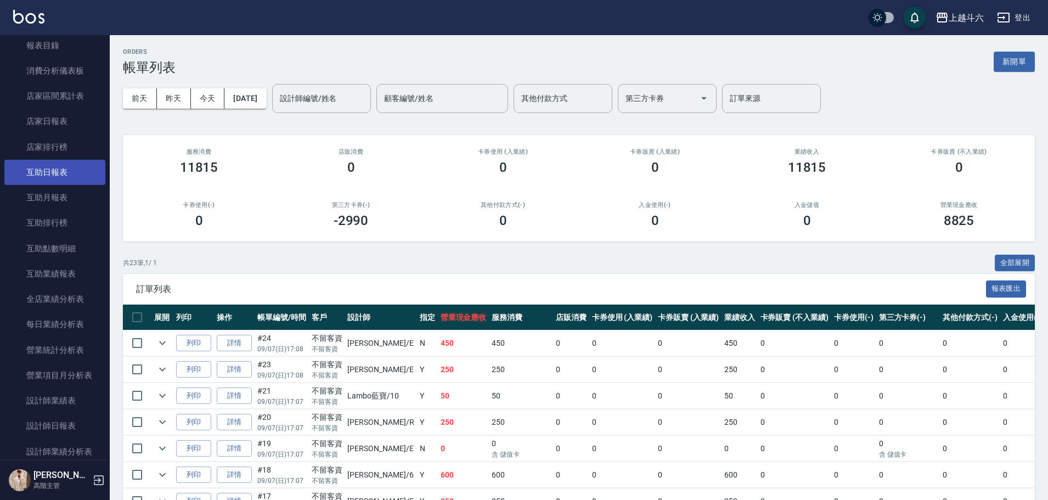
scroll to position [439, 0]
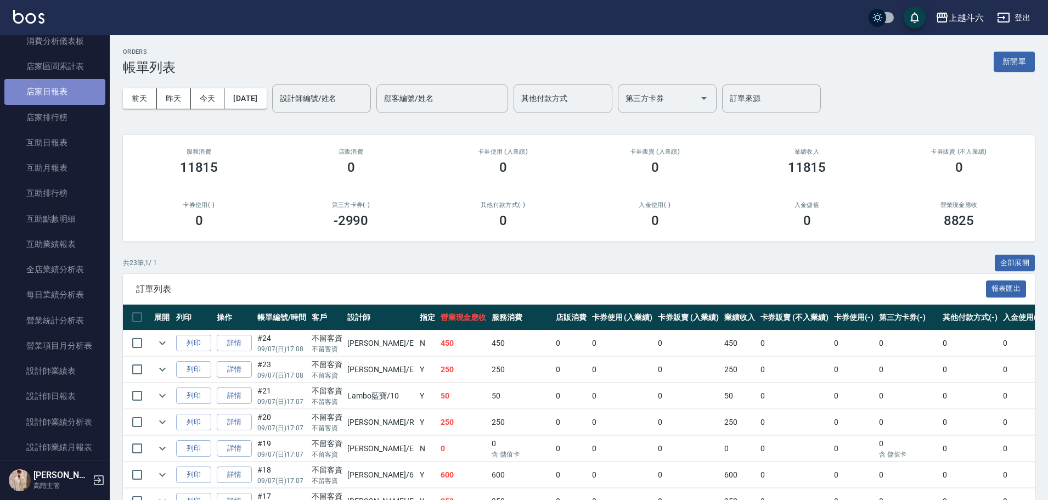
click at [64, 87] on link "店家日報表" at bounding box center [54, 91] width 101 height 25
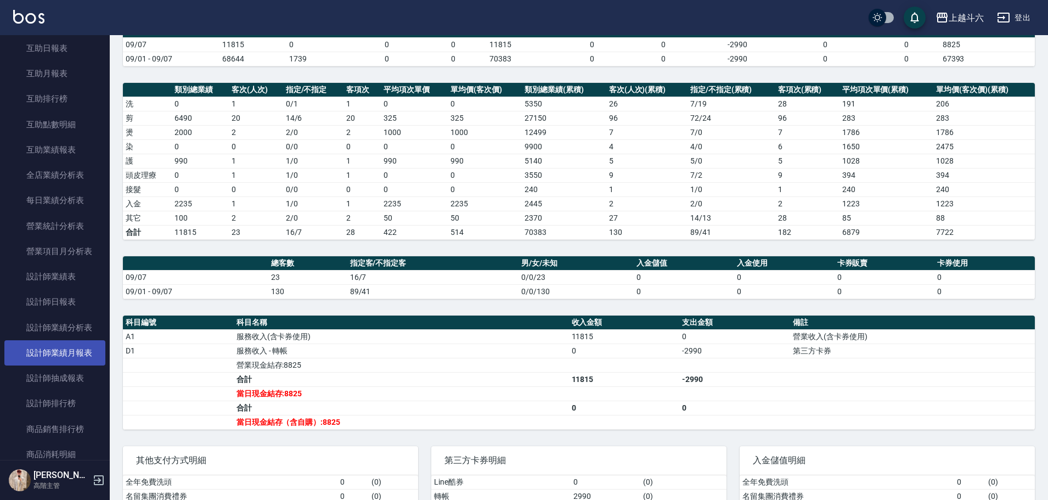
scroll to position [549, 0]
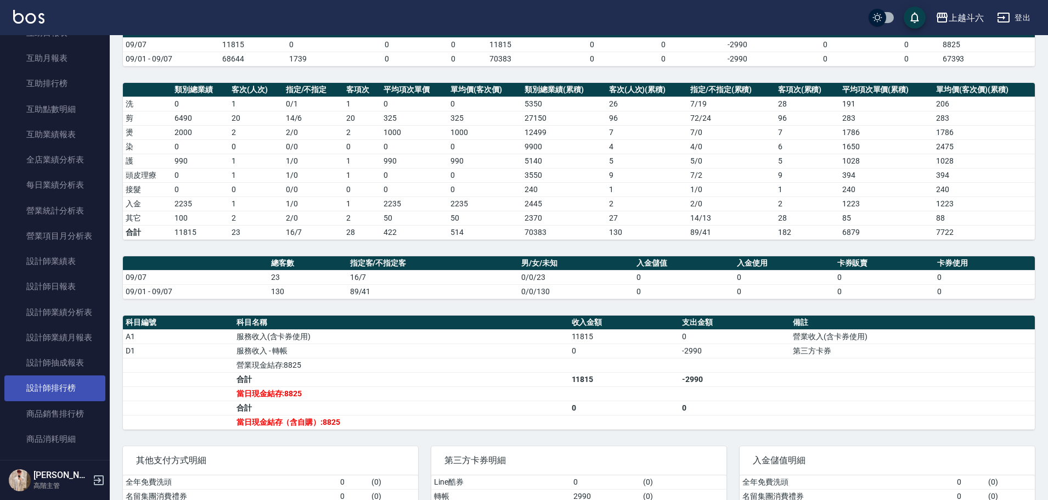
click at [70, 394] on link "設計師排行榜" at bounding box center [54, 387] width 101 height 25
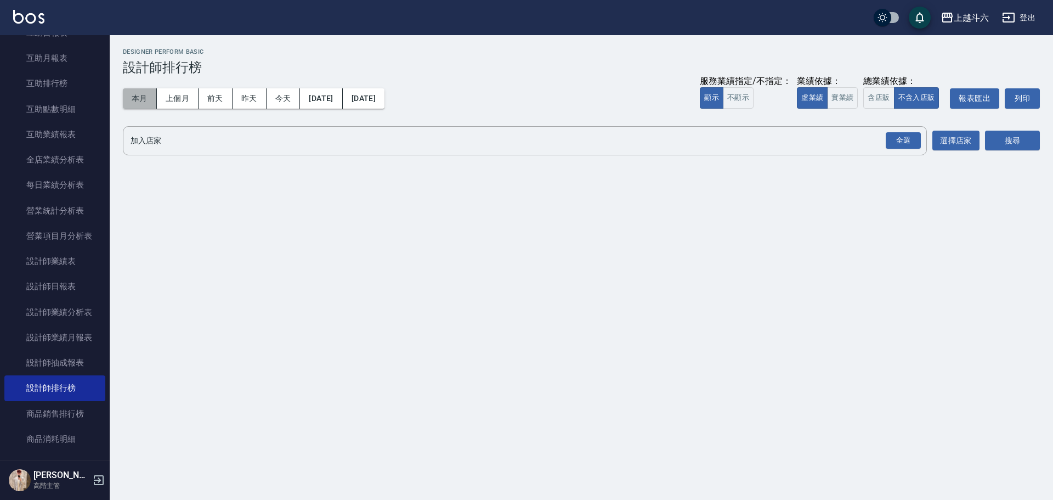
click at [145, 97] on button "本月" at bounding box center [140, 98] width 34 height 20
click at [851, 103] on button "實業績" at bounding box center [842, 97] width 31 height 21
click at [915, 149] on div "全選" at bounding box center [903, 140] width 35 height 17
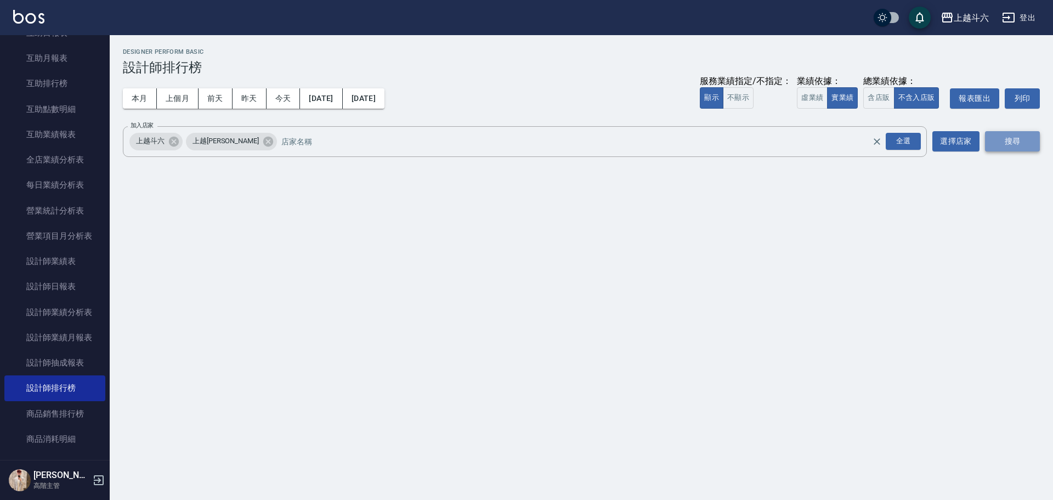
click at [1023, 144] on button "搜尋" at bounding box center [1012, 141] width 55 height 20
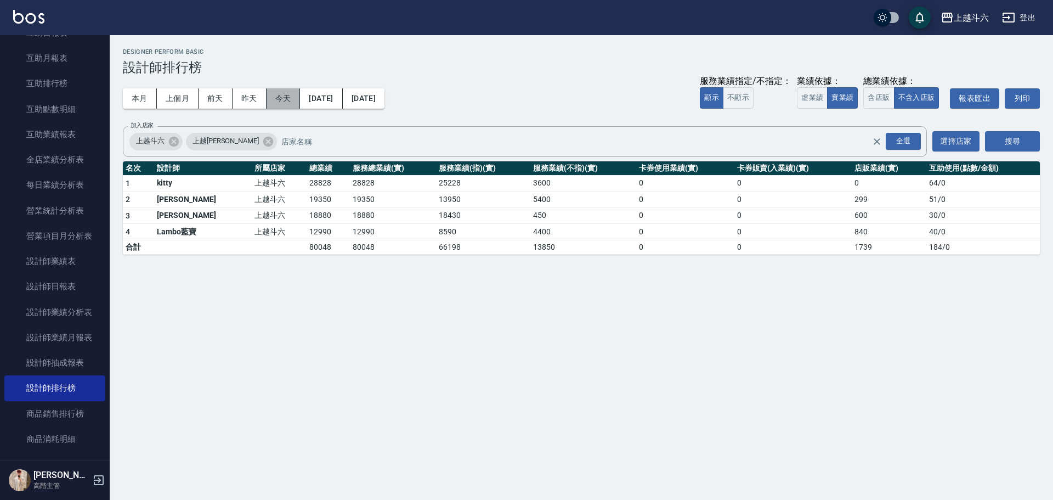
click at [281, 100] on button "今天" at bounding box center [284, 98] width 34 height 20
click at [281, 99] on button "今天" at bounding box center [284, 98] width 34 height 20
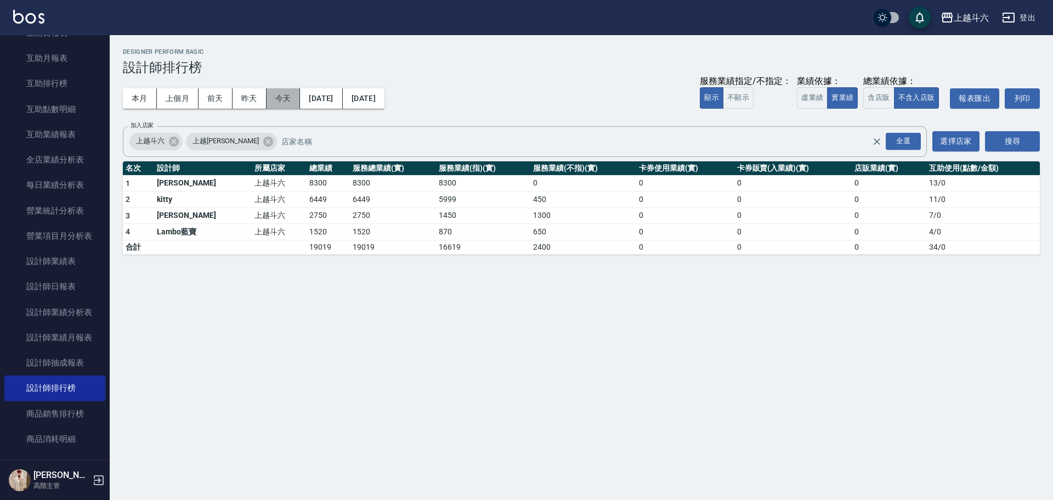
click at [281, 99] on button "今天" at bounding box center [284, 98] width 34 height 20
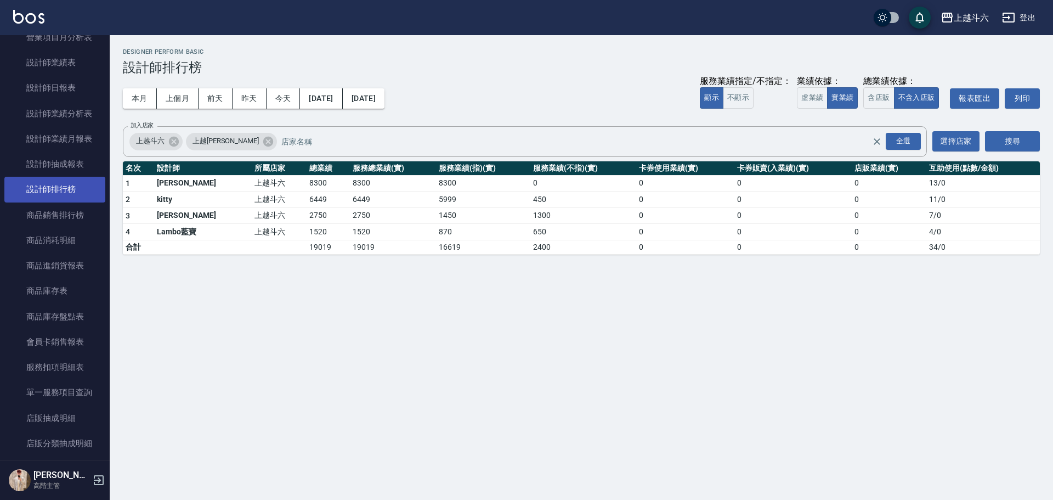
scroll to position [713, 0]
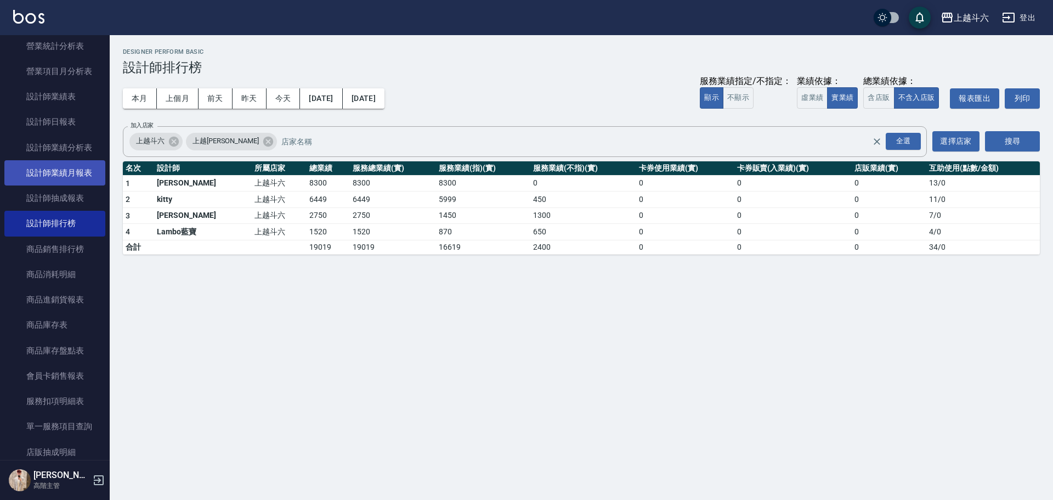
click at [76, 170] on link "設計師業績月報表" at bounding box center [54, 172] width 101 height 25
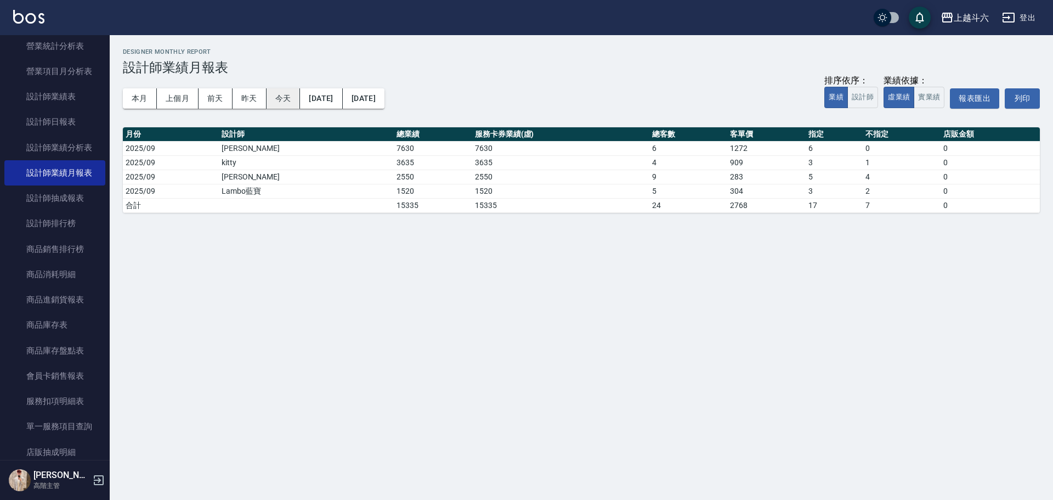
click at [281, 97] on button "今天" at bounding box center [284, 98] width 34 height 20
click at [870, 96] on button "設計師" at bounding box center [863, 97] width 31 height 21
click at [938, 104] on button "實業績" at bounding box center [929, 97] width 31 height 21
click at [840, 97] on button "業績" at bounding box center [837, 97] width 24 height 21
click at [130, 100] on button "本月" at bounding box center [140, 98] width 34 height 20
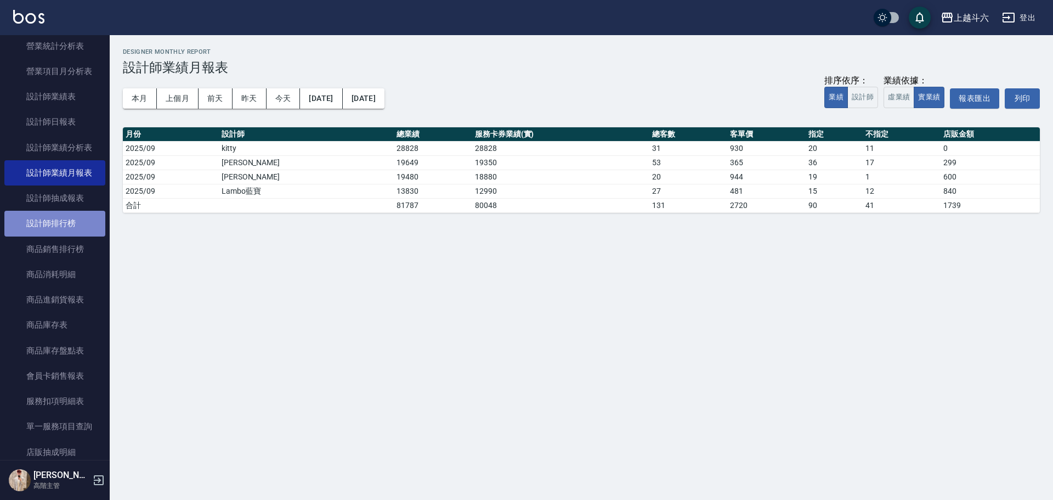
click at [70, 217] on link "設計師排行榜" at bounding box center [54, 223] width 101 height 25
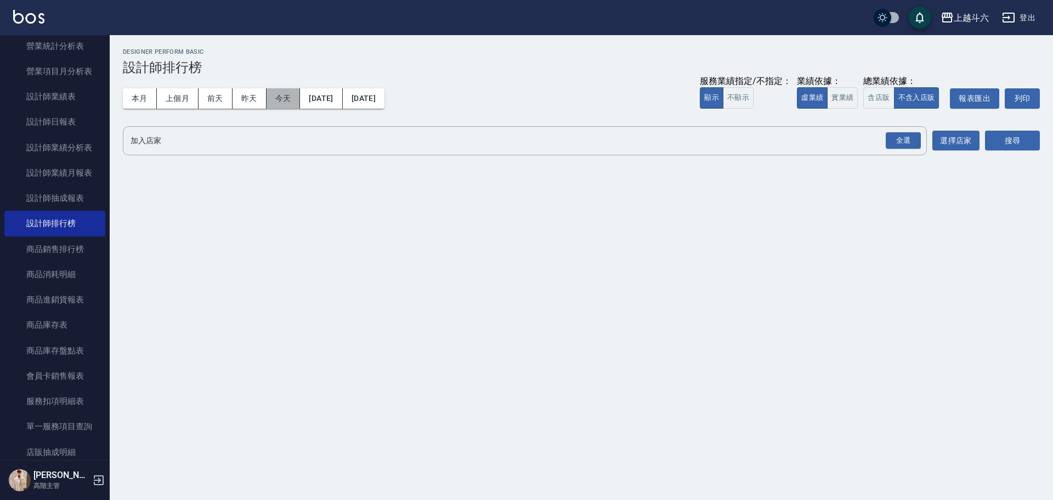
click at [283, 91] on button "今天" at bounding box center [284, 98] width 34 height 20
click at [835, 98] on button "實業績" at bounding box center [842, 97] width 31 height 21
drag, startPoint x: 906, startPoint y: 145, endPoint x: 941, endPoint y: 140, distance: 35.5
click at [909, 144] on div "全選" at bounding box center [903, 140] width 35 height 17
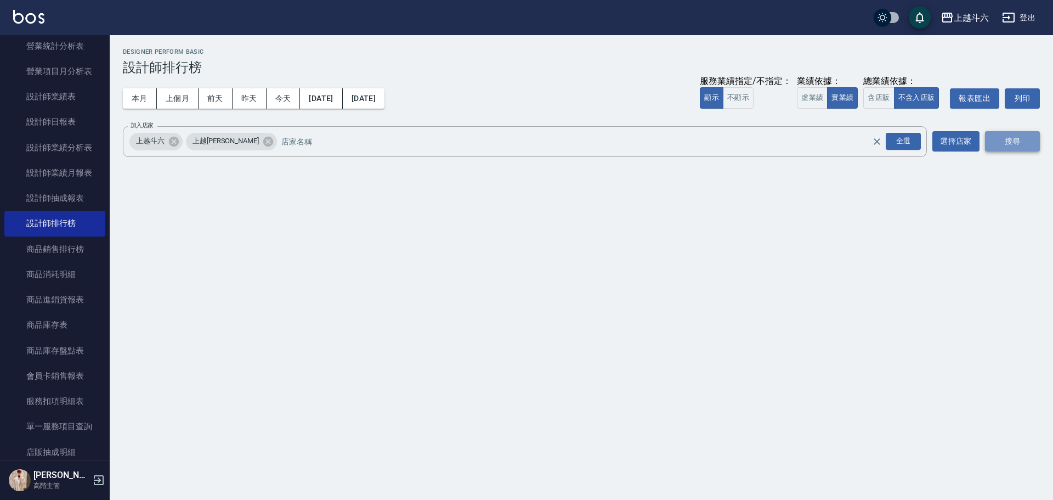
click at [1022, 139] on button "搜尋" at bounding box center [1012, 141] width 55 height 20
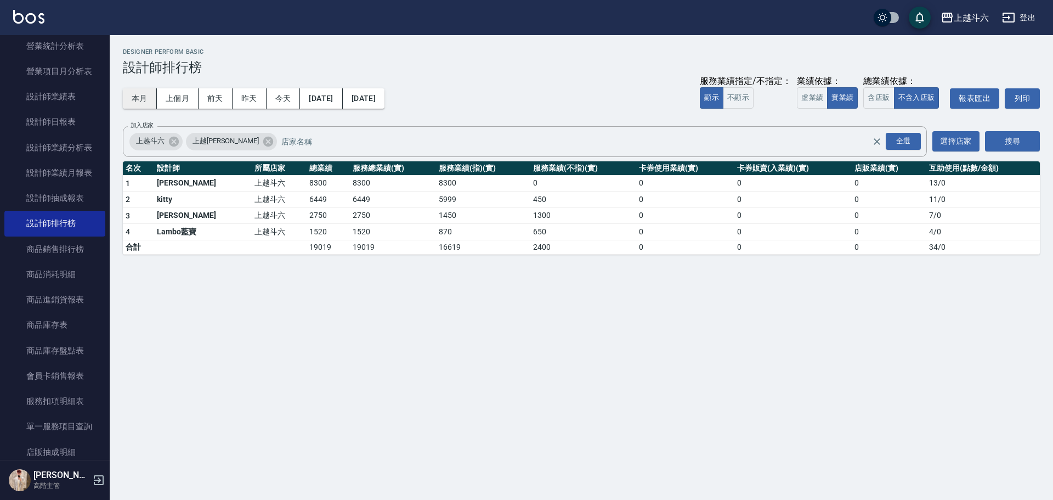
click at [125, 91] on button "本月" at bounding box center [140, 98] width 34 height 20
click at [129, 92] on button "本月" at bounding box center [140, 98] width 34 height 20
click at [133, 99] on button "本月" at bounding box center [140, 98] width 34 height 20
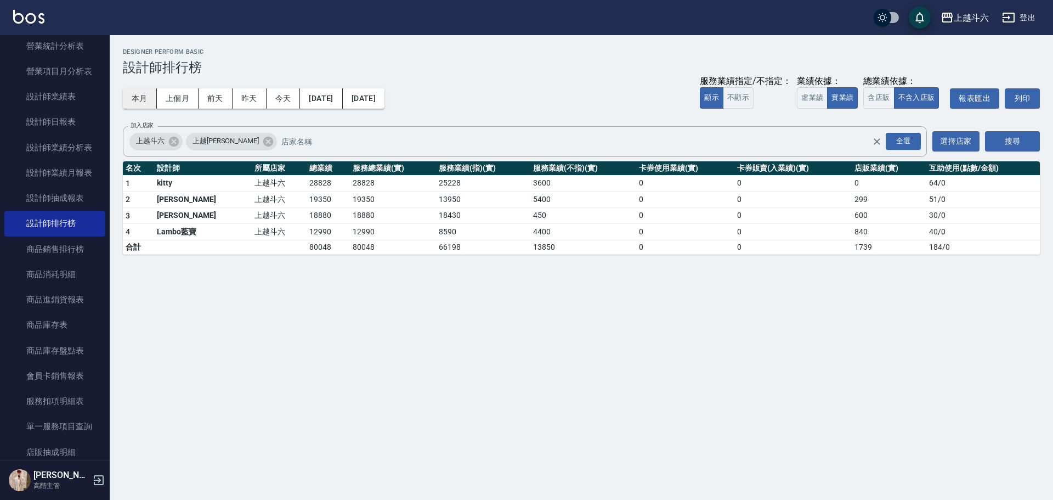
click at [133, 99] on button "本月" at bounding box center [140, 98] width 34 height 20
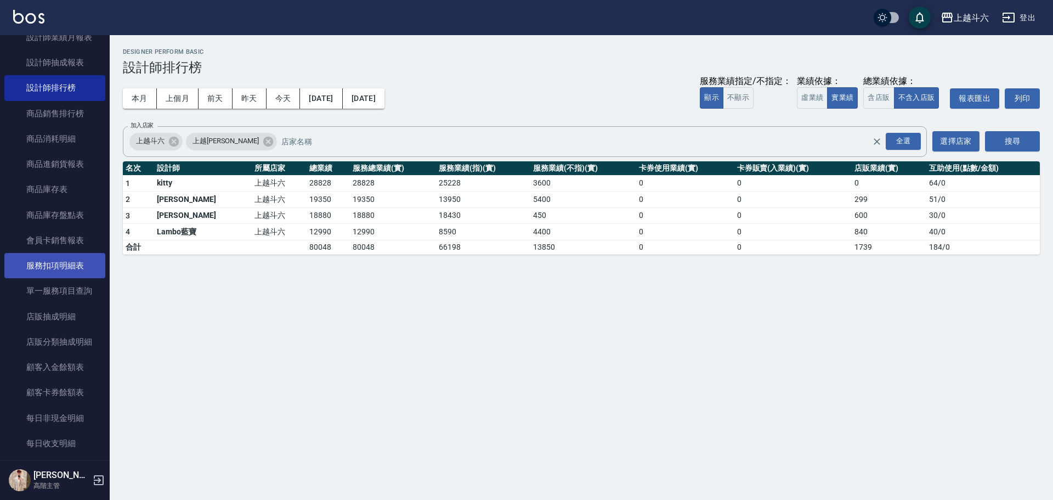
scroll to position [878, 0]
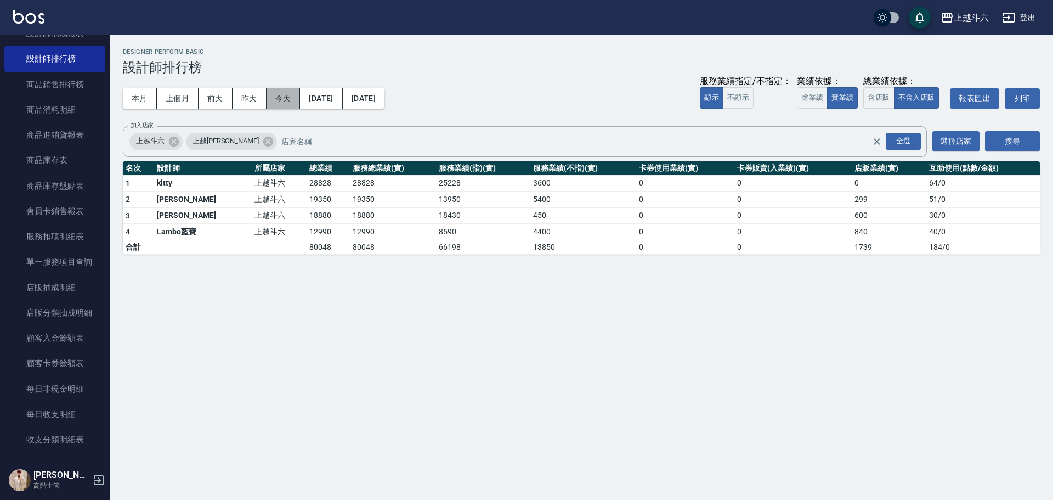
click at [291, 99] on button "今天" at bounding box center [284, 98] width 34 height 20
click at [254, 96] on button "昨天" at bounding box center [250, 98] width 34 height 20
click at [217, 100] on button "前天" at bounding box center [216, 98] width 34 height 20
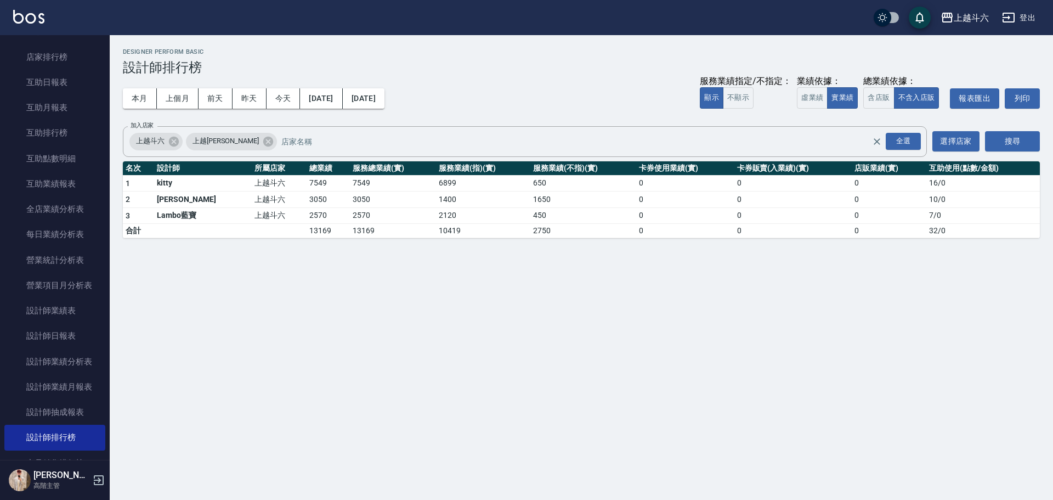
scroll to position [494, 0]
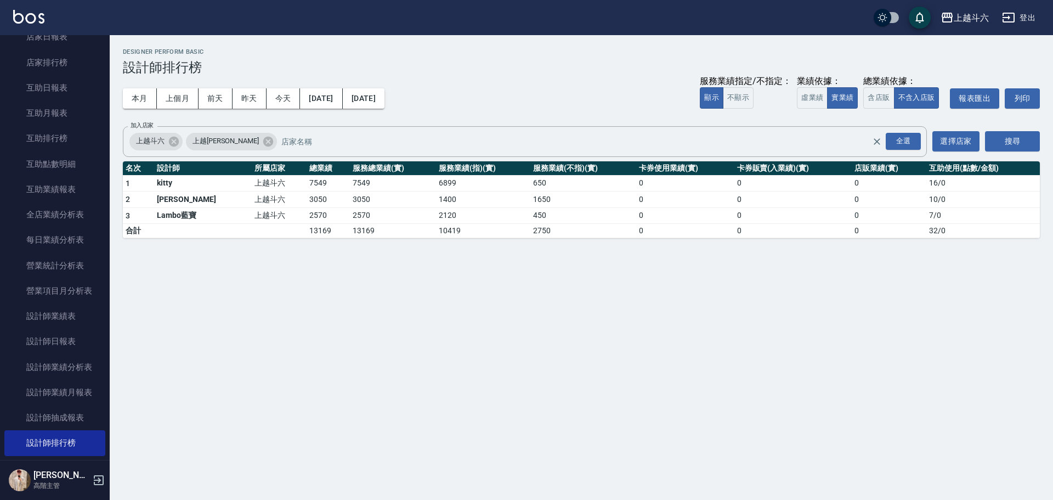
click at [32, 10] on img at bounding box center [28, 17] width 31 height 14
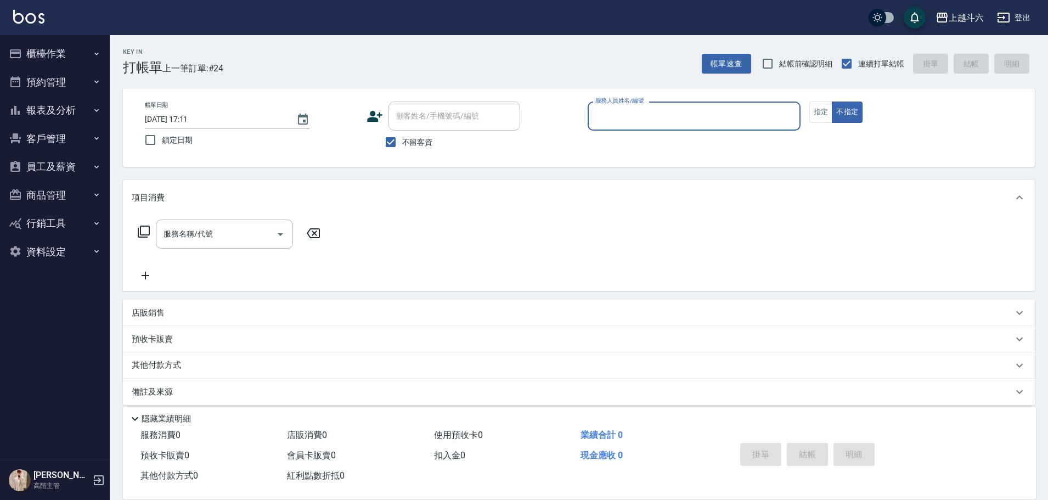
click at [1013, 13] on button "登出" at bounding box center [1013, 18] width 42 height 20
